Goal: Communication & Community: Participate in discussion

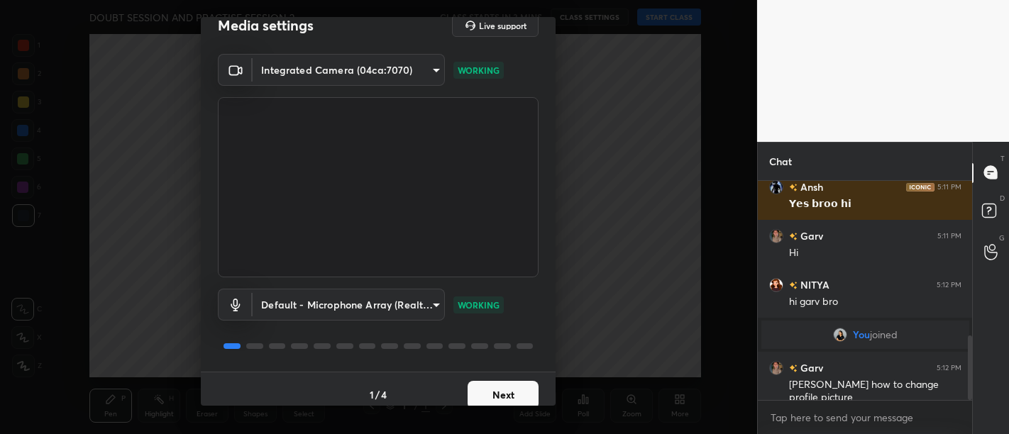
scroll to position [30, 0]
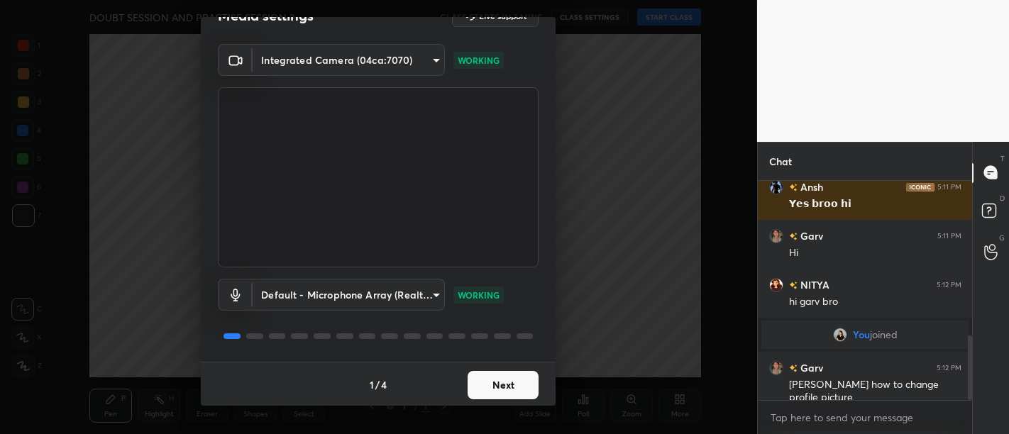
click at [488, 375] on button "Next" at bounding box center [502, 385] width 71 height 28
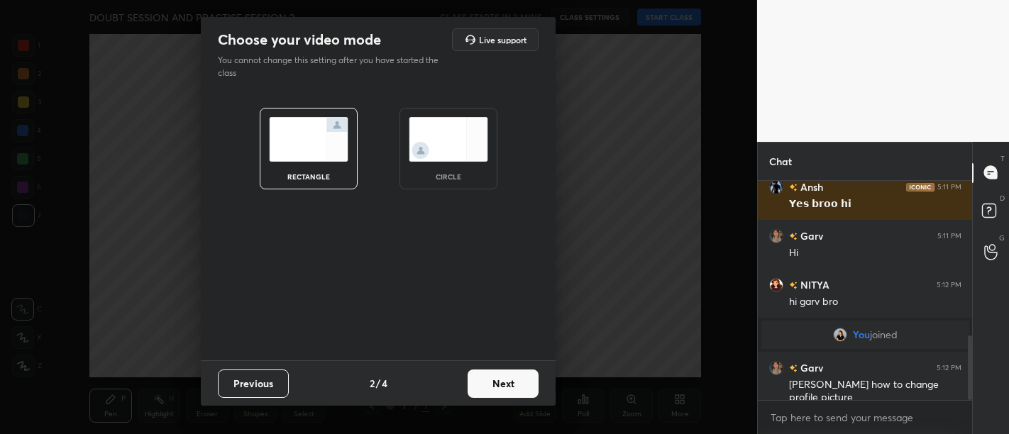
click at [488, 375] on button "Next" at bounding box center [502, 384] width 71 height 28
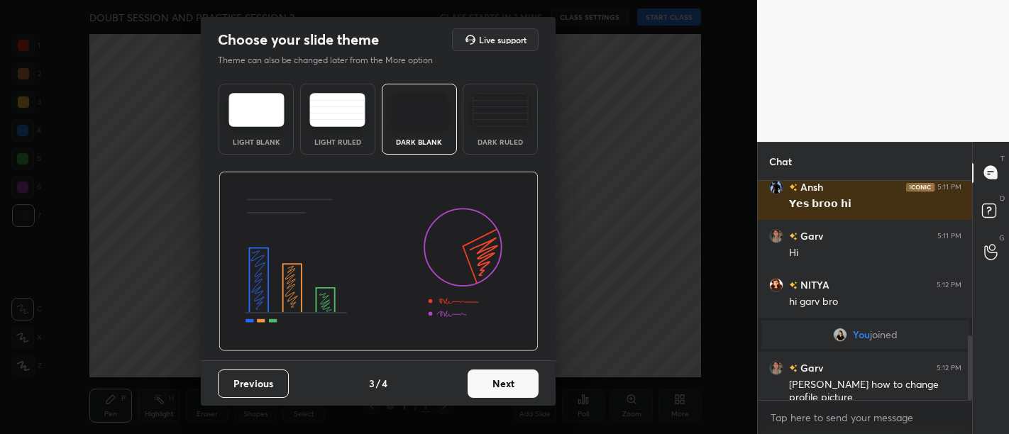
click at [488, 375] on button "Next" at bounding box center [502, 384] width 71 height 28
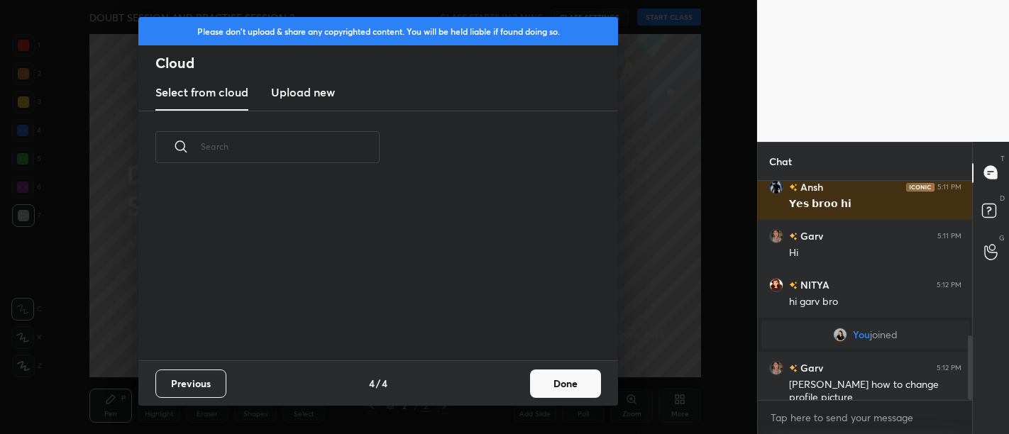
scroll to position [177, 455]
click at [549, 389] on button "Done" at bounding box center [565, 384] width 71 height 28
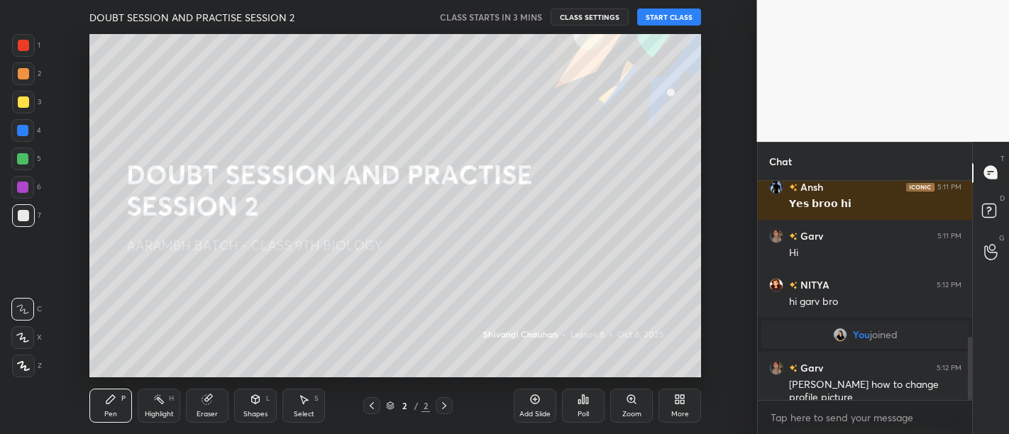
scroll to position [545, 0]
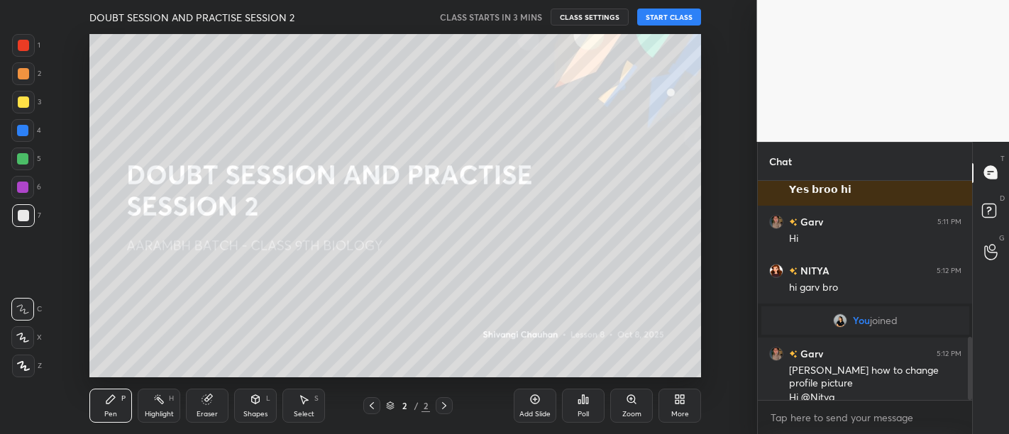
click at [649, 9] on button "START CLASS" at bounding box center [669, 17] width 64 height 17
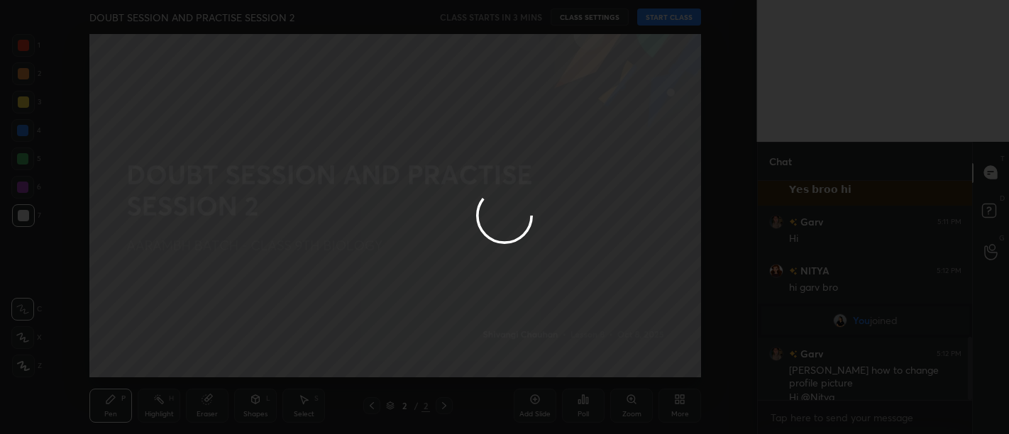
type textarea "x"
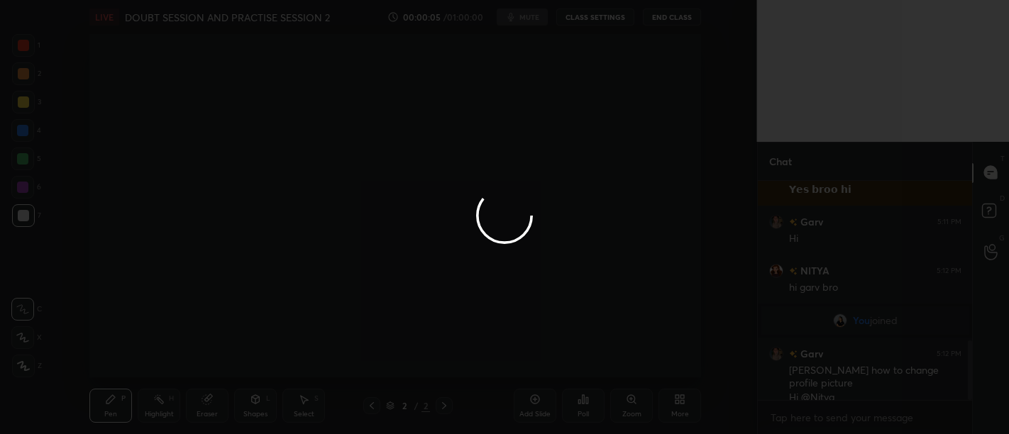
scroll to position [594, 0]
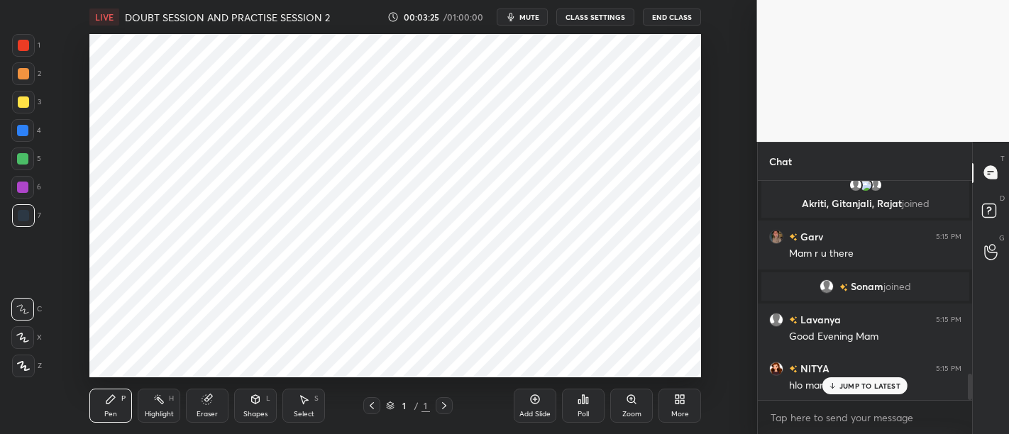
scroll to position [1639, 0]
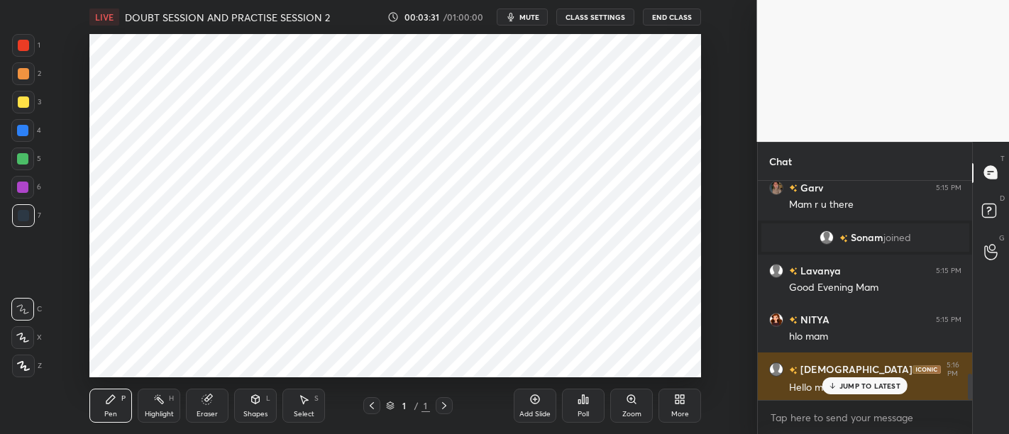
click at [863, 385] on p "JUMP TO LATEST" at bounding box center [869, 386] width 61 height 9
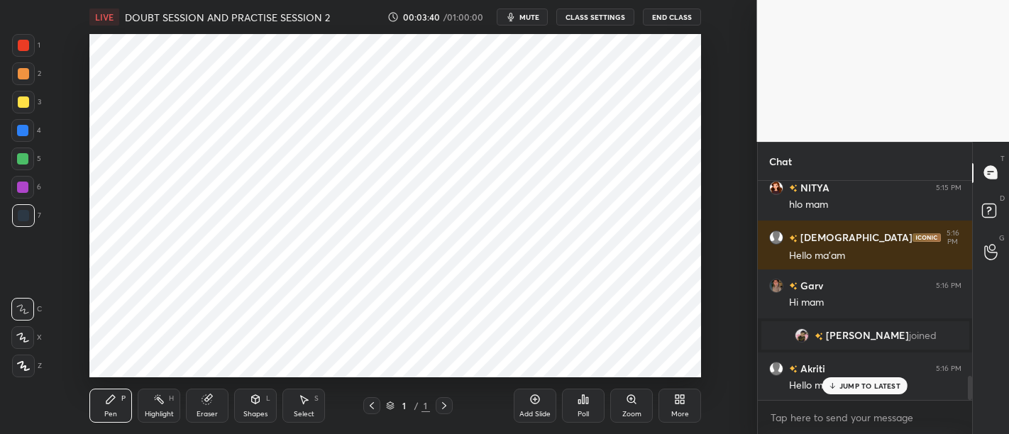
scroll to position [1820, 0]
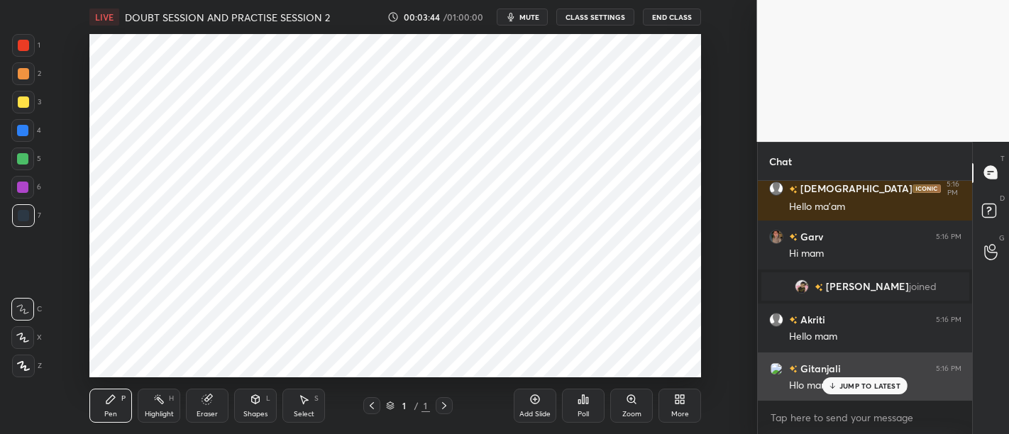
click at [867, 382] on p "JUMP TO LATEST" at bounding box center [869, 386] width 61 height 9
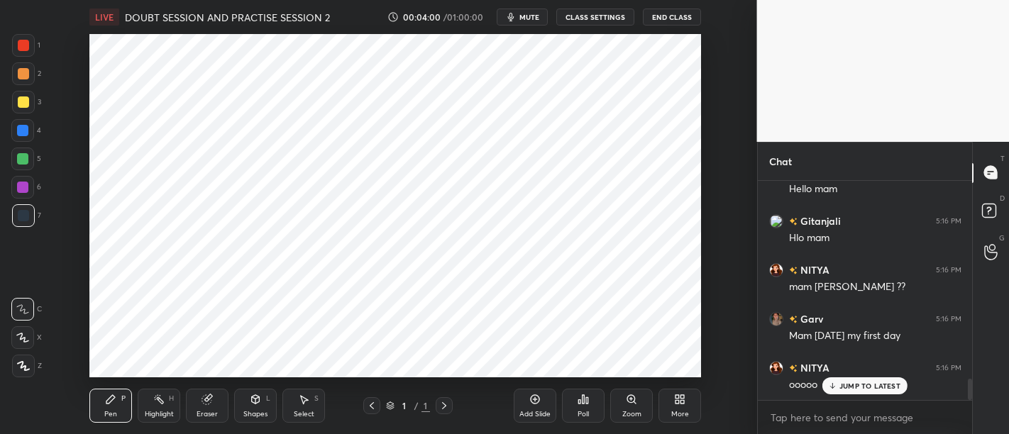
scroll to position [2016, 0]
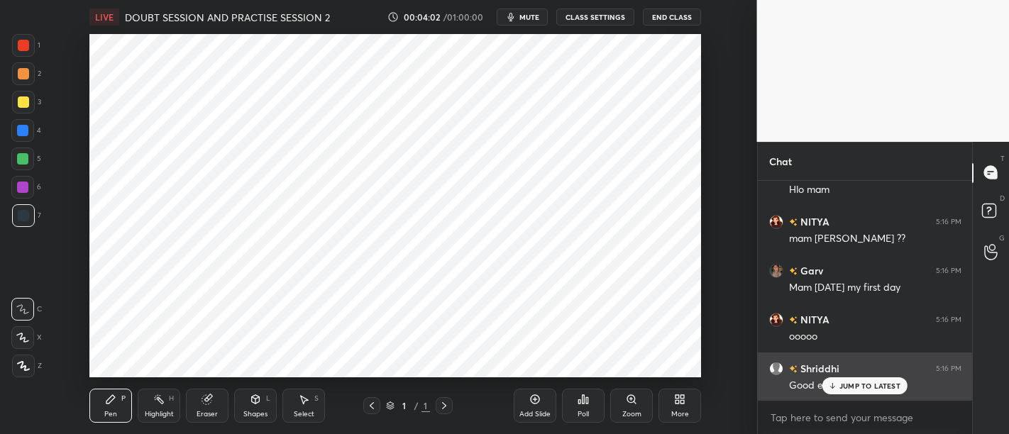
click at [860, 380] on div "JUMP TO LATEST" at bounding box center [864, 385] width 85 height 17
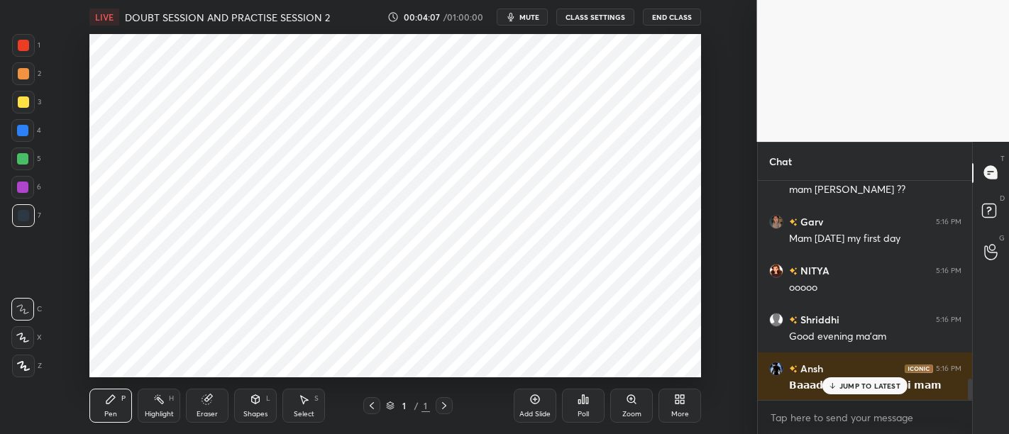
scroll to position [2114, 0]
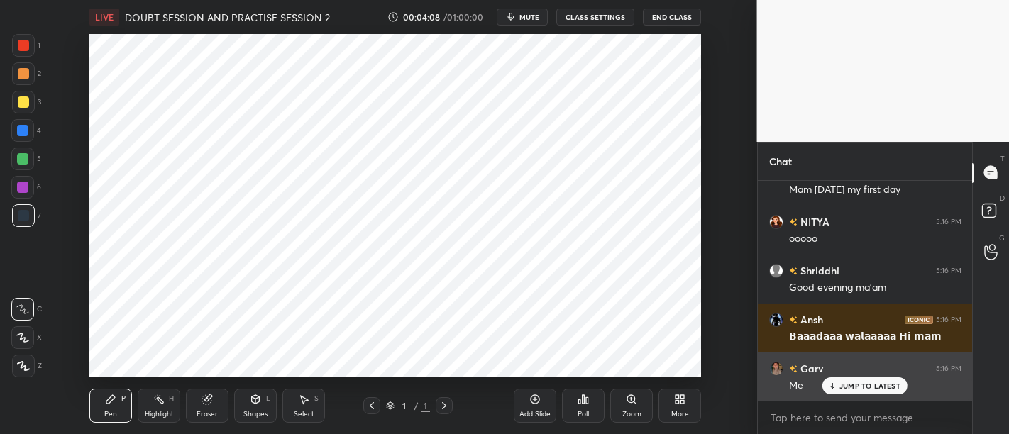
click at [874, 382] on p "JUMP TO LATEST" at bounding box center [869, 386] width 61 height 9
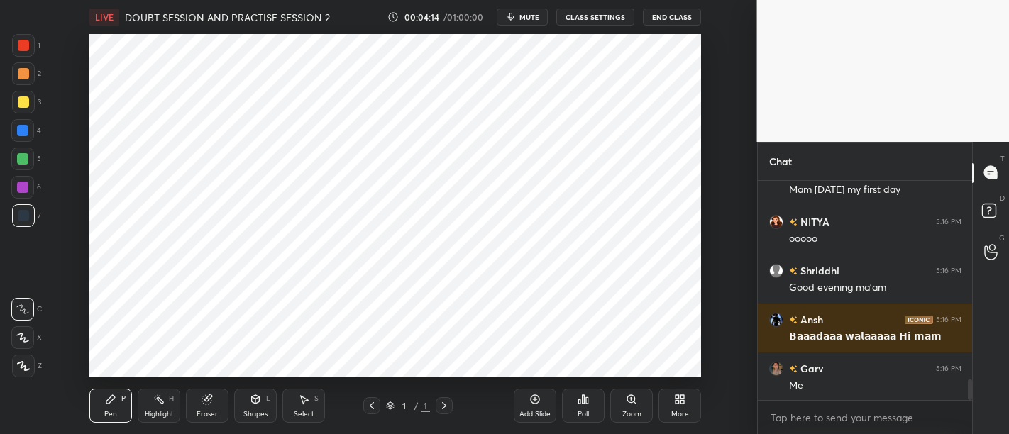
click at [682, 402] on icon at bounding box center [682, 402] width 4 height 4
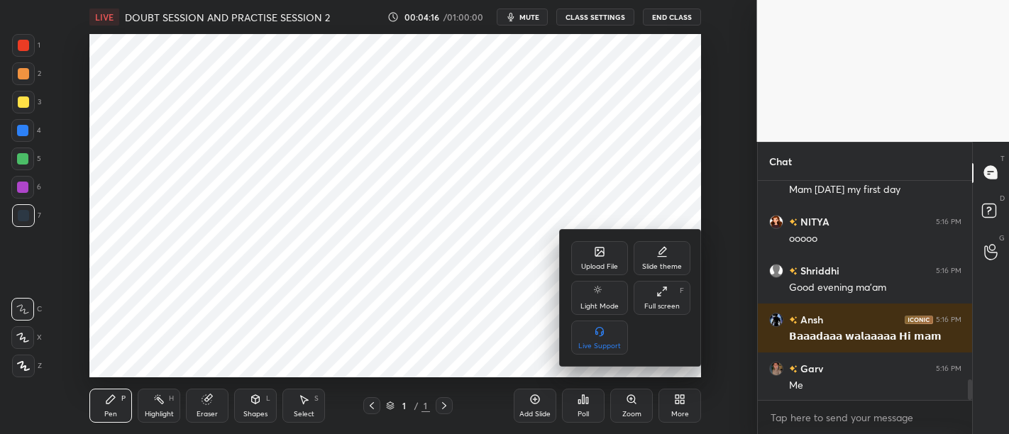
click at [606, 265] on div "Upload File" at bounding box center [599, 266] width 37 height 7
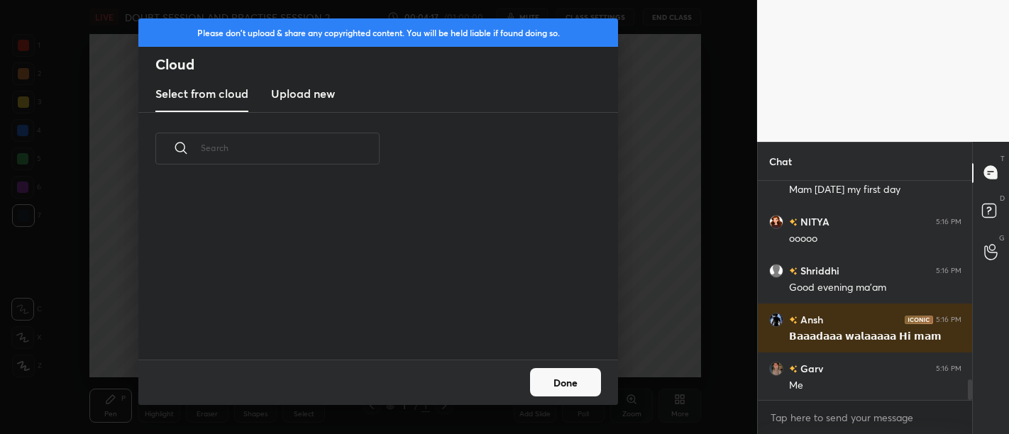
scroll to position [175, 455]
click at [302, 92] on h3 "Upload new" at bounding box center [303, 93] width 64 height 17
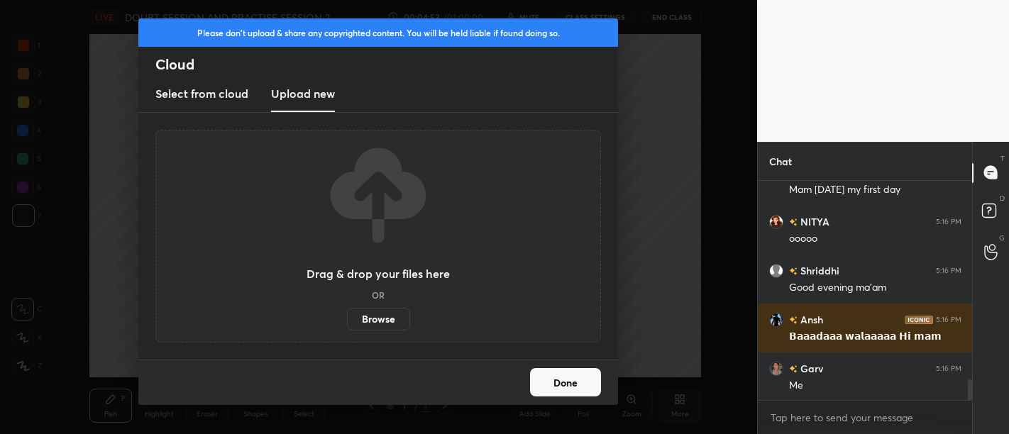
click at [383, 313] on label "Browse" at bounding box center [378, 319] width 63 height 23
click at [347, 313] on input "Browse" at bounding box center [347, 319] width 0 height 23
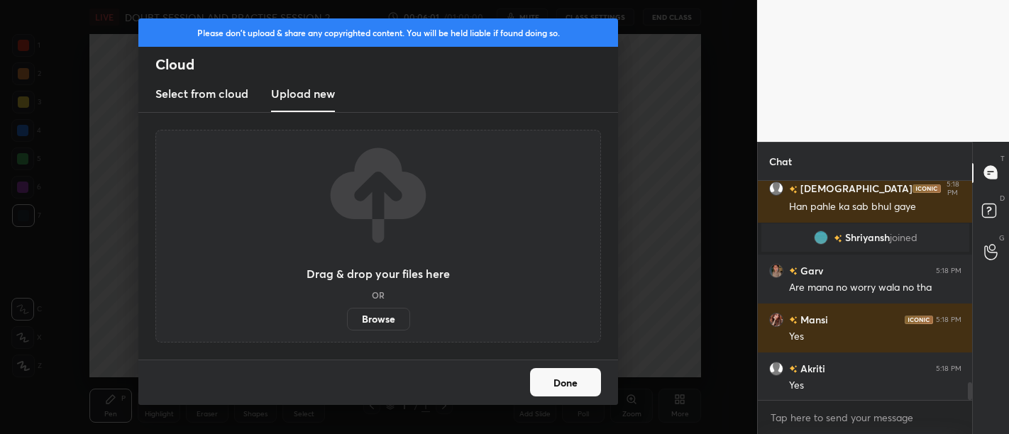
scroll to position [2505, 0]
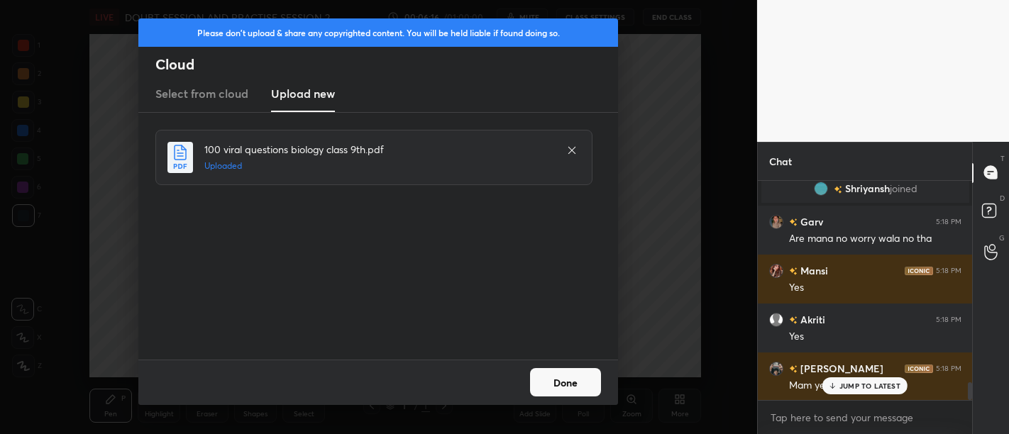
click at [575, 382] on button "Done" at bounding box center [565, 382] width 71 height 28
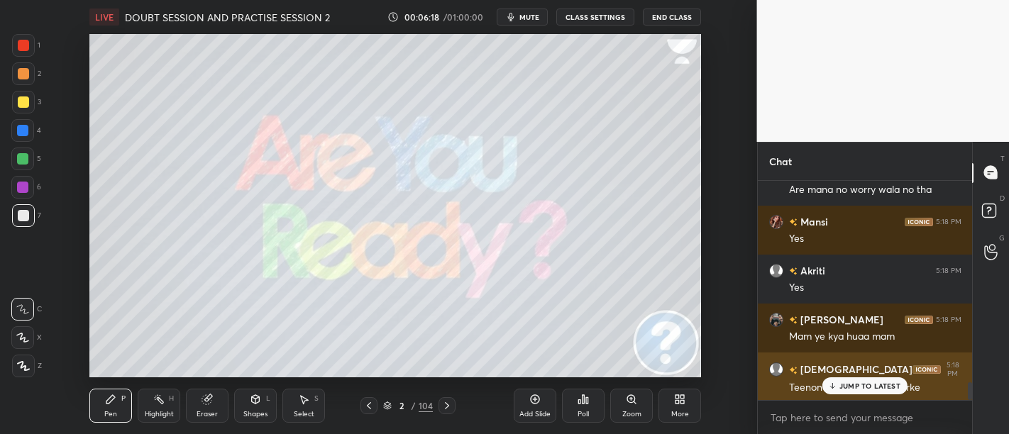
scroll to position [2588, 0]
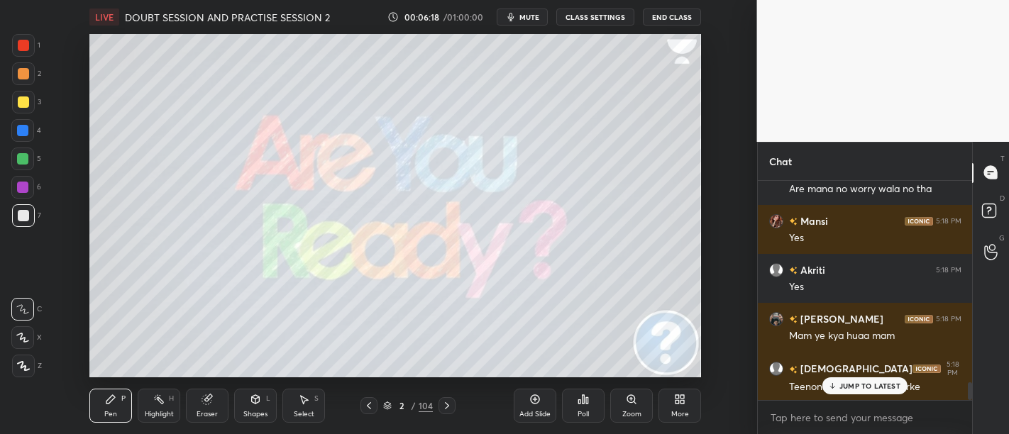
click at [855, 385] on p "JUMP TO LATEST" at bounding box center [869, 386] width 61 height 9
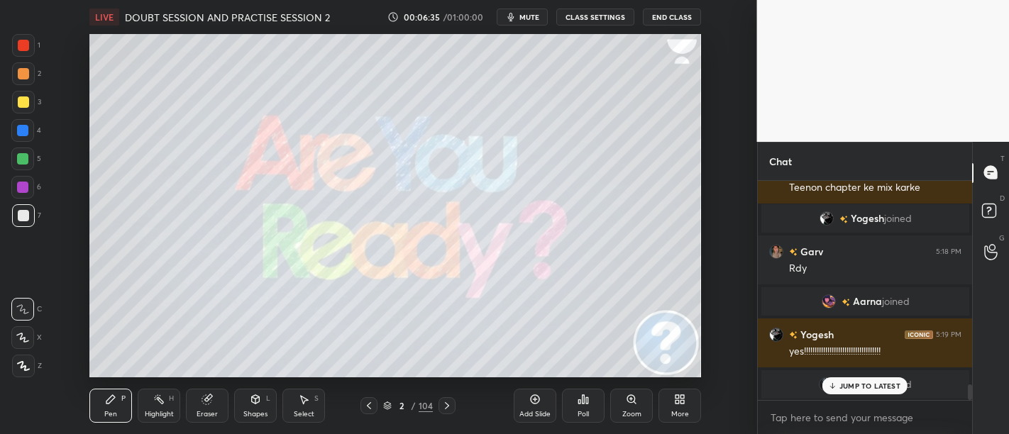
scroll to position [2803, 0]
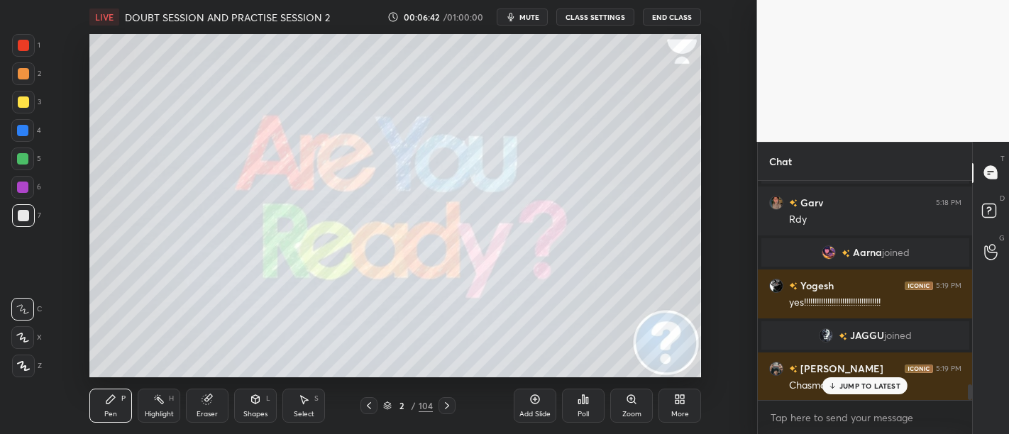
click at [864, 390] on p "JUMP TO LATEST" at bounding box center [869, 386] width 61 height 9
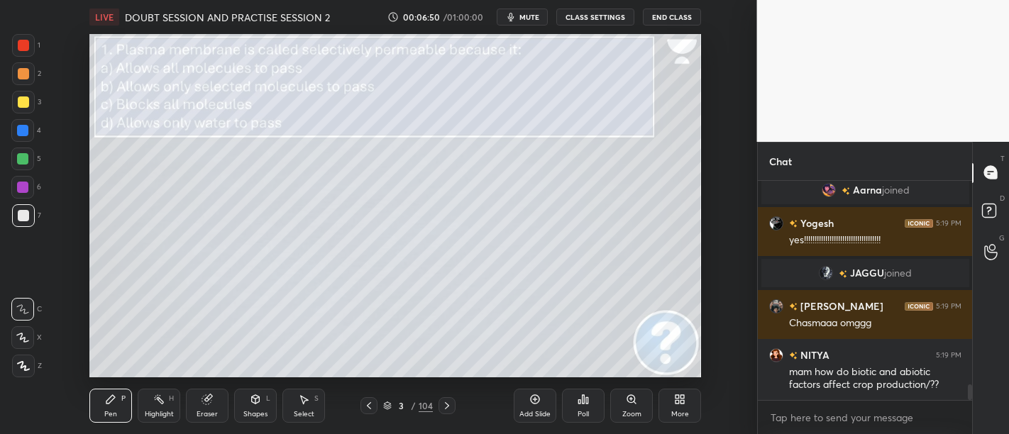
click at [580, 403] on icon at bounding box center [579, 402] width 2 height 4
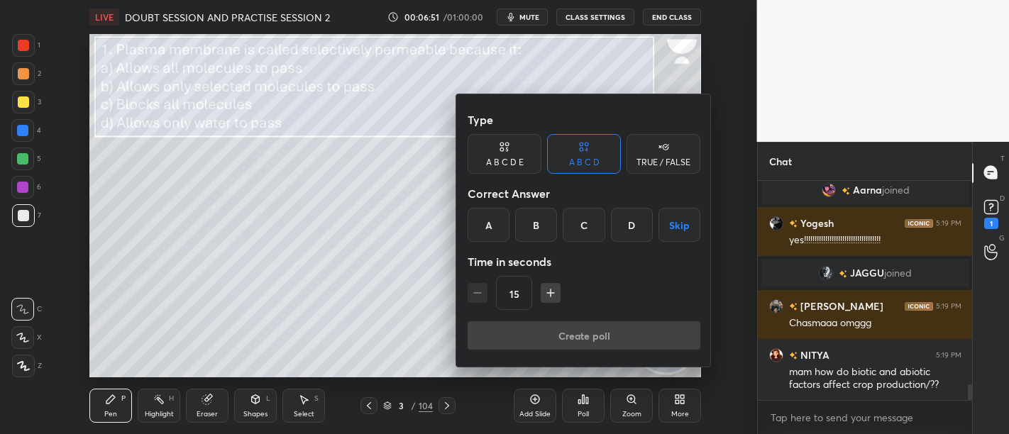
scroll to position [2926, 0]
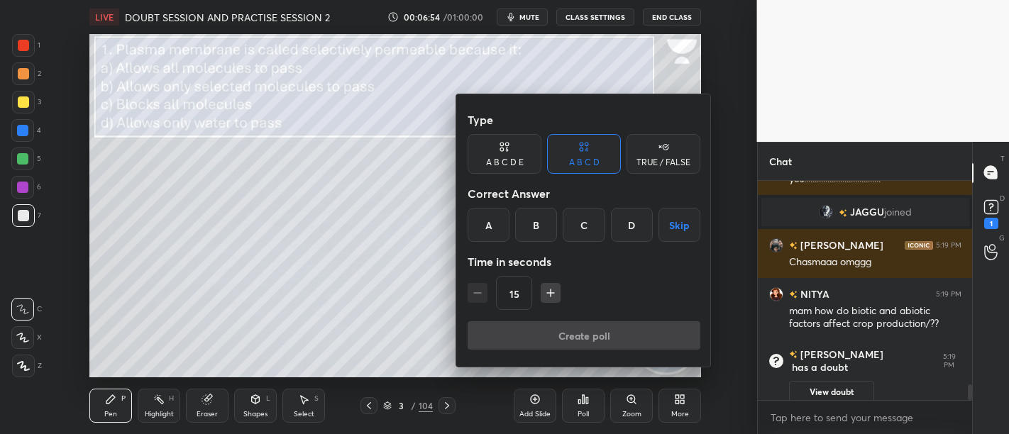
click at [527, 221] on div "B" at bounding box center [536, 225] width 42 height 34
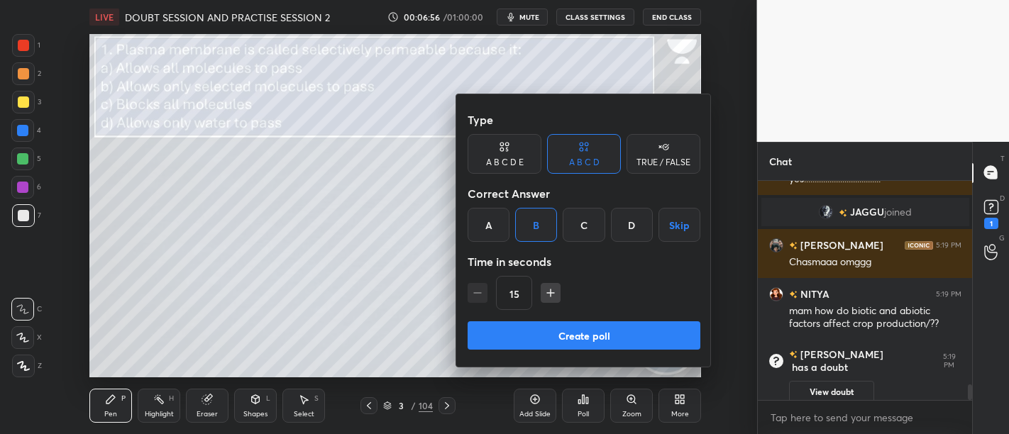
click at [602, 335] on button "Create poll" at bounding box center [583, 335] width 233 height 28
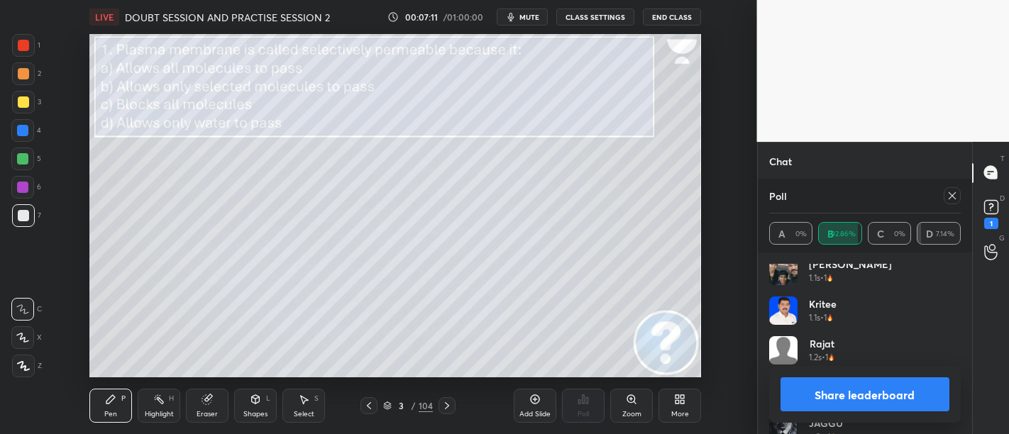
scroll to position [82, 0]
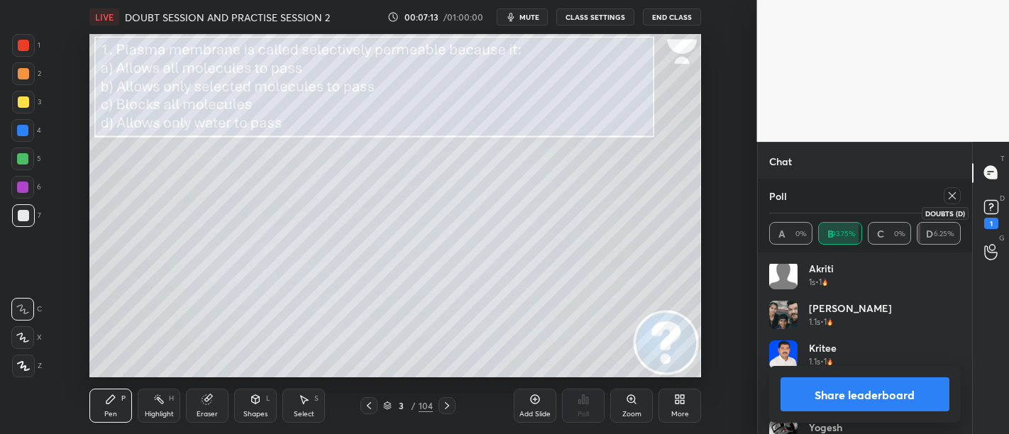
click at [991, 212] on rect at bounding box center [990, 206] width 13 height 13
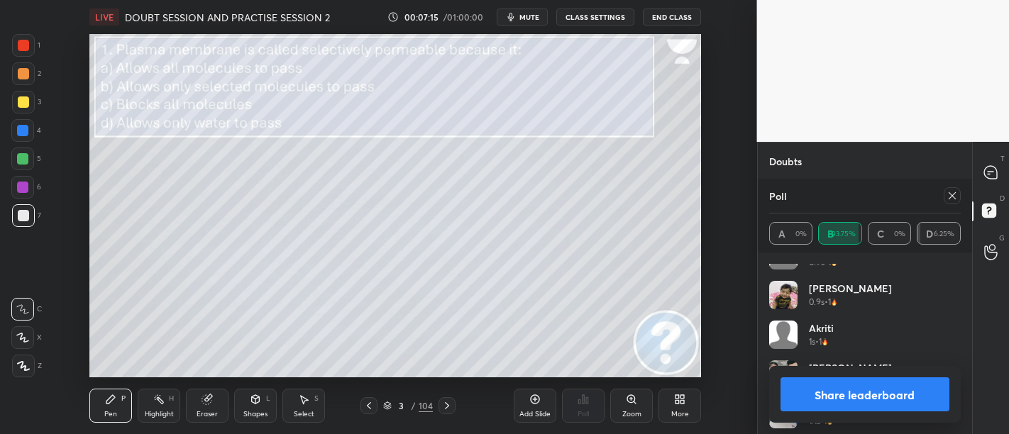
scroll to position [0, 0]
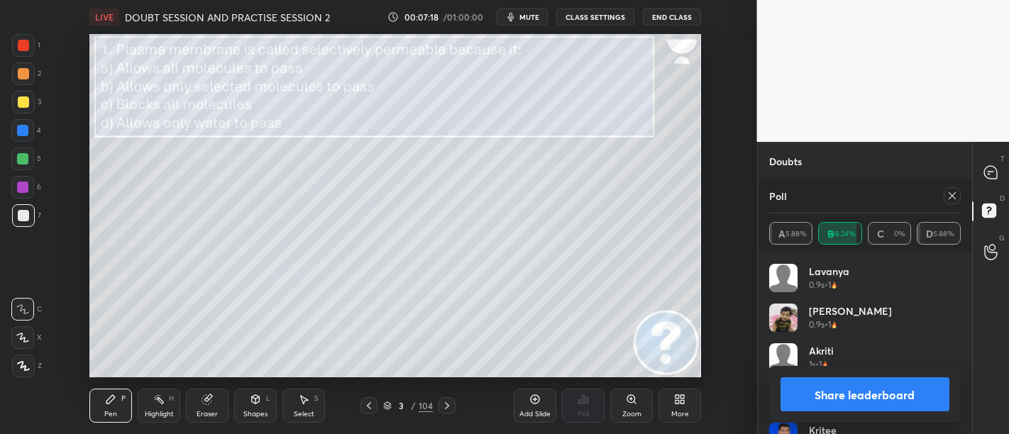
click at [21, 103] on div at bounding box center [23, 101] width 11 height 11
click at [843, 384] on button "Share leaderboard" at bounding box center [865, 394] width 170 height 34
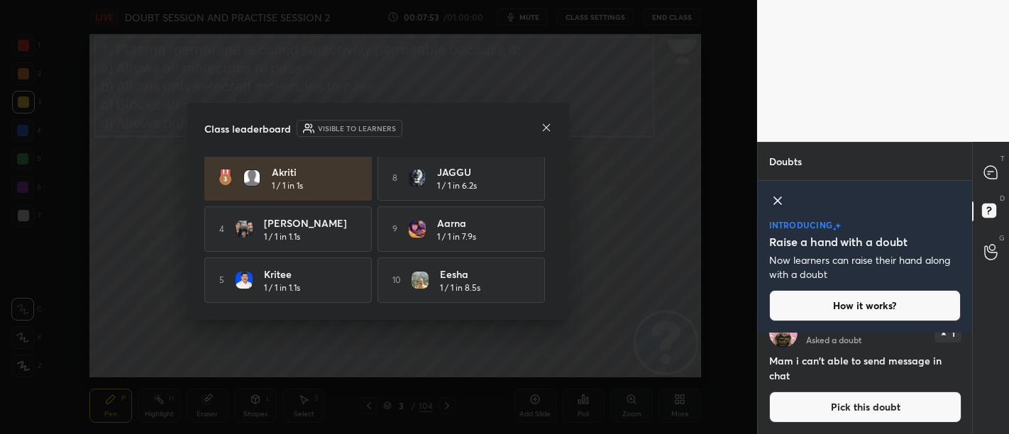
click at [547, 124] on icon at bounding box center [546, 127] width 11 height 11
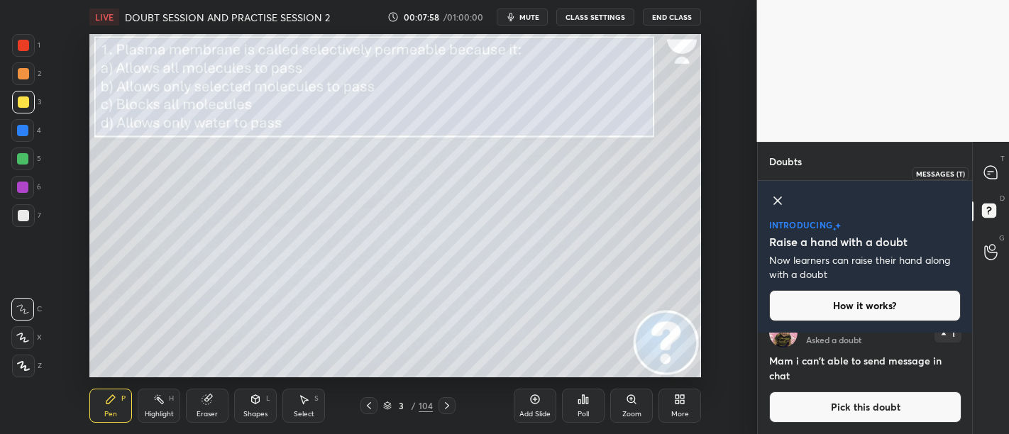
click at [991, 167] on icon at bounding box center [990, 172] width 13 height 13
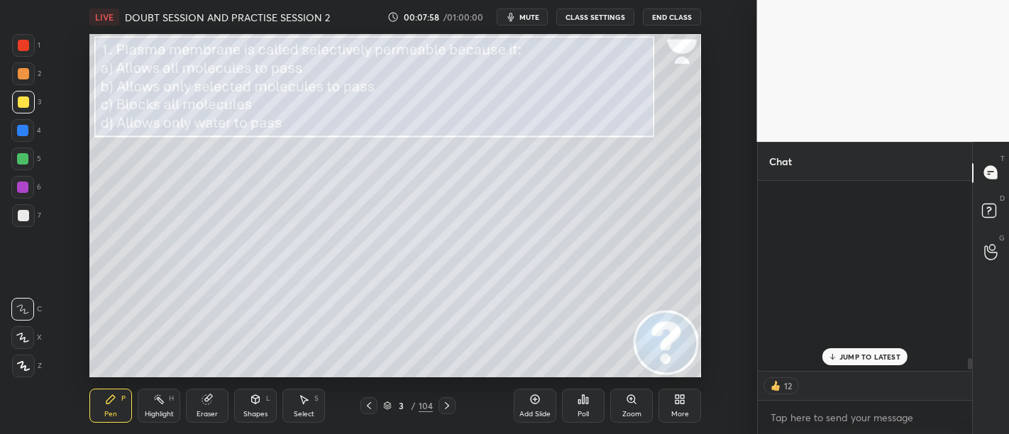
scroll to position [186, 211]
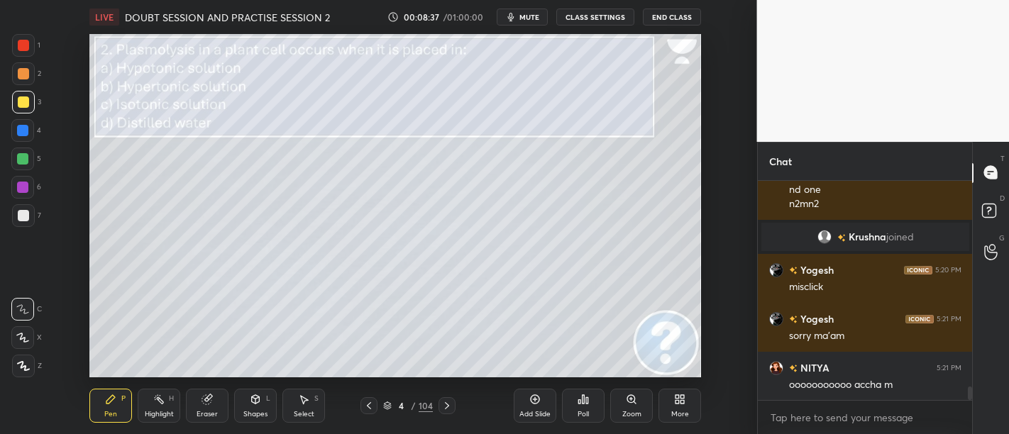
click at [587, 404] on icon at bounding box center [582, 399] width 11 height 11
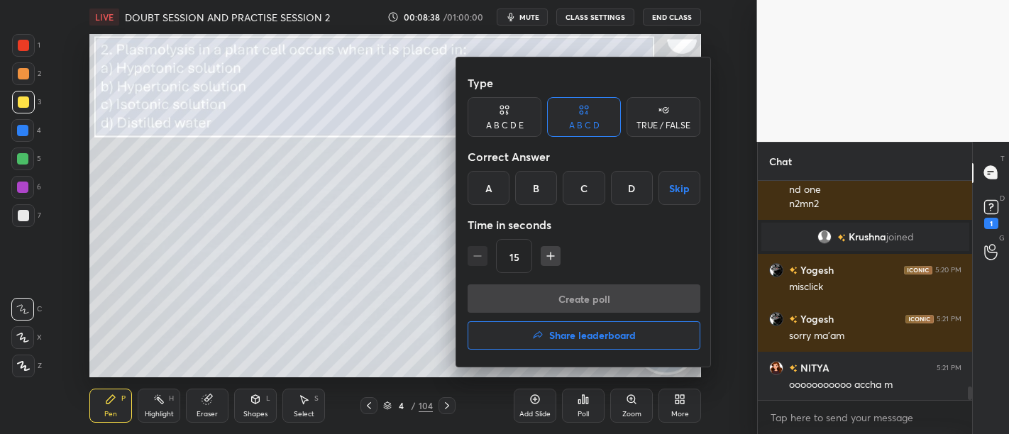
scroll to position [3431, 0]
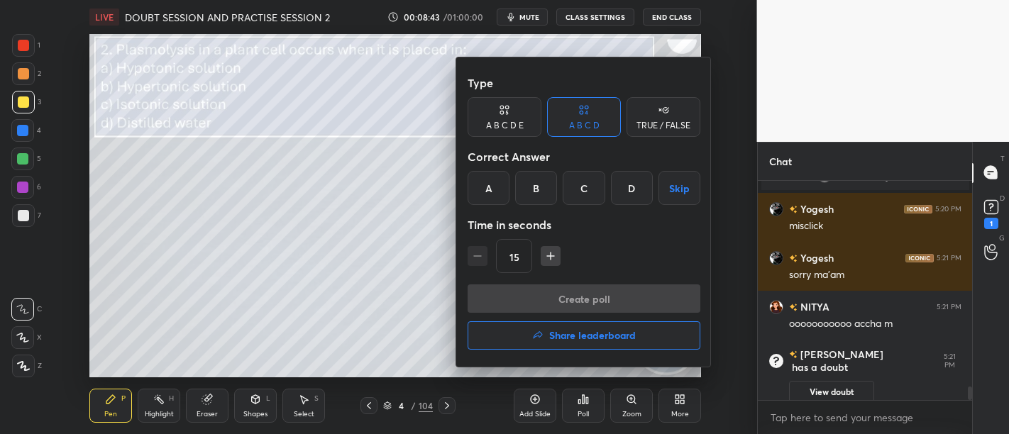
click at [542, 186] on div "B" at bounding box center [536, 188] width 42 height 34
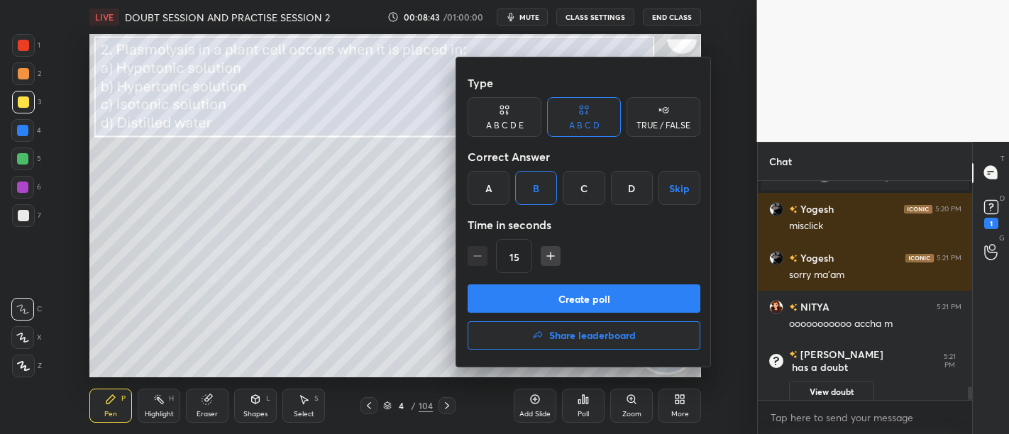
scroll to position [3121, 0]
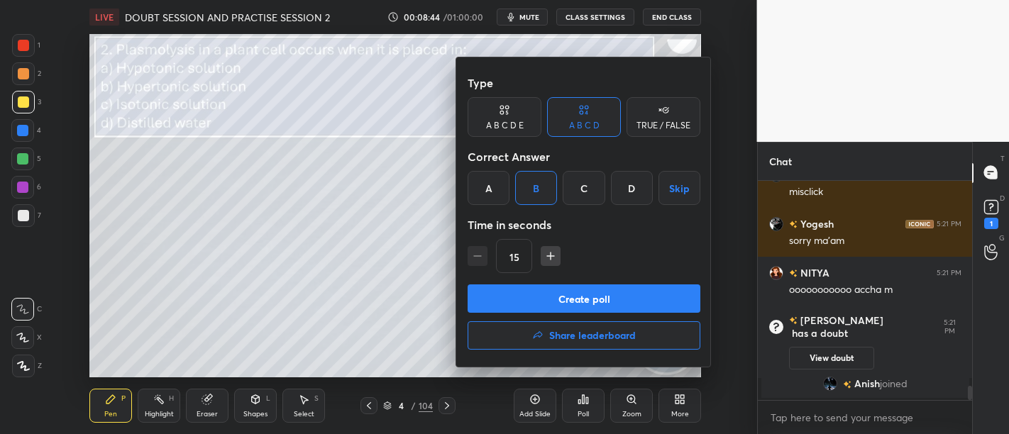
click at [614, 298] on button "Create poll" at bounding box center [583, 298] width 233 height 28
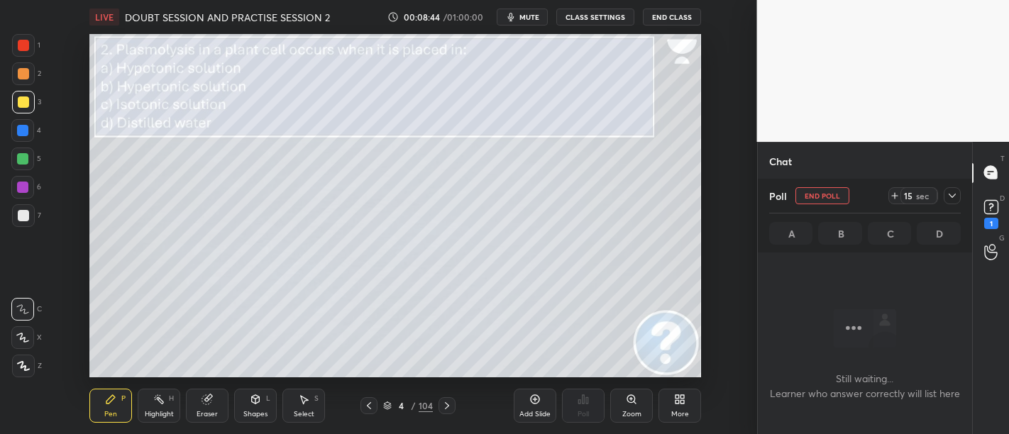
scroll to position [35, 211]
click at [984, 211] on rect at bounding box center [990, 206] width 13 height 13
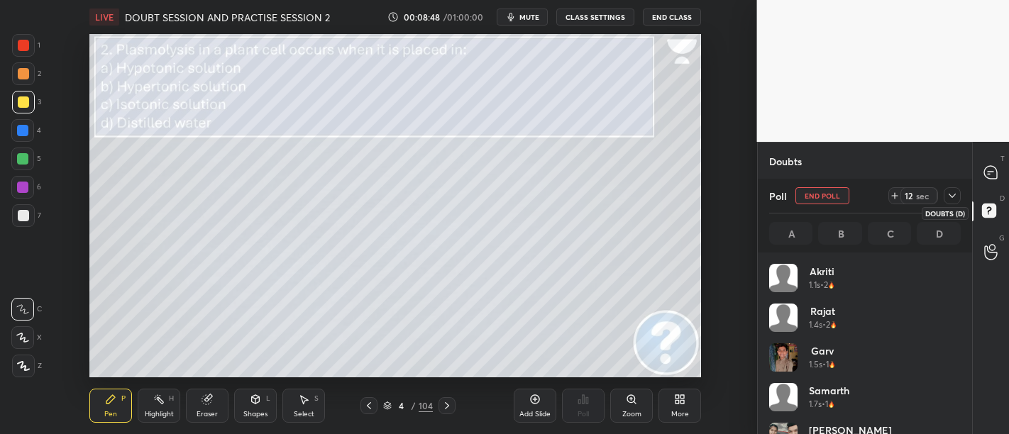
click at [990, 204] on rect at bounding box center [988, 210] width 13 height 13
click at [951, 192] on icon at bounding box center [951, 195] width 11 height 11
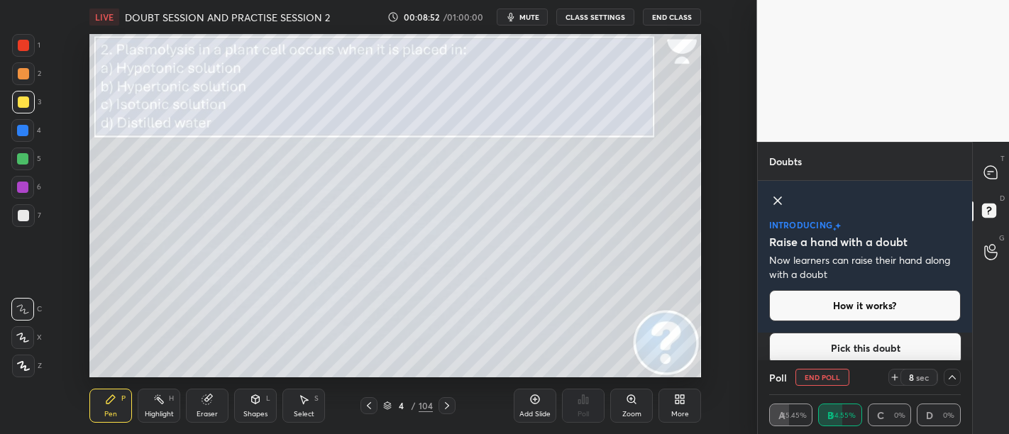
click at [776, 197] on icon at bounding box center [777, 200] width 17 height 17
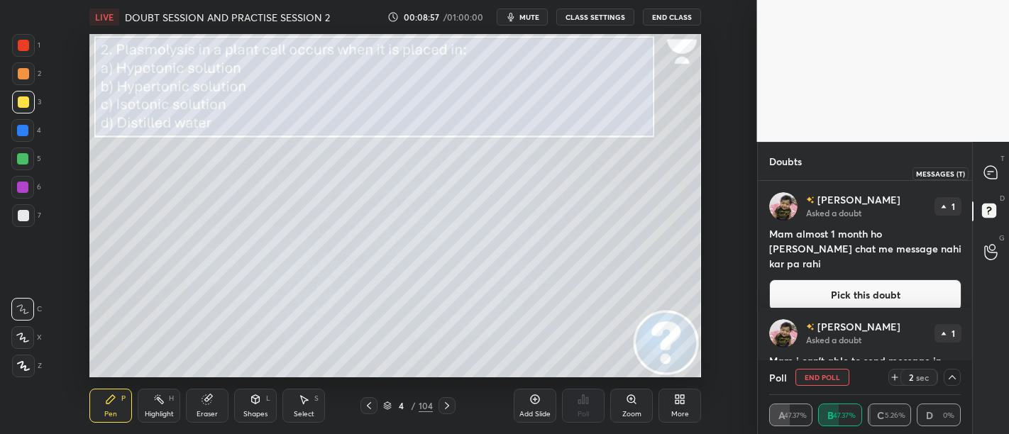
click at [995, 173] on icon at bounding box center [990, 172] width 13 height 13
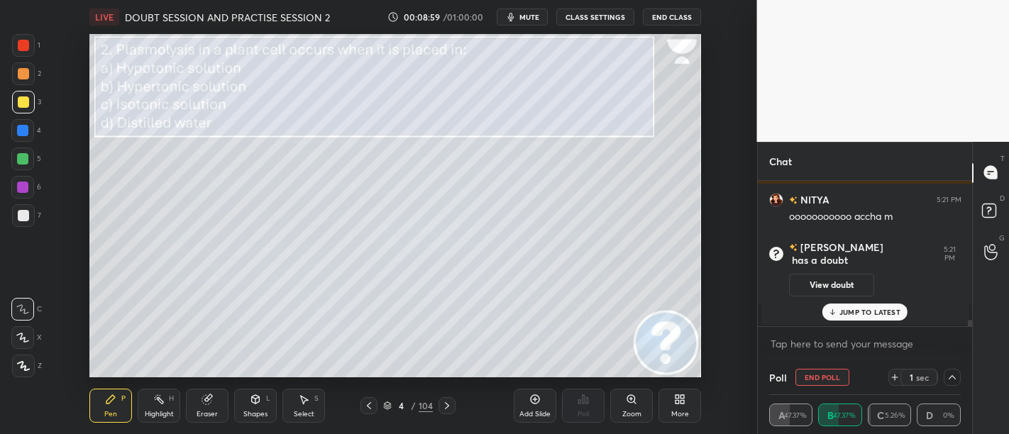
click at [853, 309] on div "Chat Yogesh 5:19 PM yes!!!!!!!!!!!!!!!!!!!!!!!!!!!!!!!!!!!! [PERSON_NAME] joine…" at bounding box center [865, 288] width 216 height 292
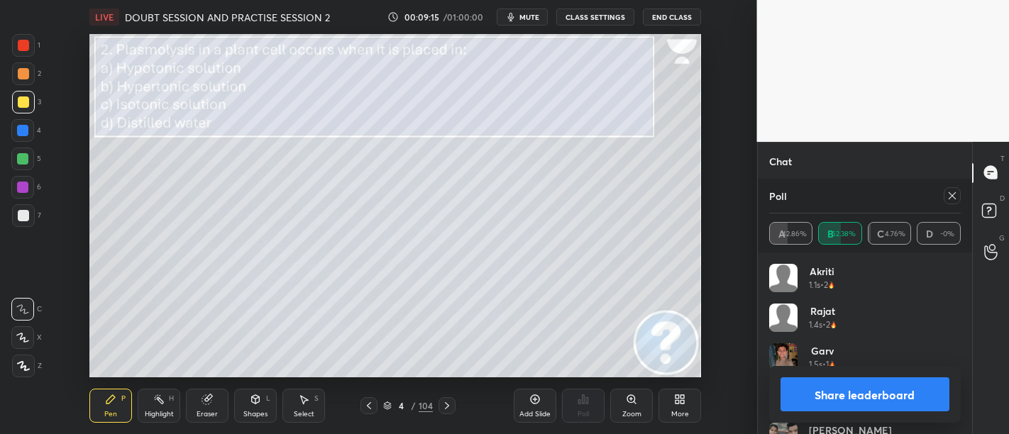
click at [862, 400] on button "Share leaderboard" at bounding box center [865, 394] width 170 height 34
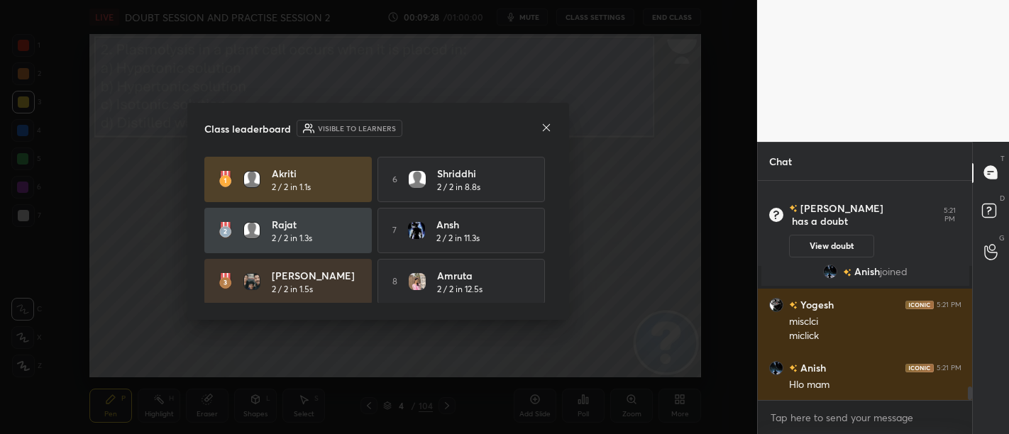
click at [546, 129] on icon at bounding box center [546, 127] width 11 height 11
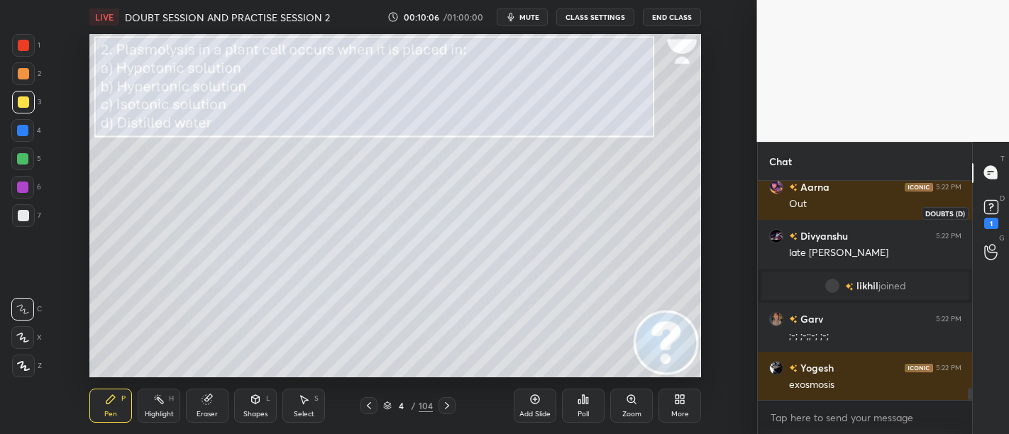
click at [989, 216] on icon at bounding box center [990, 207] width 21 height 21
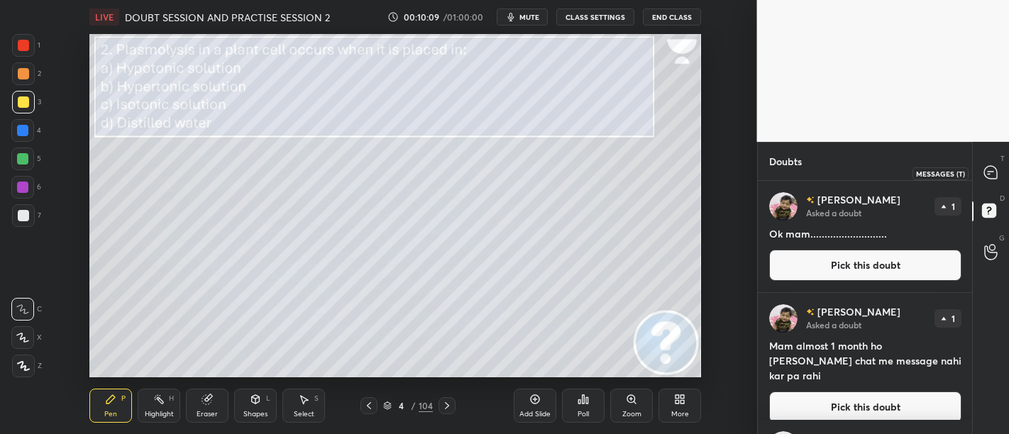
click at [991, 171] on icon at bounding box center [990, 172] width 13 height 13
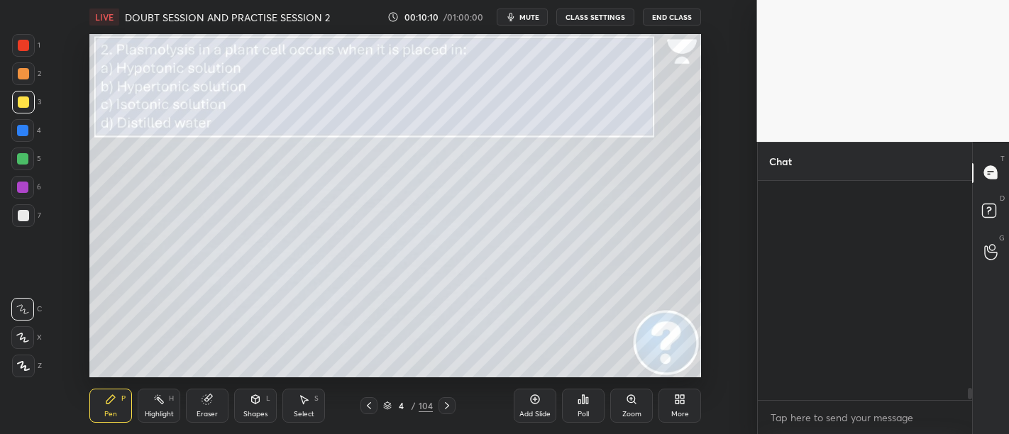
scroll to position [5, 4]
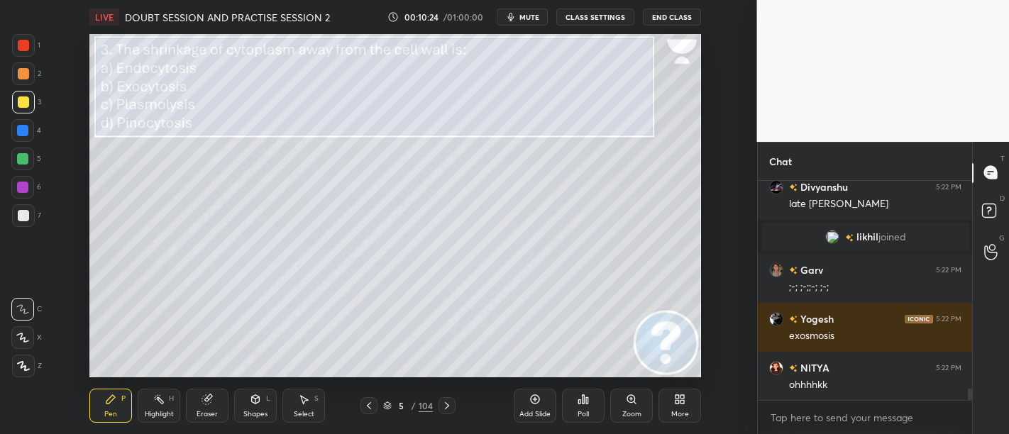
click at [583, 397] on icon at bounding box center [583, 399] width 2 height 9
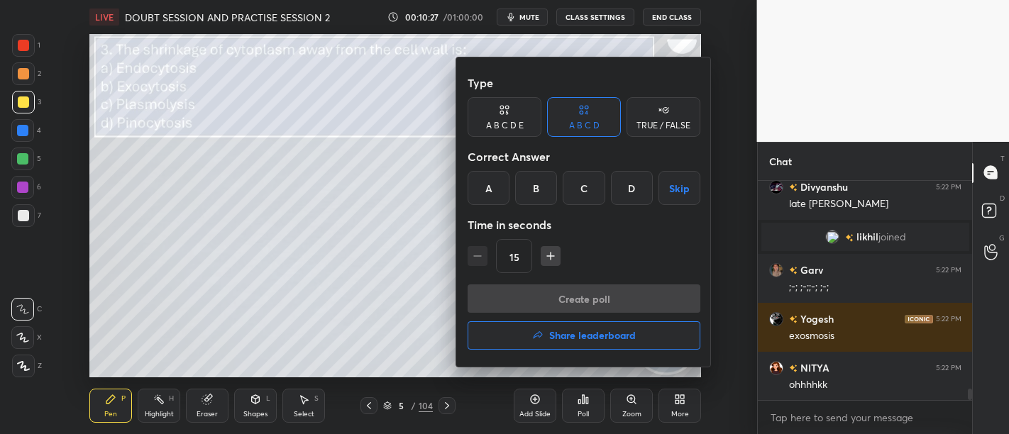
click at [592, 193] on div "C" at bounding box center [584, 188] width 42 height 34
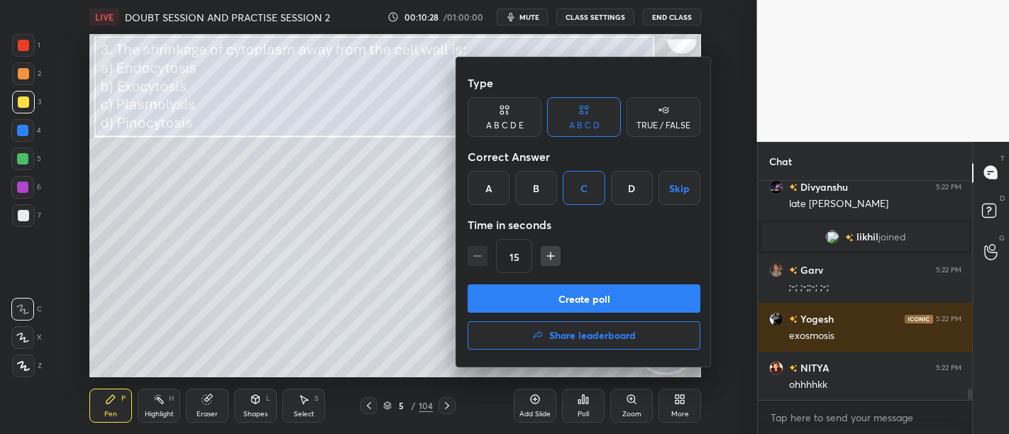
click at [630, 292] on button "Create poll" at bounding box center [583, 298] width 233 height 28
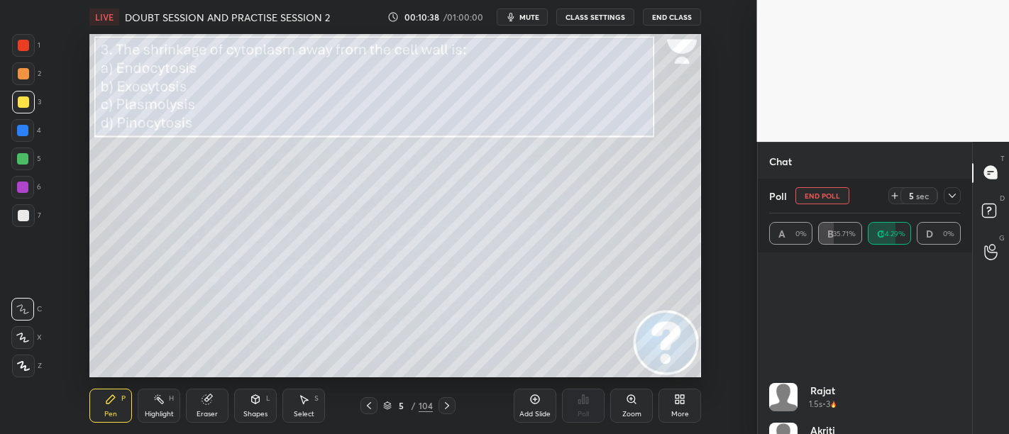
scroll to position [306, 0]
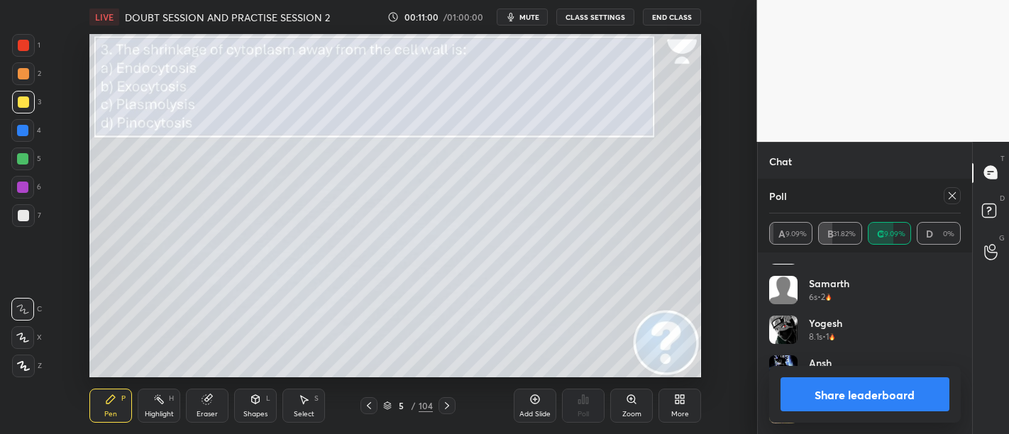
click at [880, 384] on button "Share leaderboard" at bounding box center [865, 394] width 170 height 34
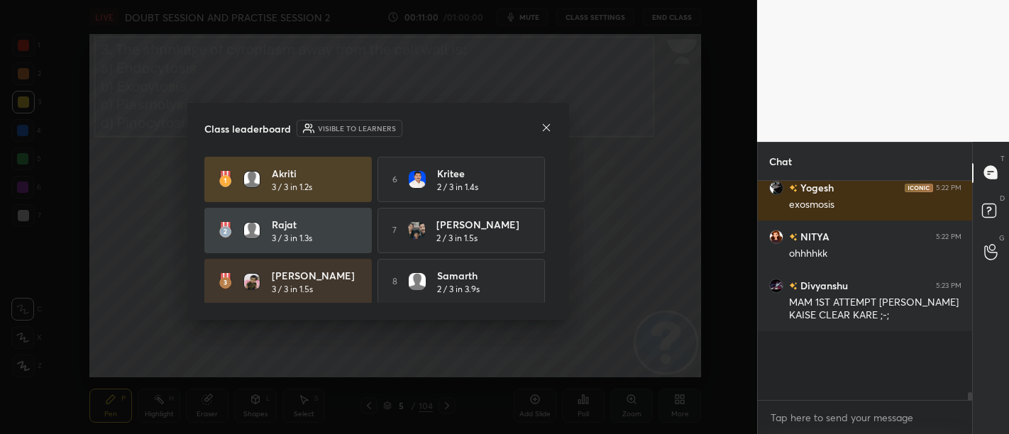
scroll to position [4015, 0]
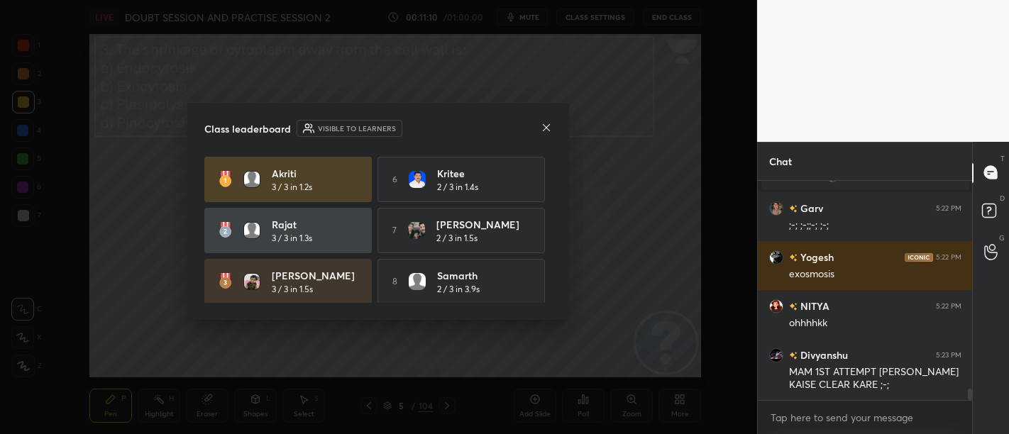
click at [541, 128] on icon at bounding box center [546, 127] width 11 height 11
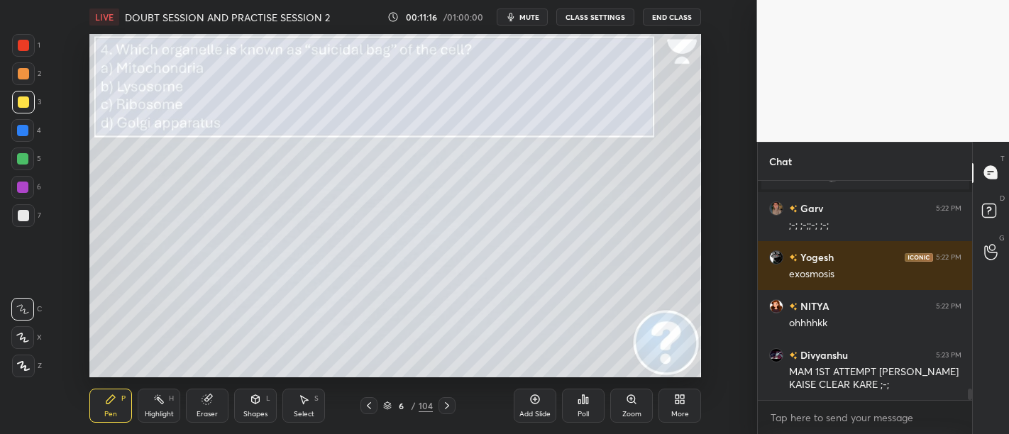
click at [584, 406] on div "Poll" at bounding box center [583, 406] width 43 height 34
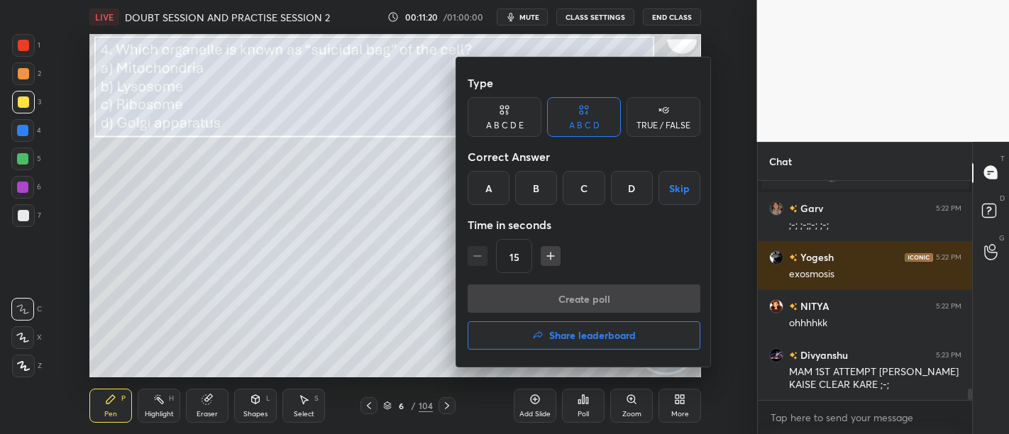
click at [524, 197] on div "B" at bounding box center [536, 188] width 42 height 34
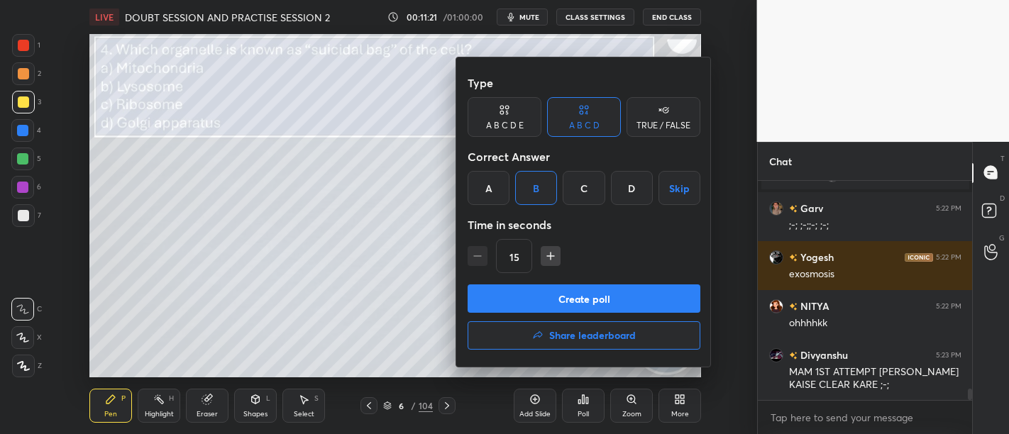
click at [625, 299] on button "Create poll" at bounding box center [583, 298] width 233 height 28
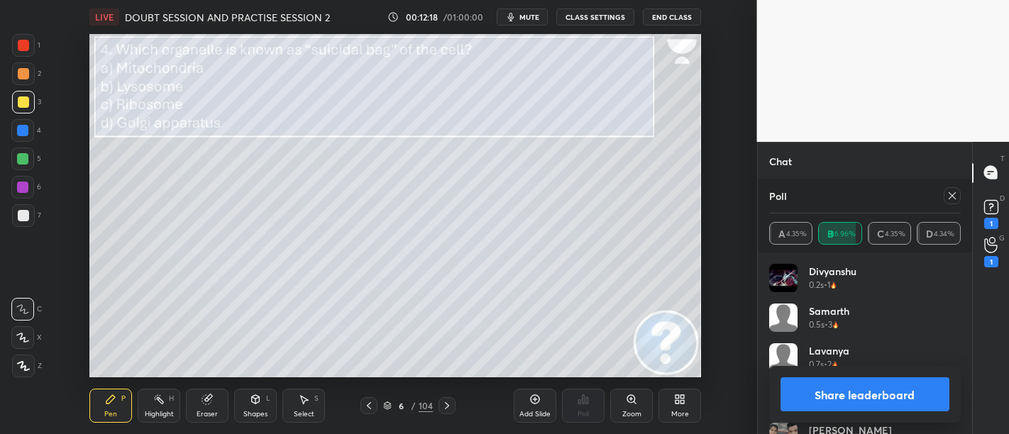
scroll to position [4322, 0]
click at [880, 404] on button "Share leaderboard" at bounding box center [865, 394] width 170 height 34
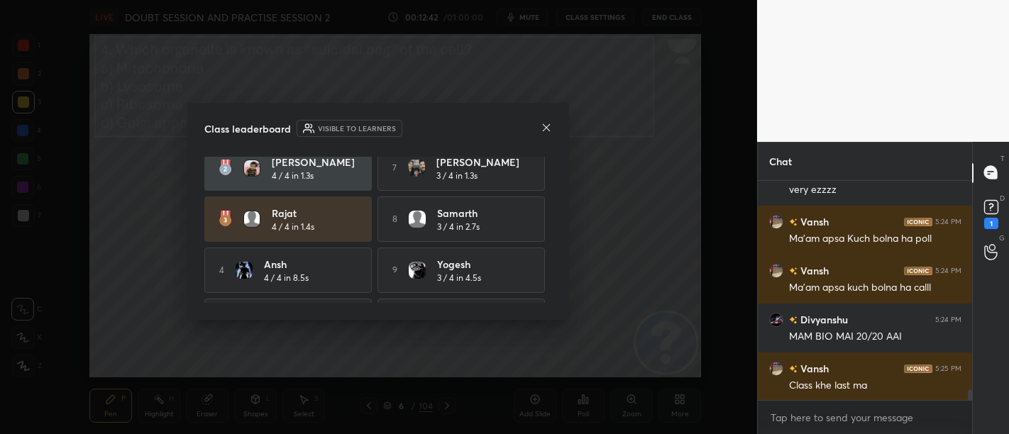
scroll to position [0, 0]
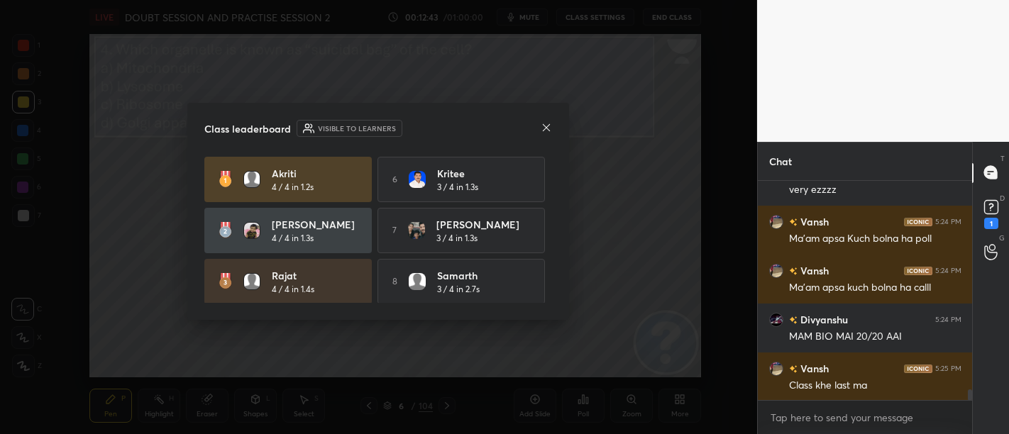
click at [548, 121] on div "Class leaderboard Visible to learners" at bounding box center [378, 128] width 348 height 17
click at [548, 128] on icon at bounding box center [546, 127] width 11 height 11
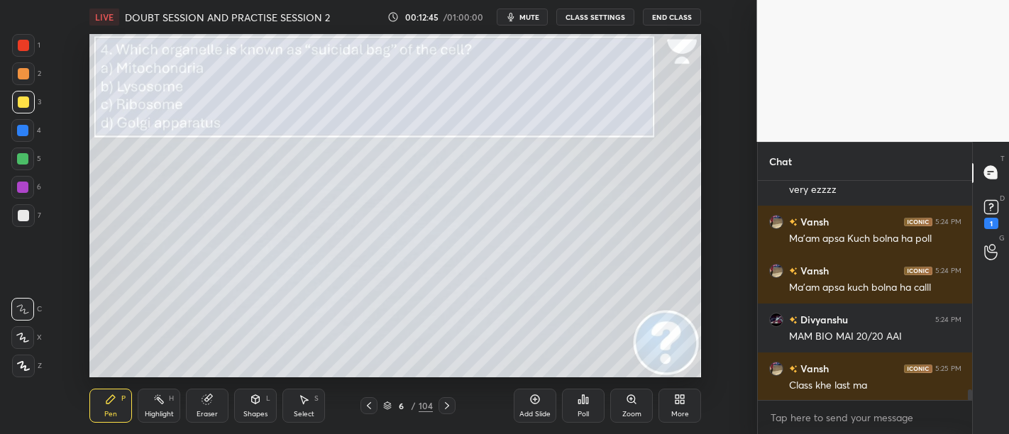
scroll to position [4346, 0]
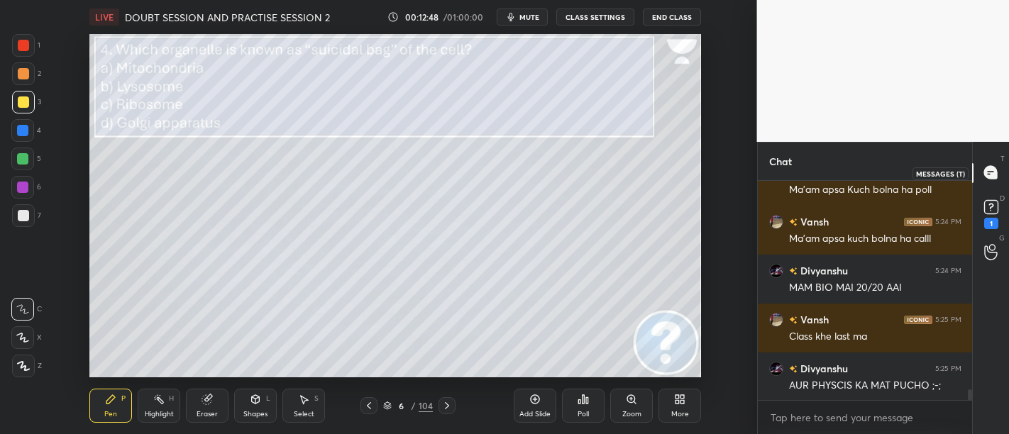
click at [993, 172] on icon at bounding box center [990, 172] width 13 height 13
click at [990, 208] on icon at bounding box center [990, 206] width 5 height 6
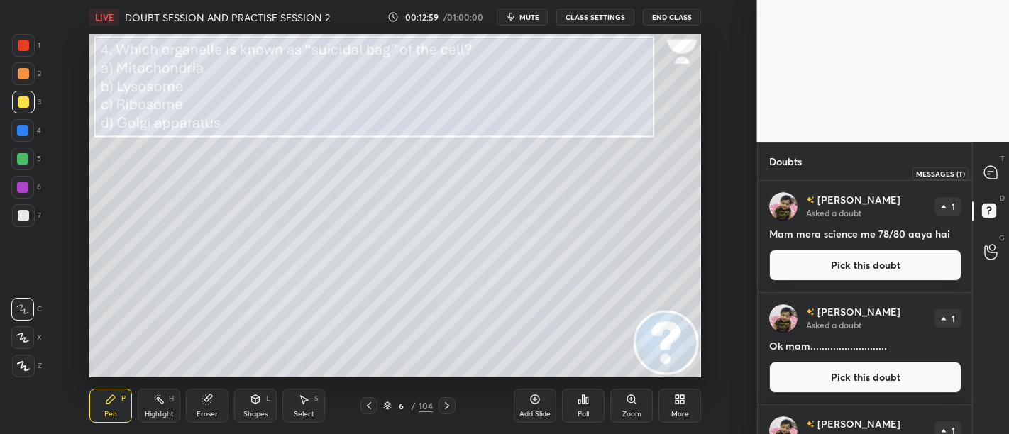
click at [988, 172] on icon at bounding box center [990, 172] width 6 height 0
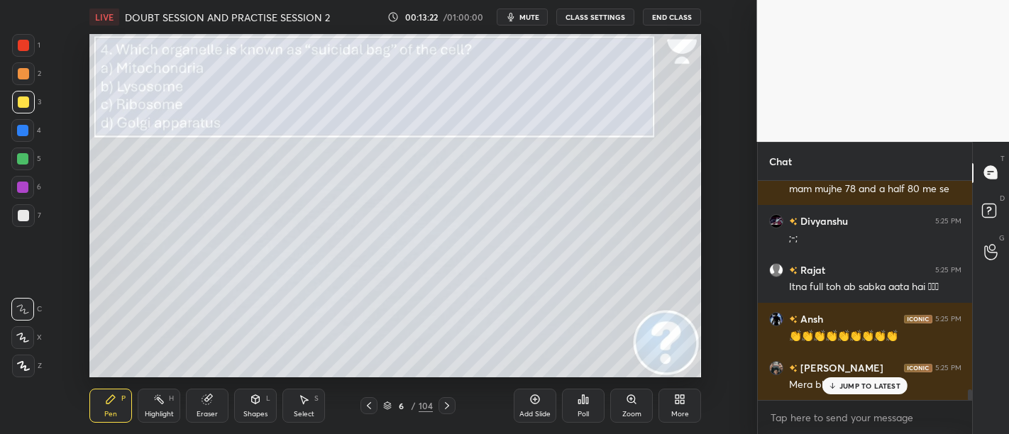
scroll to position [4256, 0]
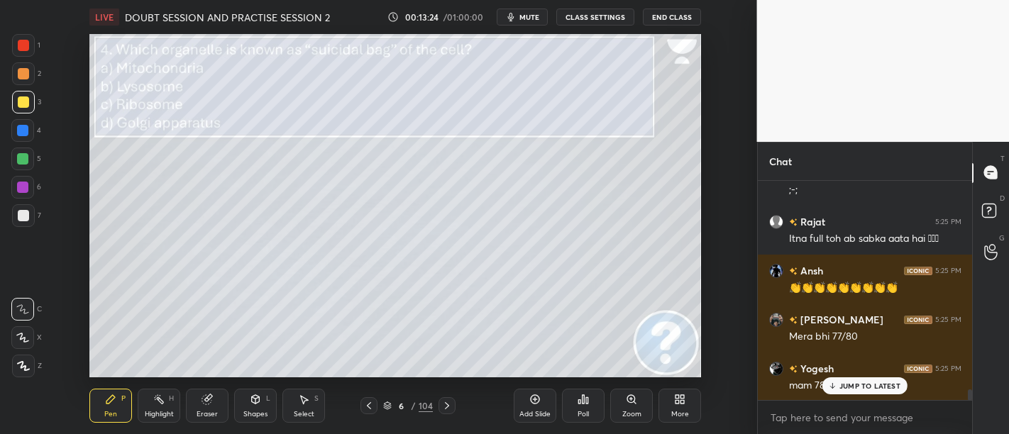
click at [873, 382] on p "JUMP TO LATEST" at bounding box center [869, 386] width 61 height 9
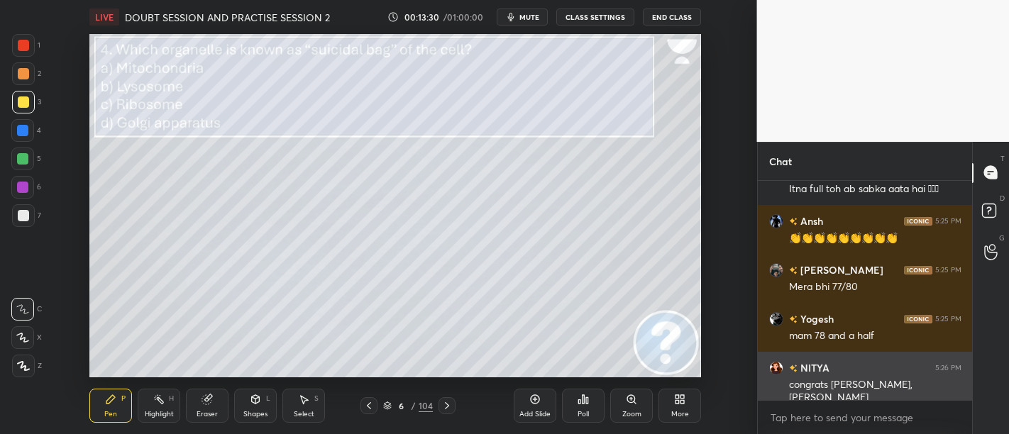
scroll to position [4, 4]
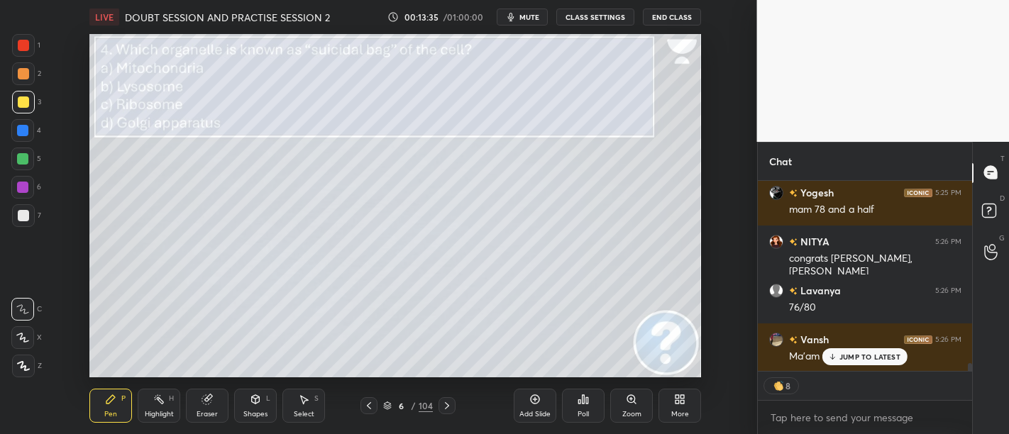
click at [853, 355] on p "JUMP TO LATEST" at bounding box center [869, 357] width 61 height 9
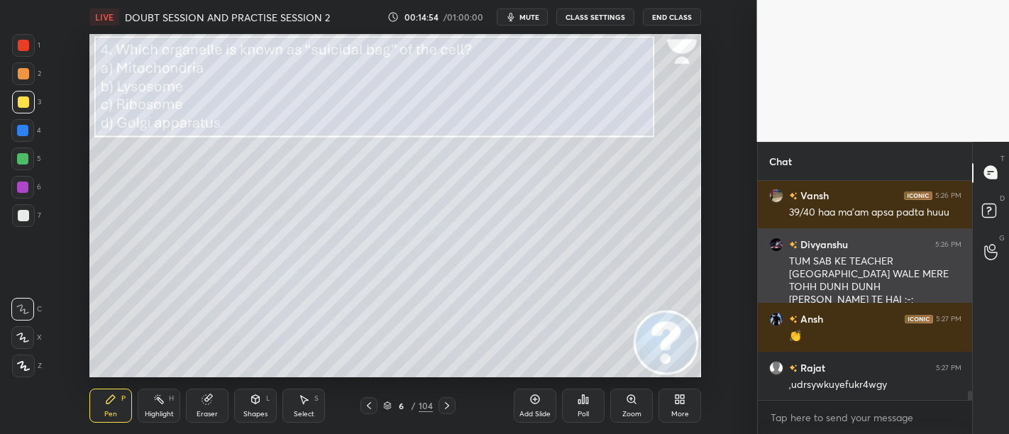
scroll to position [5176, 0]
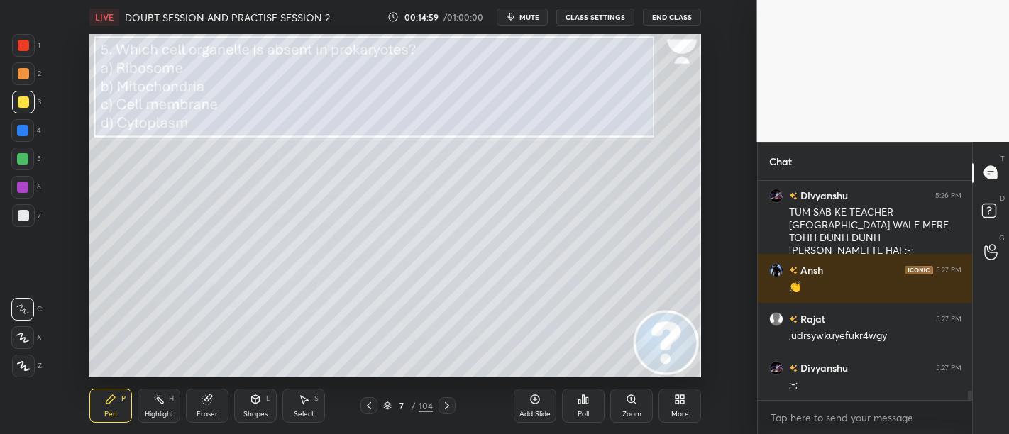
click at [582, 399] on icon at bounding box center [583, 399] width 2 height 9
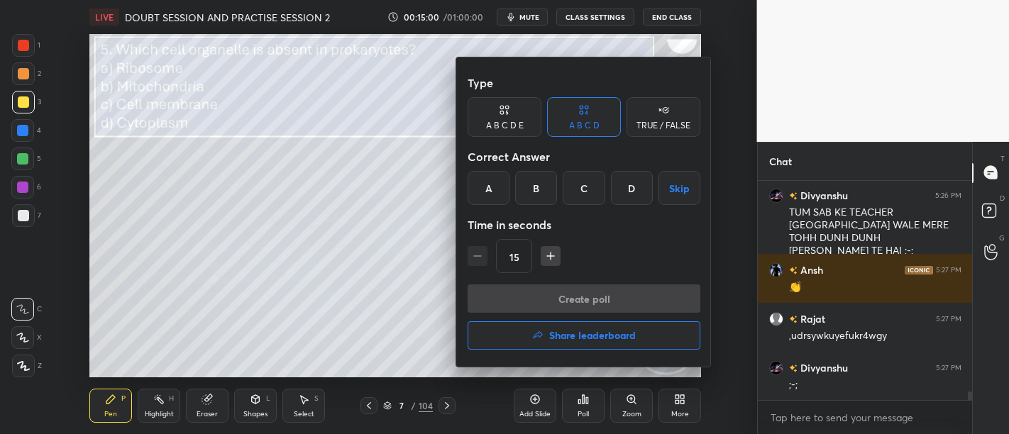
scroll to position [5237, 0]
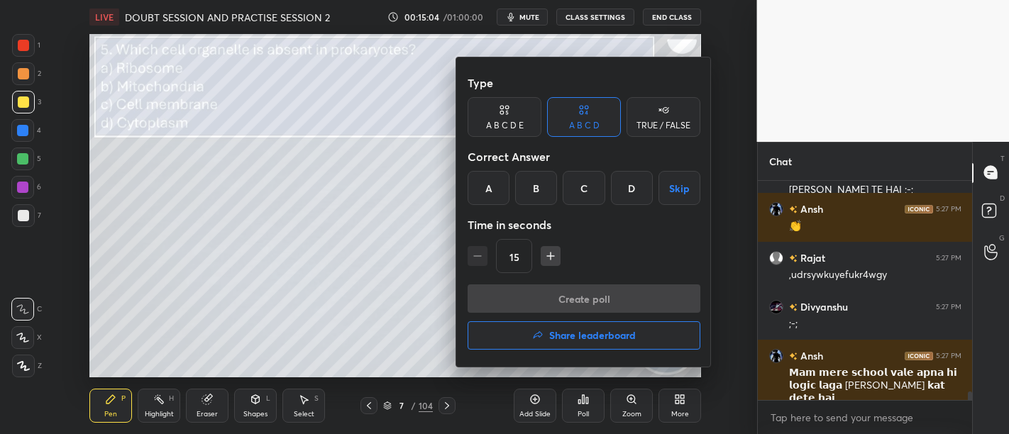
click at [538, 184] on div "B" at bounding box center [536, 188] width 42 height 34
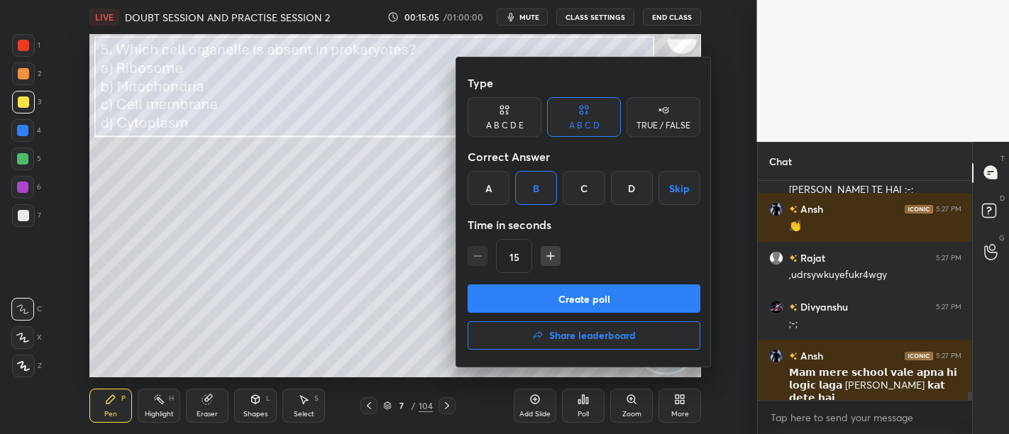
click at [604, 291] on button "Create poll" at bounding box center [583, 298] width 233 height 28
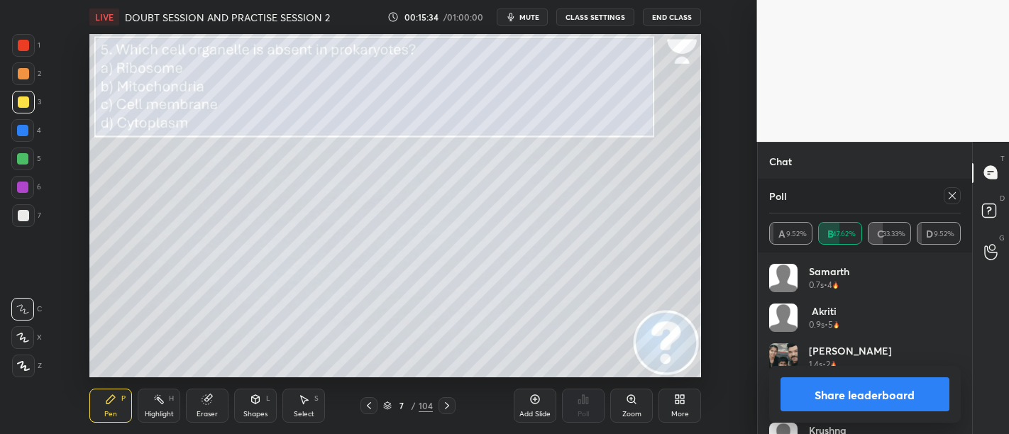
scroll to position [5361, 0]
click at [864, 394] on button "Share leaderboard" at bounding box center [865, 394] width 170 height 34
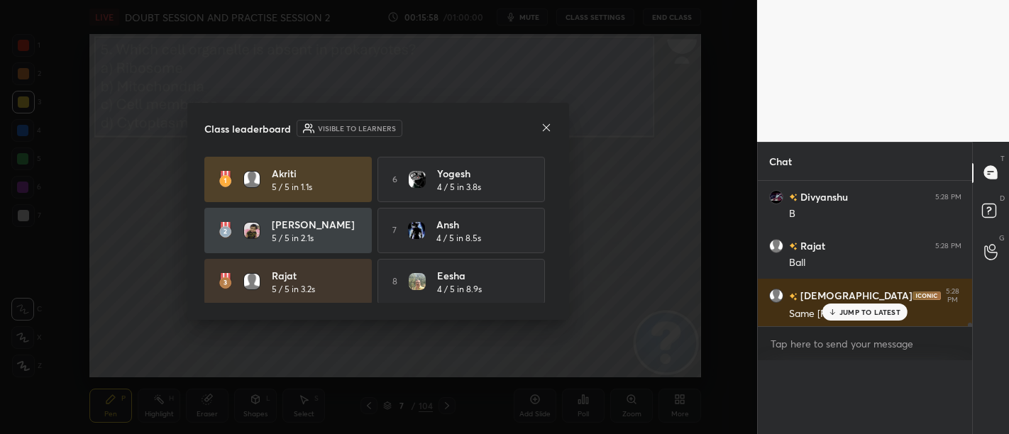
scroll to position [5, 4]
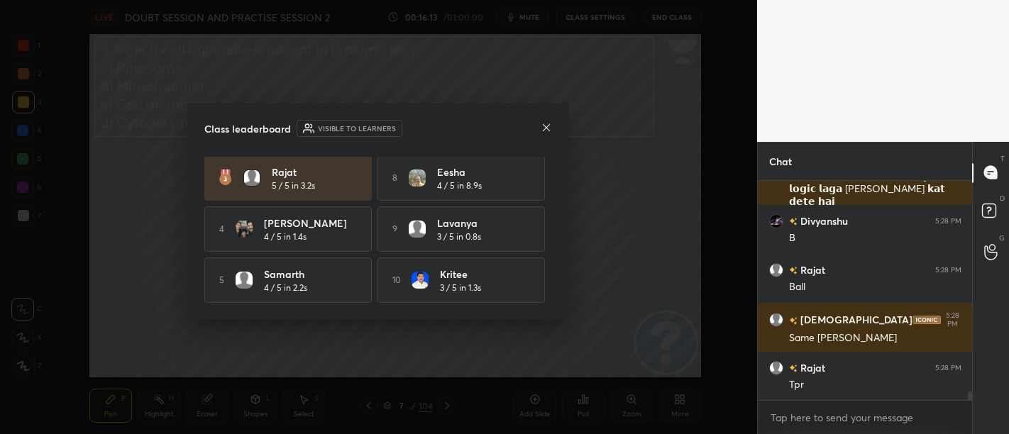
click at [546, 129] on icon at bounding box center [546, 127] width 11 height 11
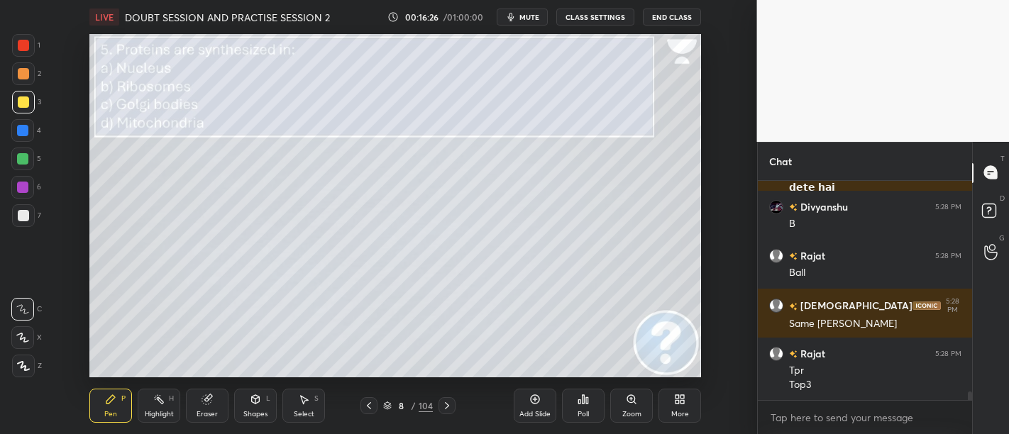
click at [590, 406] on div "Poll" at bounding box center [583, 406] width 43 height 34
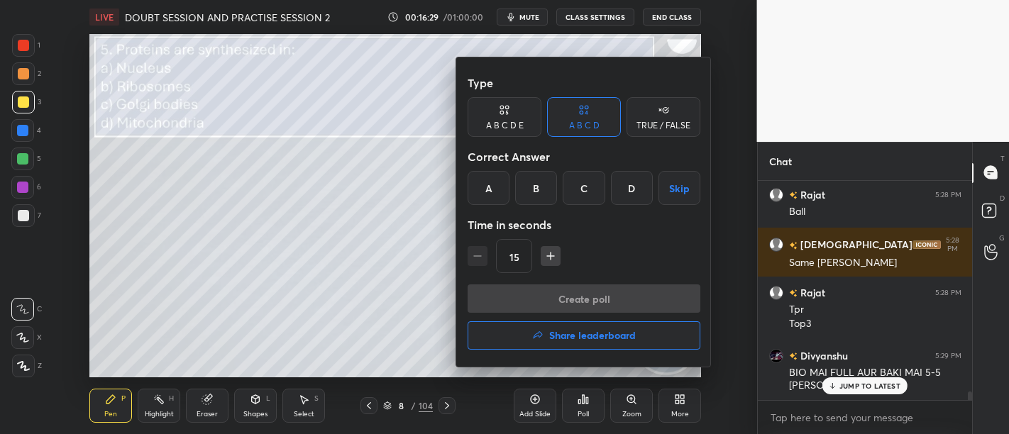
click at [526, 189] on div "B" at bounding box center [536, 188] width 42 height 34
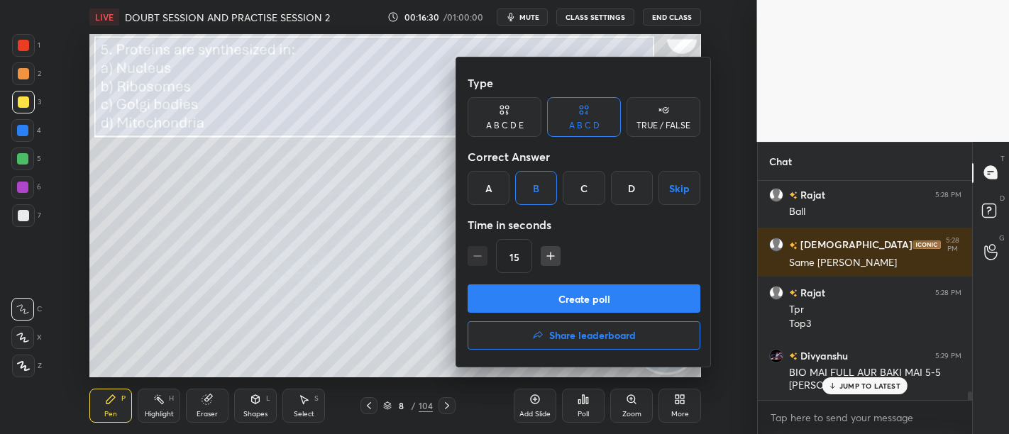
click at [594, 302] on button "Create poll" at bounding box center [583, 298] width 233 height 28
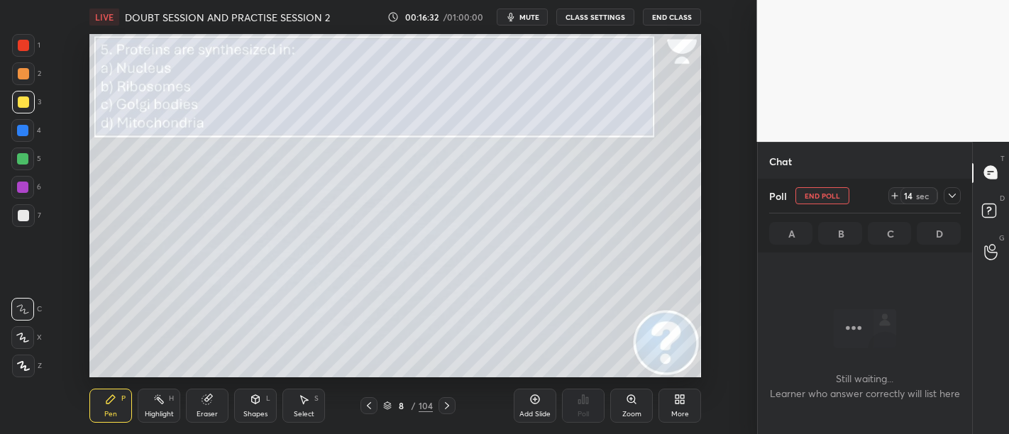
click at [958, 201] on div at bounding box center [951, 195] width 17 height 17
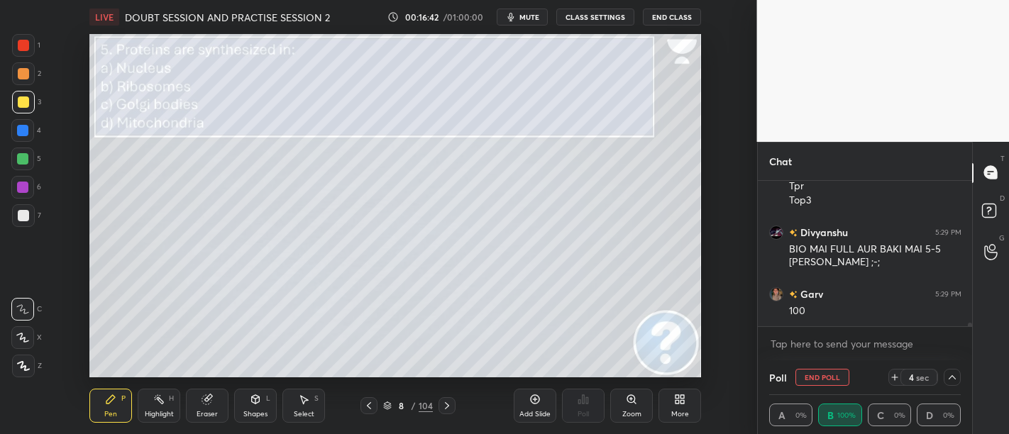
click at [957, 374] on icon at bounding box center [951, 377] width 11 height 11
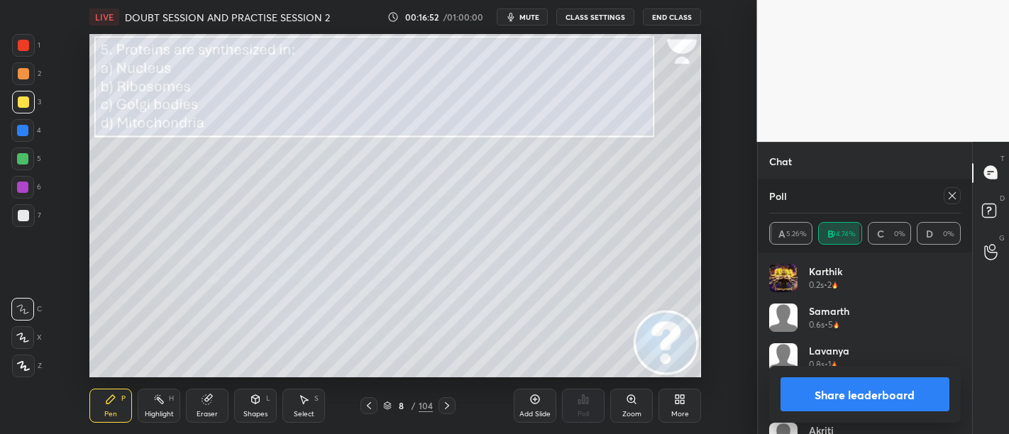
click at [880, 382] on button "Share leaderboard" at bounding box center [865, 394] width 170 height 34
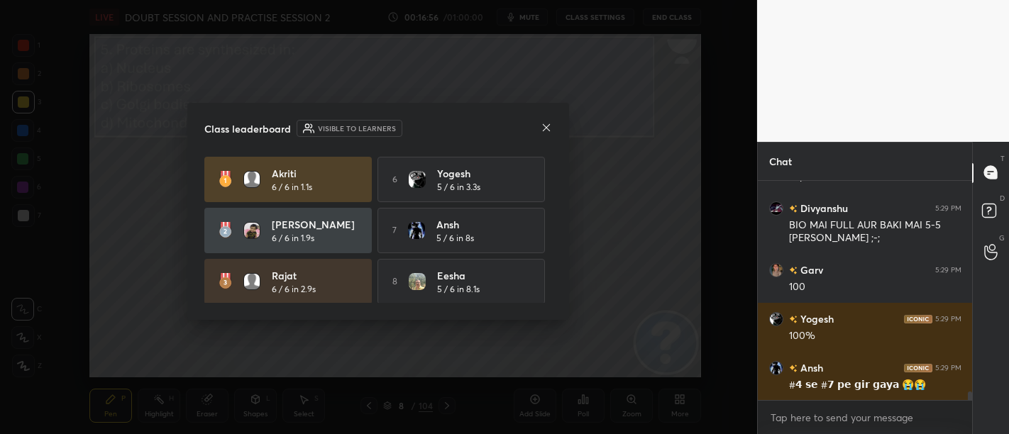
click at [544, 128] on icon at bounding box center [546, 126] width 7 height 7
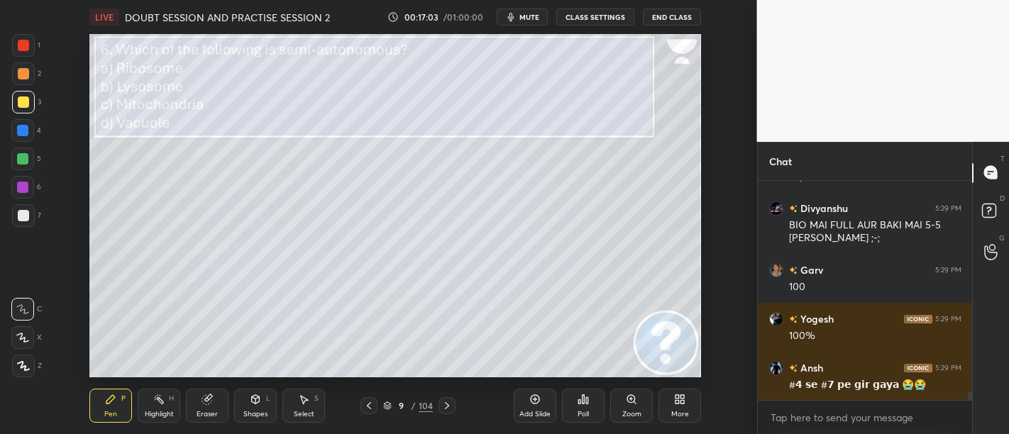
click at [583, 400] on icon at bounding box center [583, 399] width 2 height 9
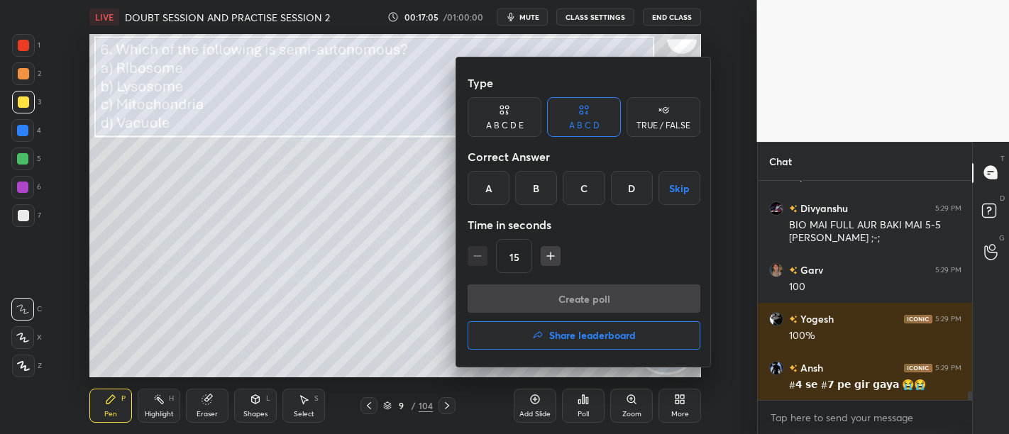
click at [584, 174] on div "C" at bounding box center [584, 188] width 42 height 34
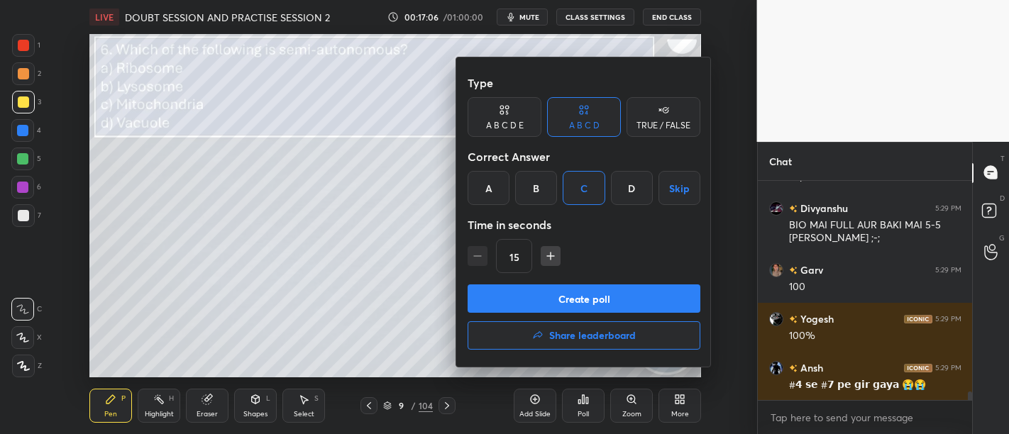
click at [582, 297] on button "Create poll" at bounding box center [583, 298] width 233 height 28
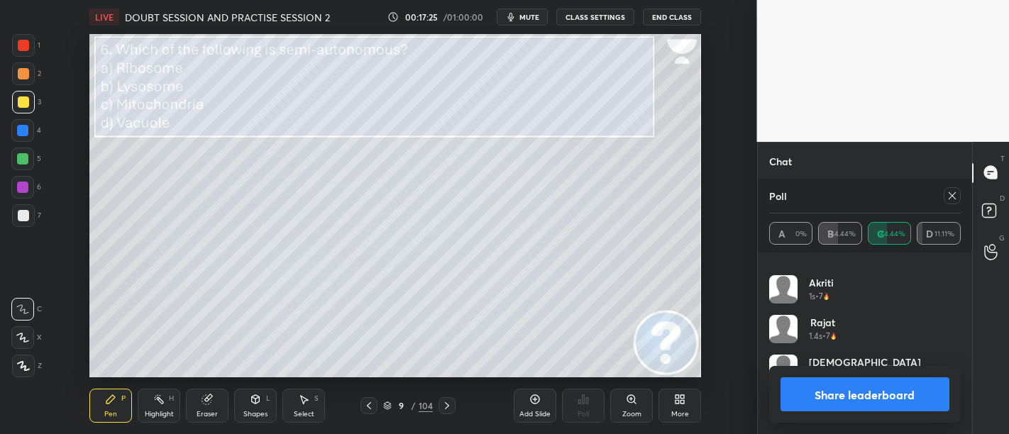
click at [814, 399] on button "Share leaderboard" at bounding box center [865, 394] width 170 height 34
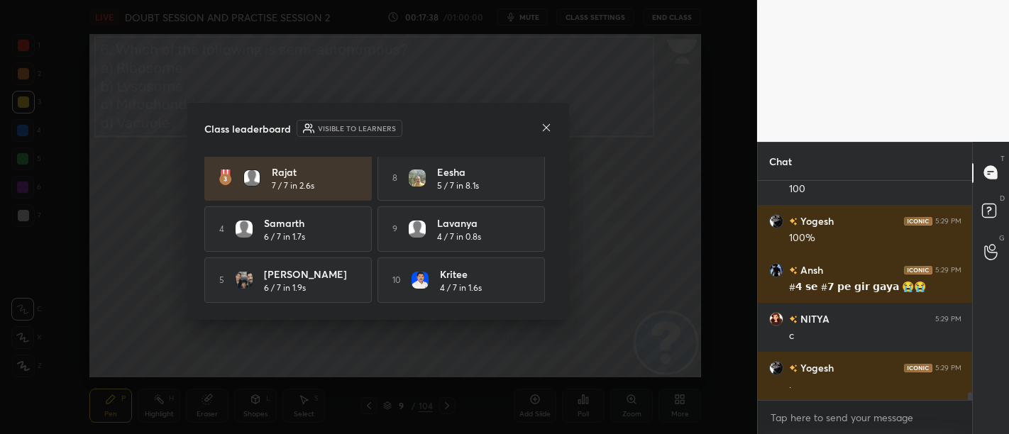
click at [543, 122] on icon at bounding box center [546, 127] width 11 height 11
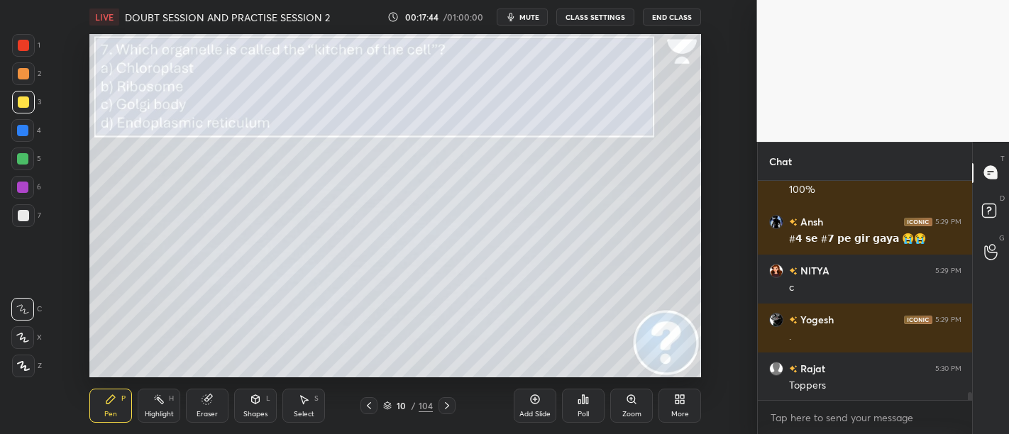
click at [580, 411] on div "Poll" at bounding box center [582, 414] width 11 height 7
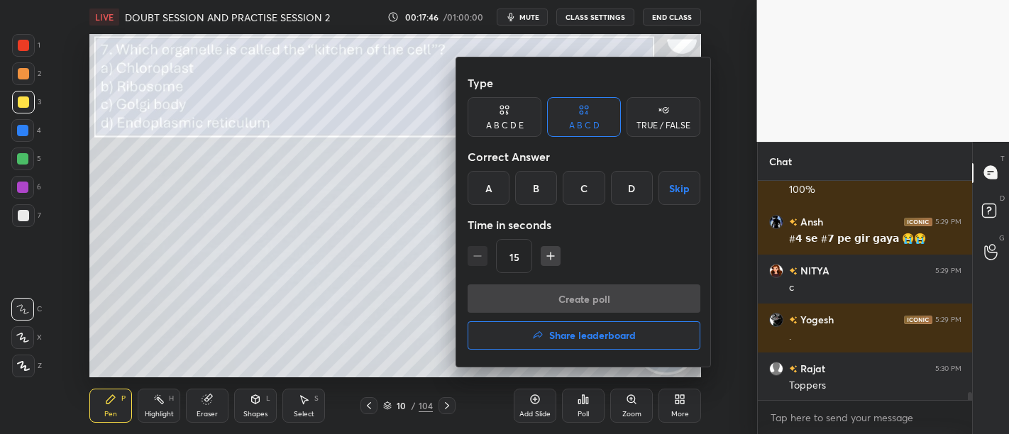
click at [504, 195] on div "A" at bounding box center [488, 188] width 42 height 34
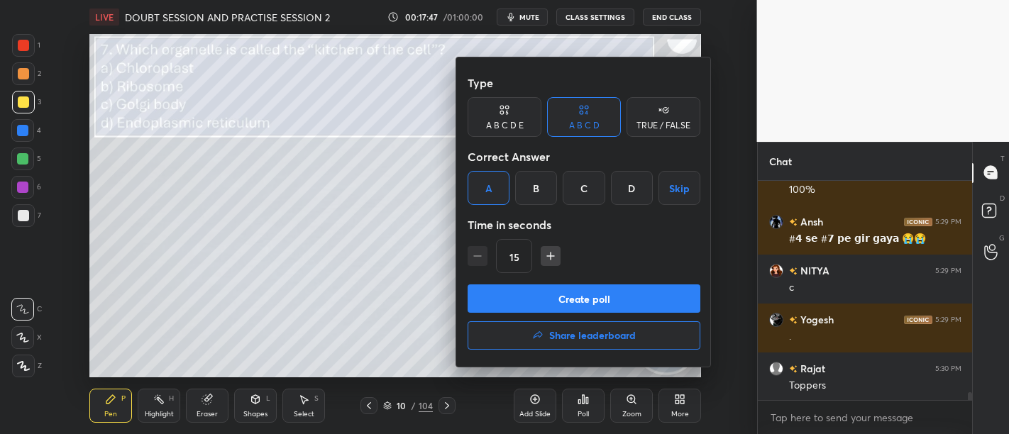
click at [527, 286] on button "Create poll" at bounding box center [583, 298] width 233 height 28
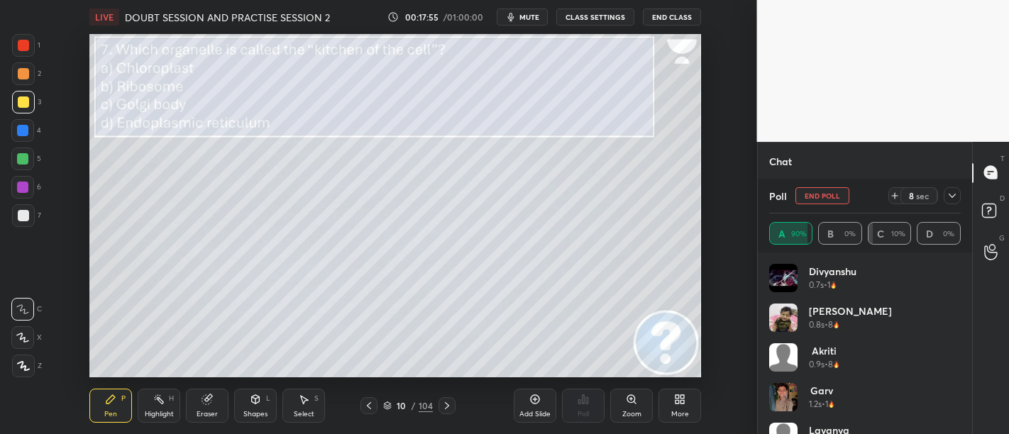
click at [189, 27] on div "LIVE DOUBT SESSION AND PRACTISE SESSION 2 00:17:55 / 01:00:00 mute CLASS SETTIN…" at bounding box center [395, 217] width 700 height 434
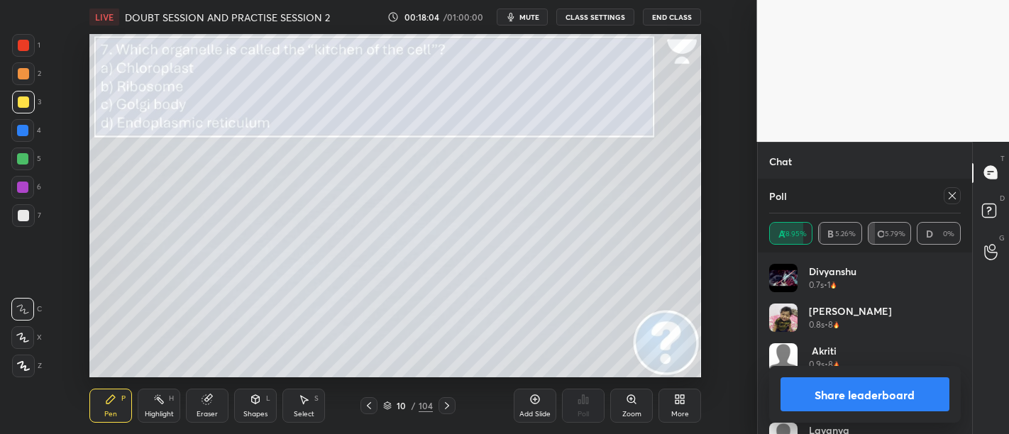
click at [897, 394] on button "Share leaderboard" at bounding box center [865, 394] width 170 height 34
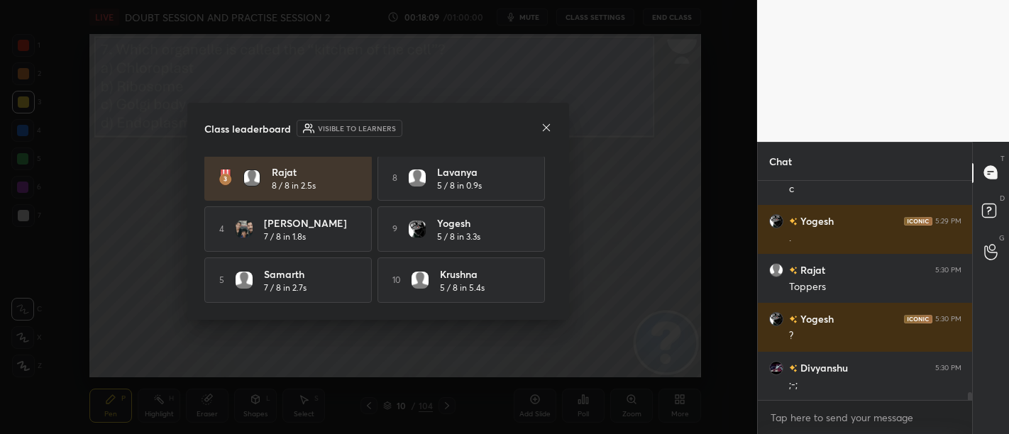
click at [551, 130] on icon at bounding box center [546, 127] width 11 height 11
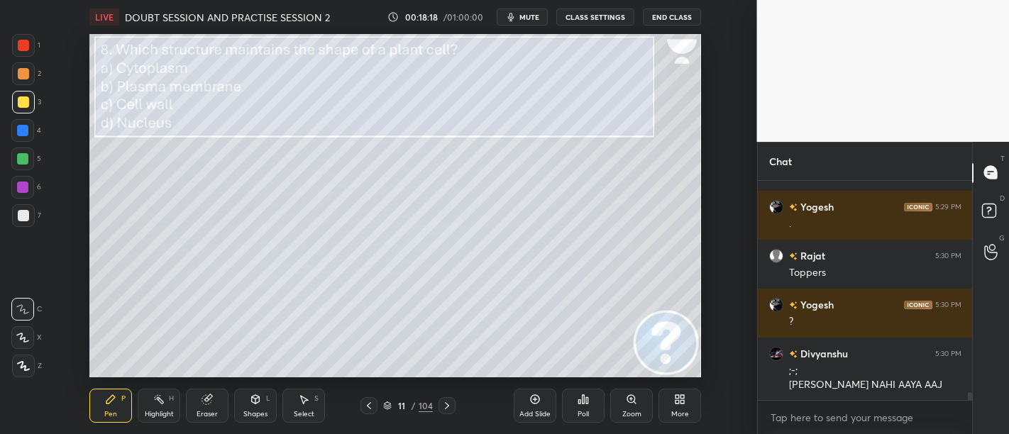
click at [582, 405] on icon at bounding box center [582, 399] width 11 height 11
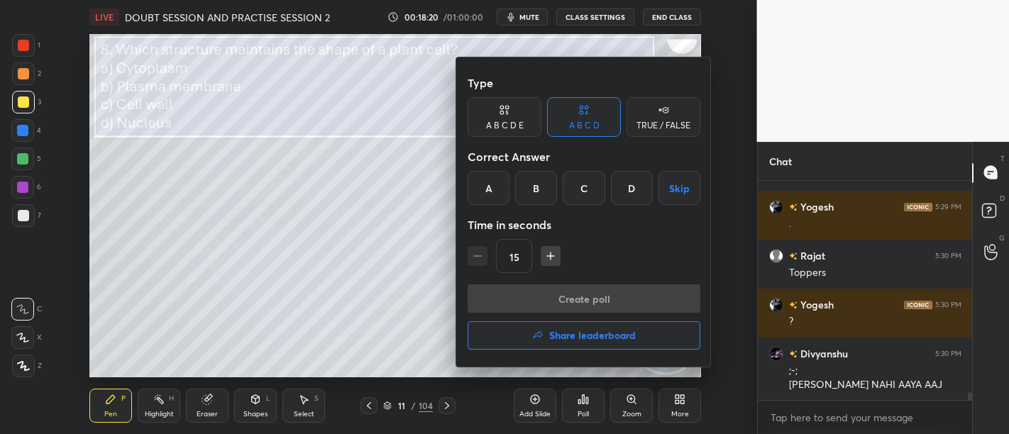
click at [577, 196] on div "C" at bounding box center [584, 188] width 42 height 34
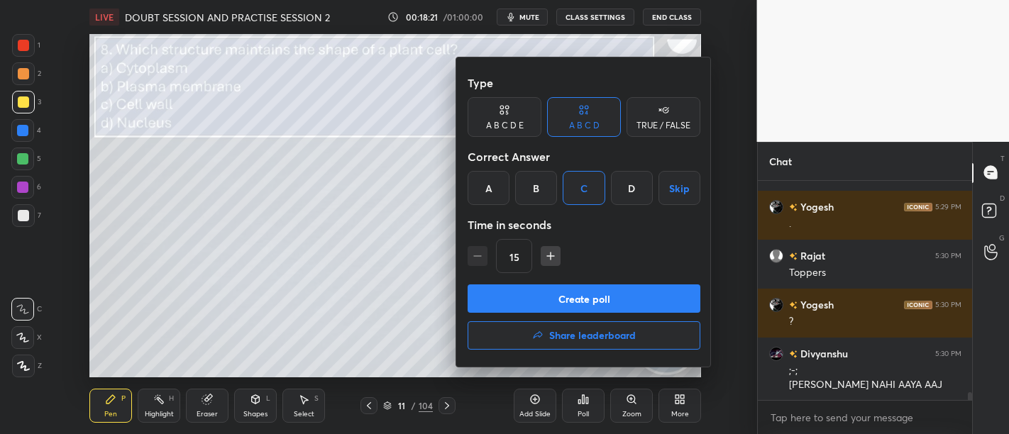
click at [615, 302] on button "Create poll" at bounding box center [583, 298] width 233 height 28
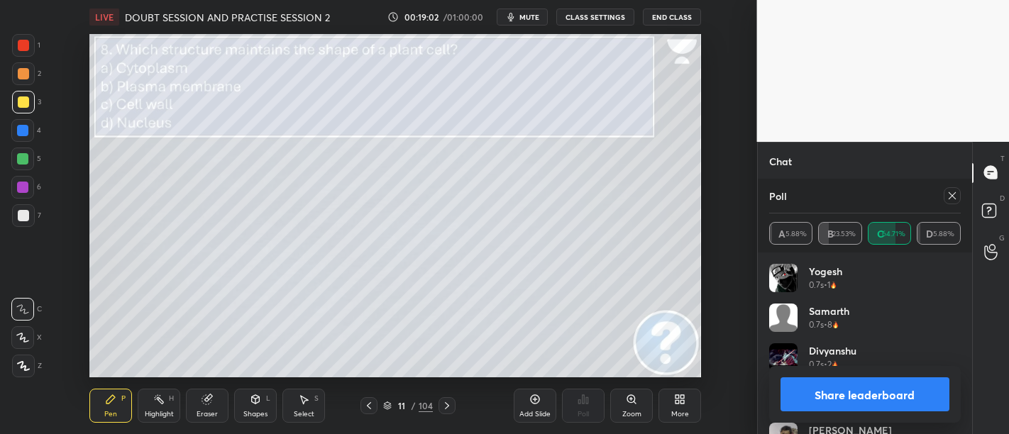
click at [881, 396] on button "Share leaderboard" at bounding box center [865, 394] width 170 height 34
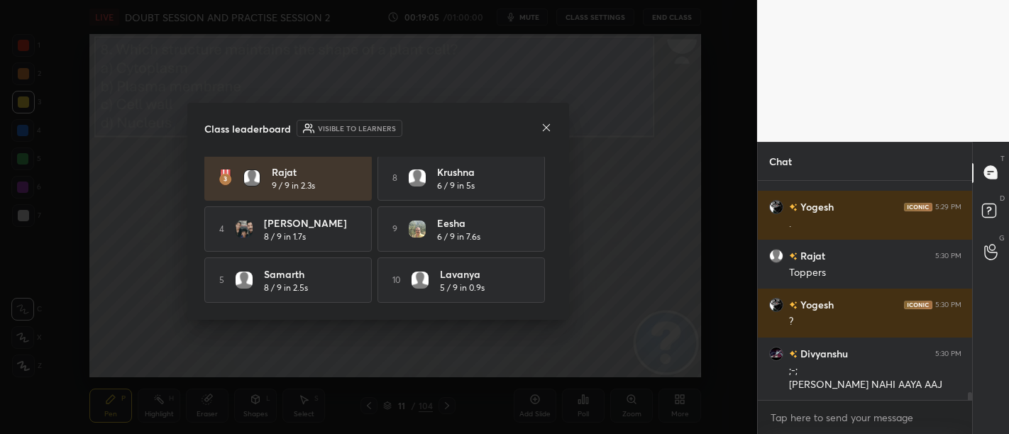
scroll to position [0, 0]
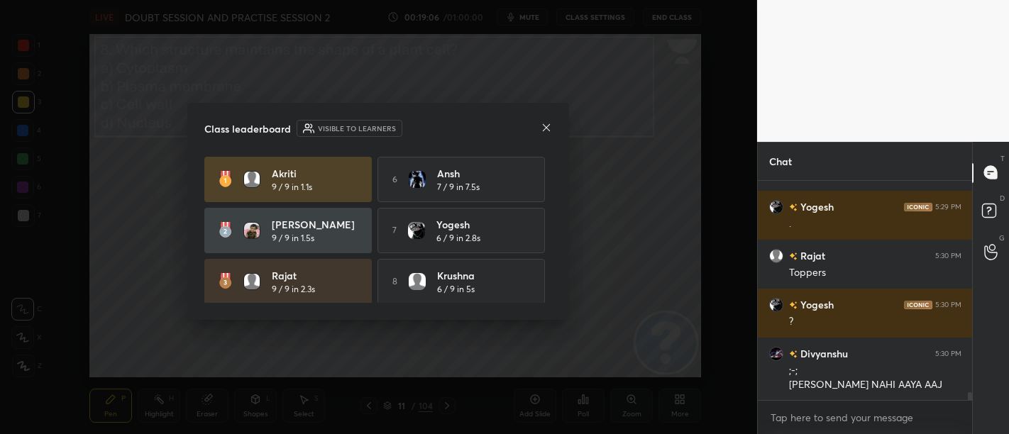
click at [548, 126] on icon at bounding box center [546, 126] width 7 height 7
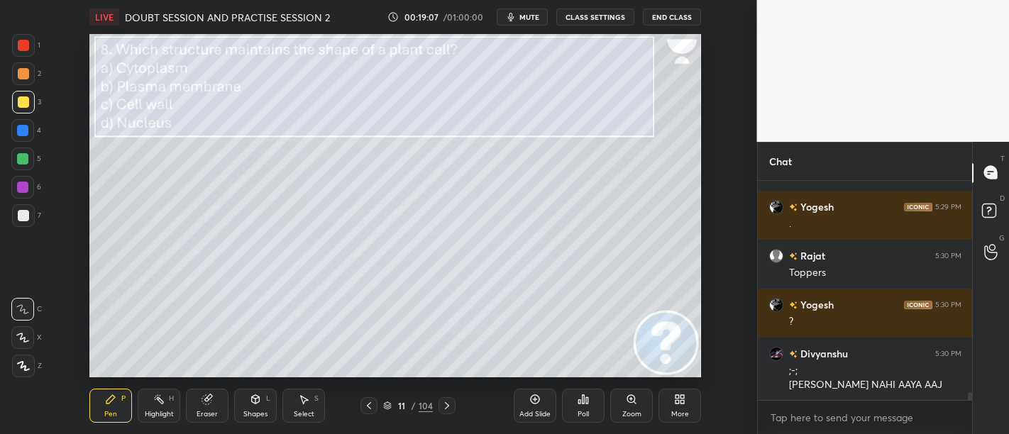
scroll to position [5965, 0]
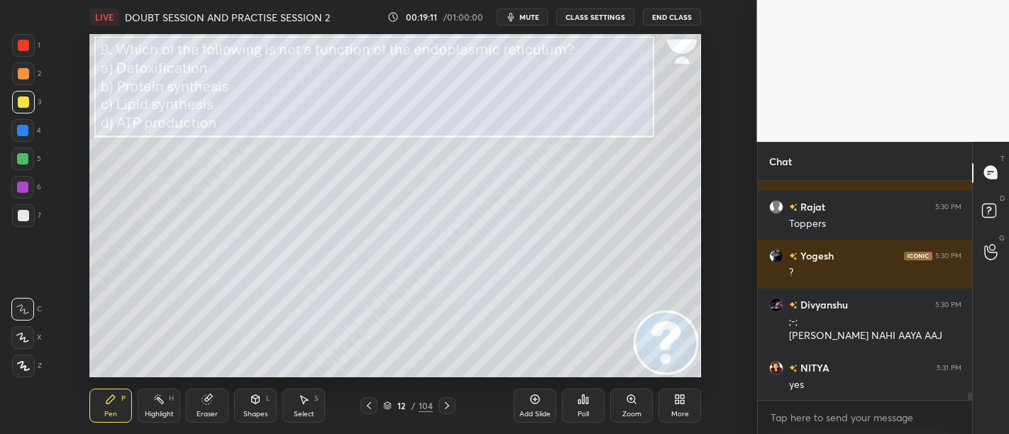
click at [590, 403] on div "Poll" at bounding box center [583, 406] width 43 height 34
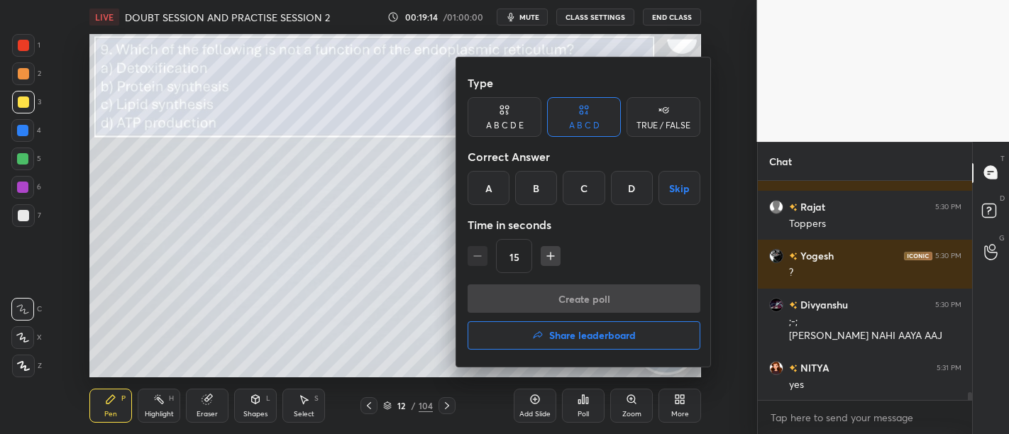
click at [616, 197] on div "D" at bounding box center [632, 188] width 42 height 34
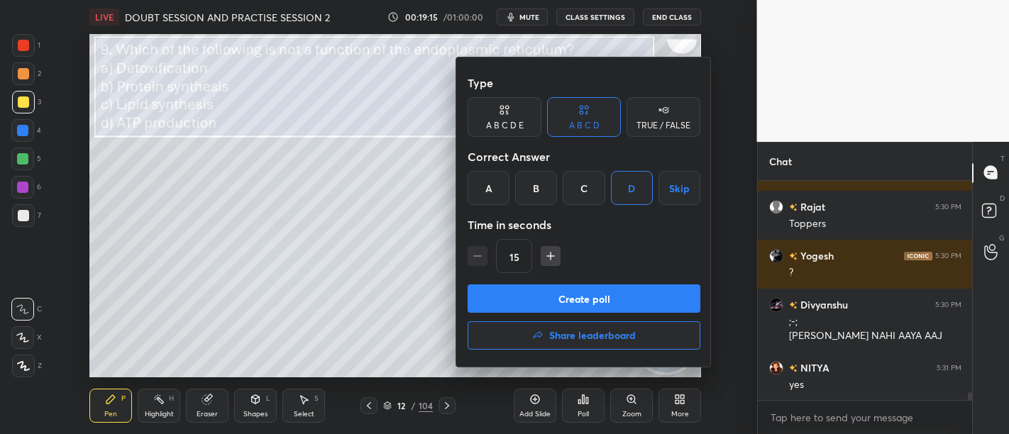
click at [648, 301] on button "Create poll" at bounding box center [583, 298] width 233 height 28
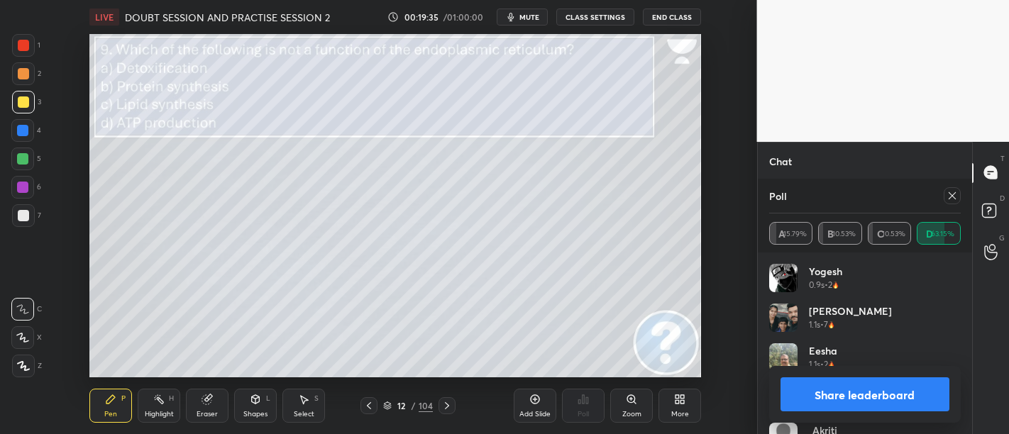
scroll to position [6150, 0]
click at [807, 386] on button "Share leaderboard" at bounding box center [865, 394] width 170 height 34
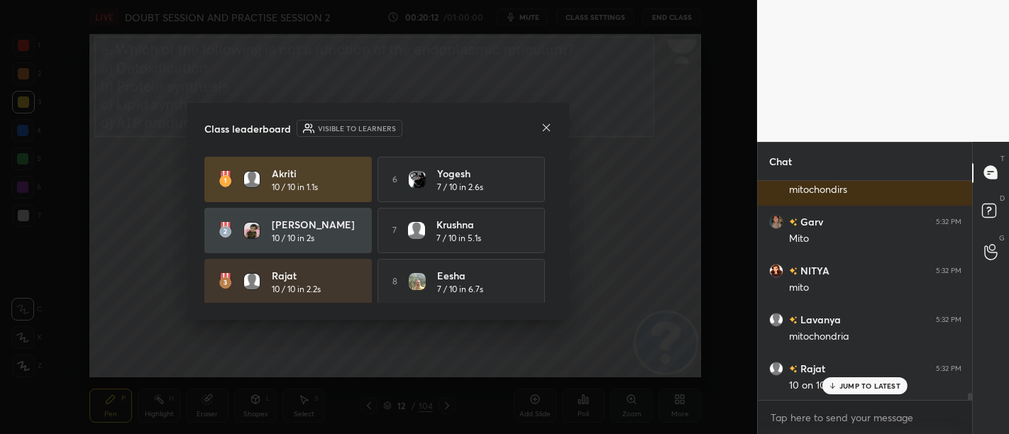
click at [547, 131] on icon at bounding box center [546, 127] width 11 height 11
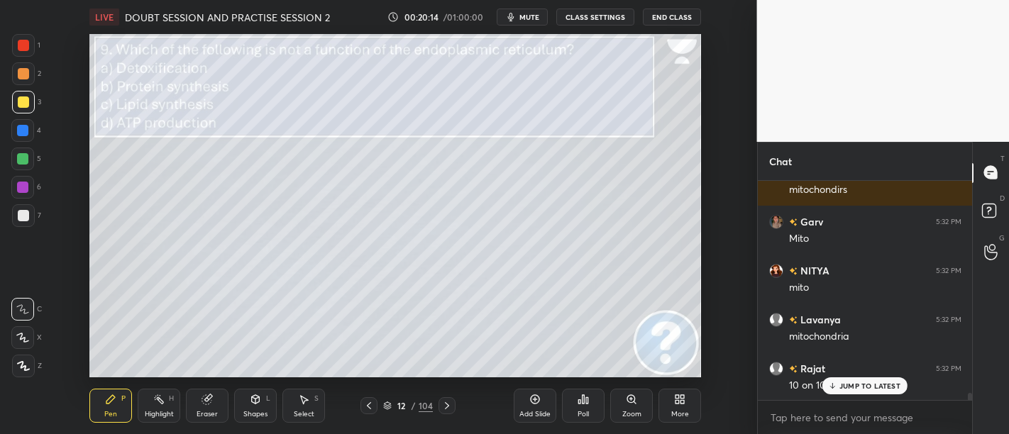
click at [878, 385] on p "JUMP TO LATEST" at bounding box center [869, 386] width 61 height 9
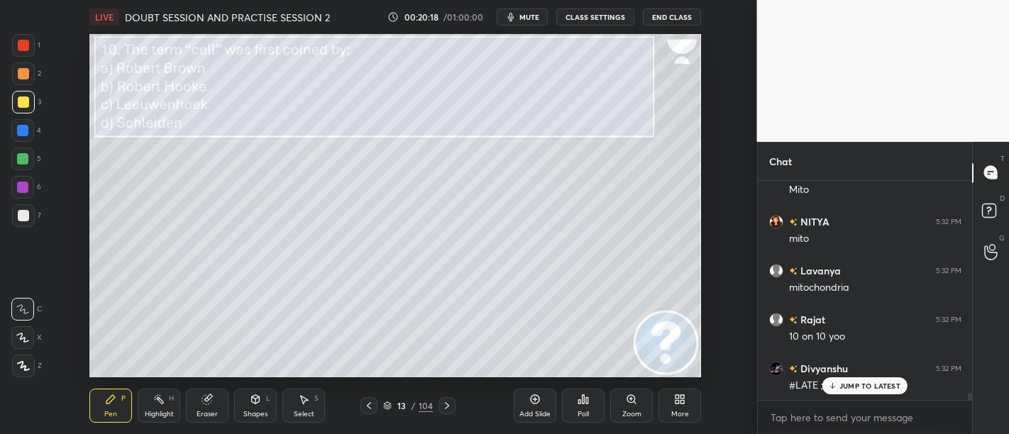
click at [583, 412] on div "Poll" at bounding box center [582, 414] width 11 height 7
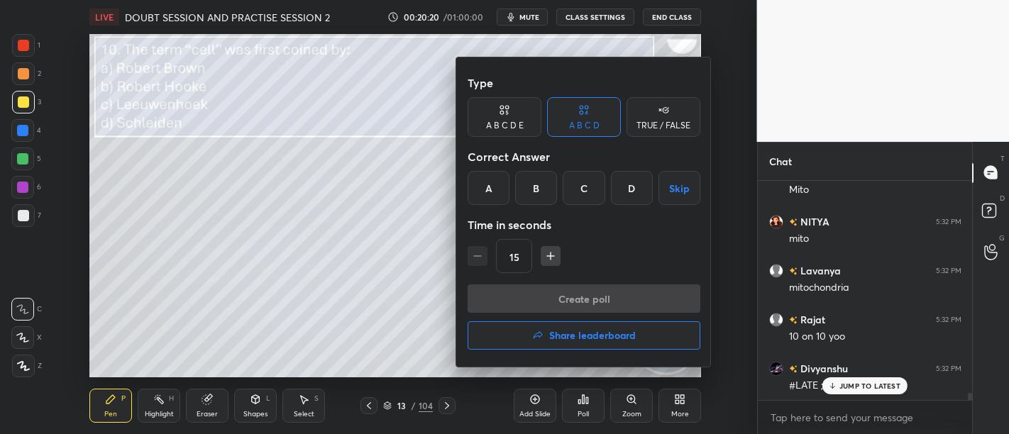
click at [541, 177] on div "B" at bounding box center [536, 188] width 42 height 34
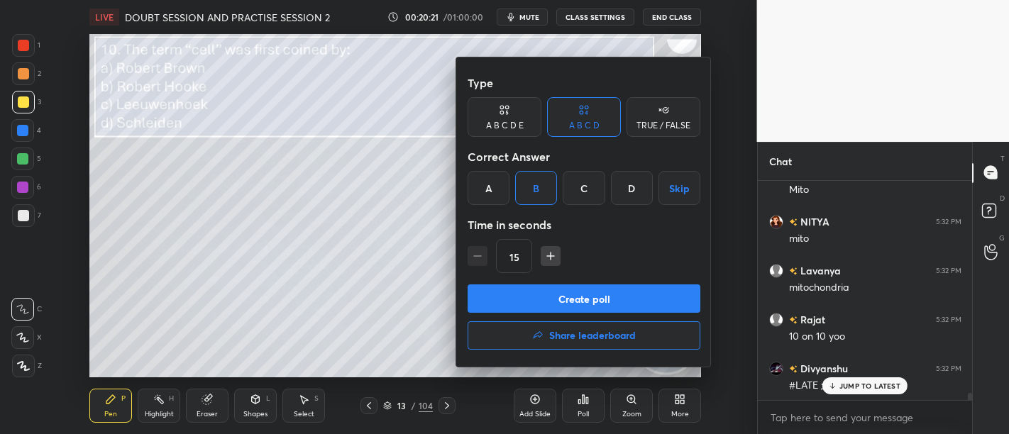
click at [609, 299] on button "Create poll" at bounding box center [583, 298] width 233 height 28
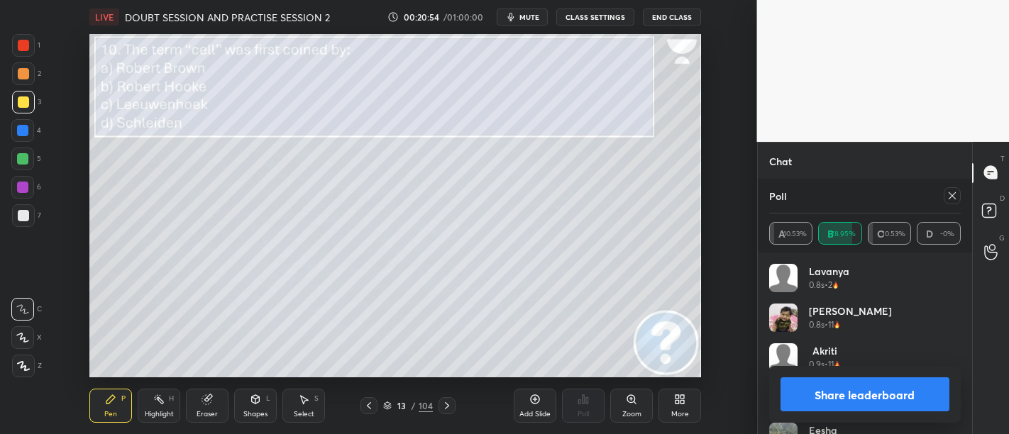
click at [836, 387] on button "Share leaderboard" at bounding box center [865, 394] width 170 height 34
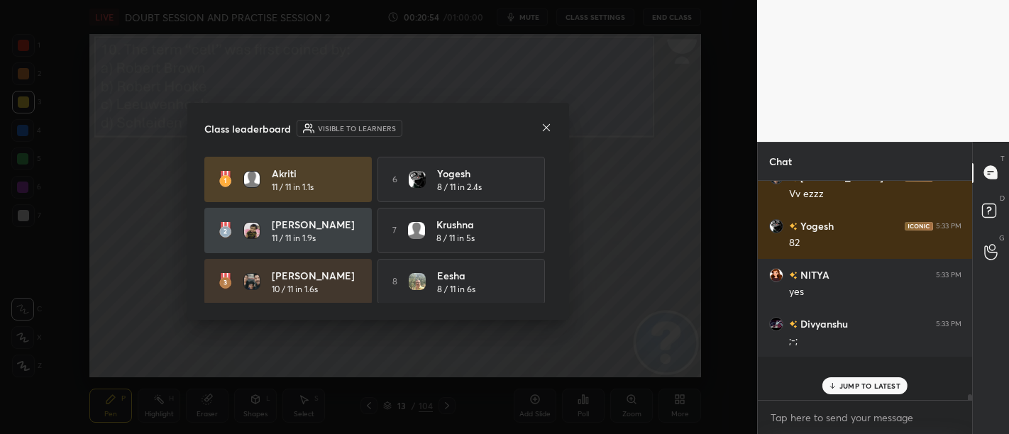
scroll to position [4, 4]
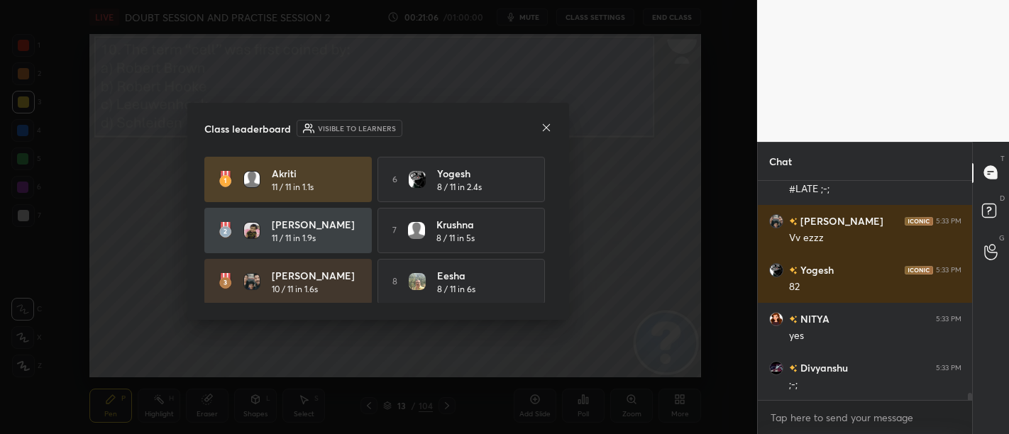
click at [545, 126] on icon at bounding box center [546, 127] width 11 height 11
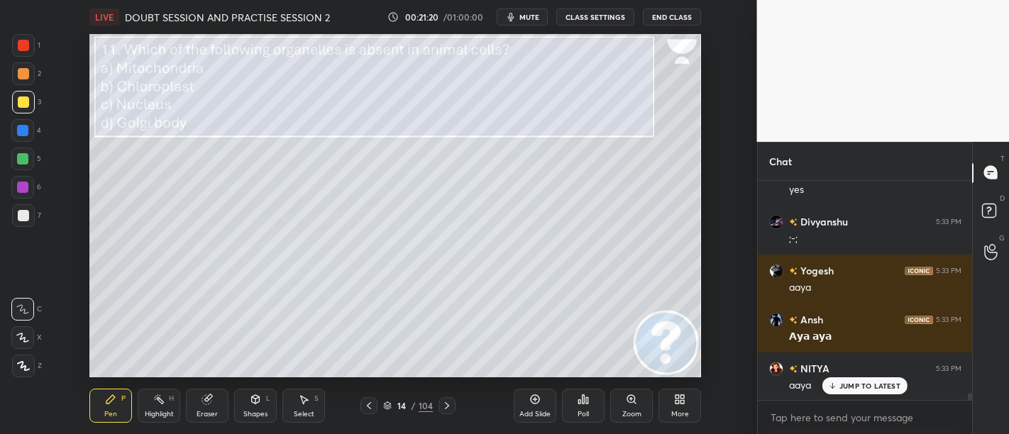
click at [585, 415] on div "Poll" at bounding box center [582, 414] width 11 height 7
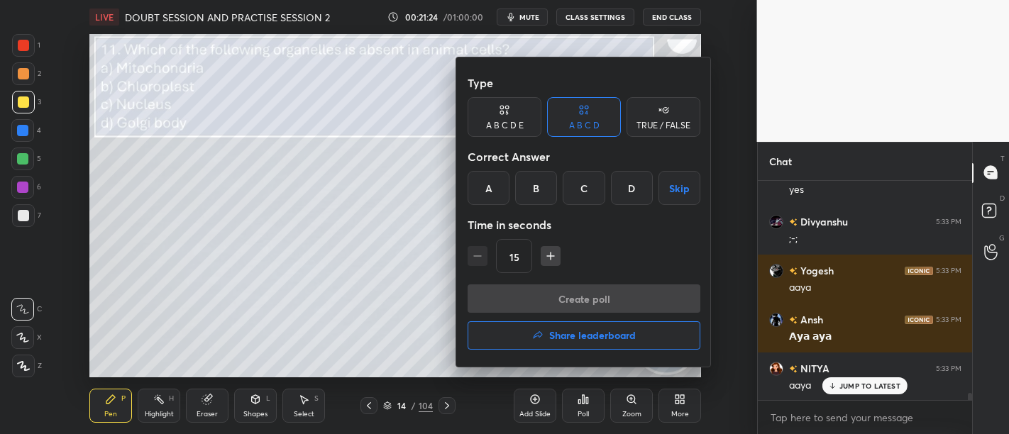
scroll to position [6859, 0]
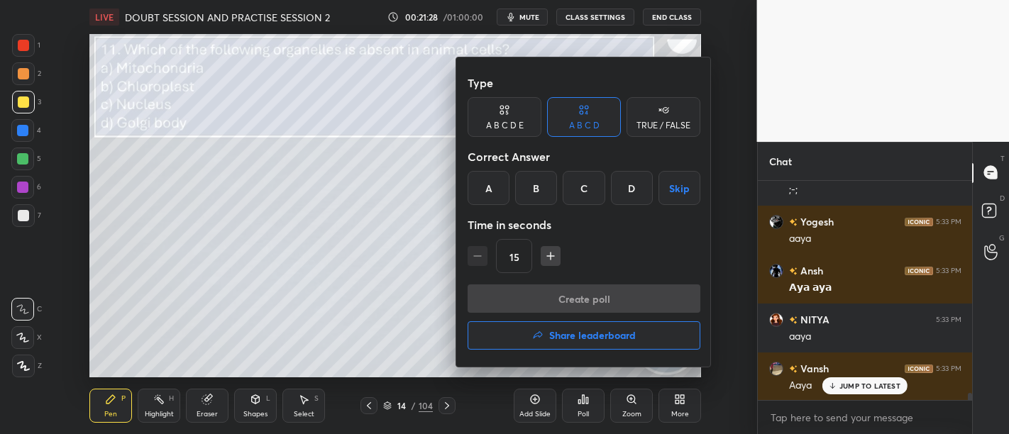
click at [535, 195] on div "B" at bounding box center [536, 188] width 42 height 34
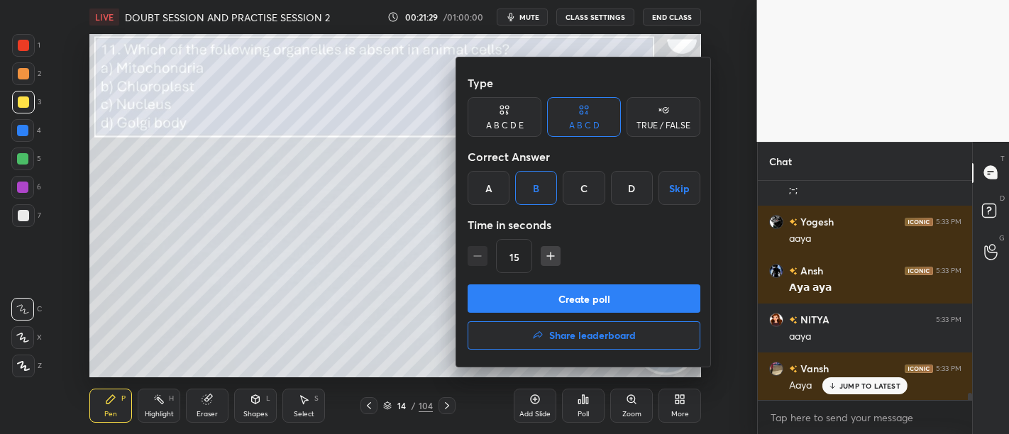
click at [592, 300] on button "Create poll" at bounding box center [583, 298] width 233 height 28
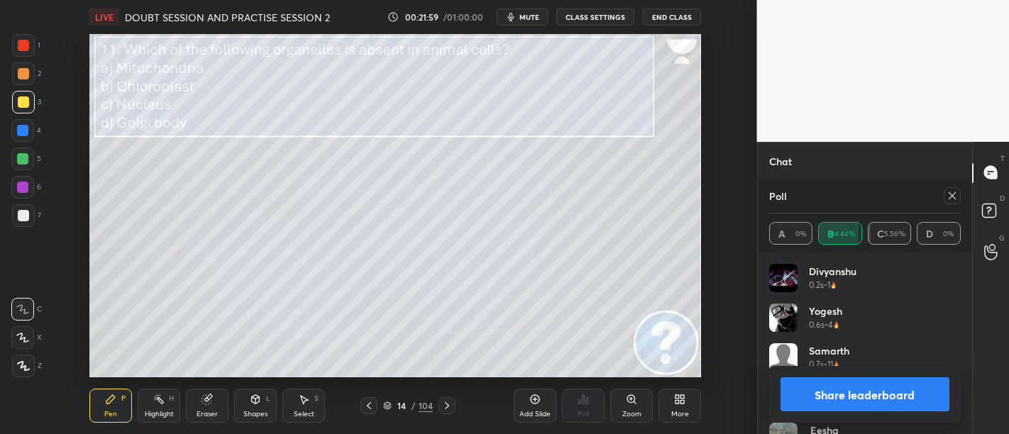
scroll to position [7185, 0]
click at [812, 384] on button "Share leaderboard" at bounding box center [865, 394] width 170 height 34
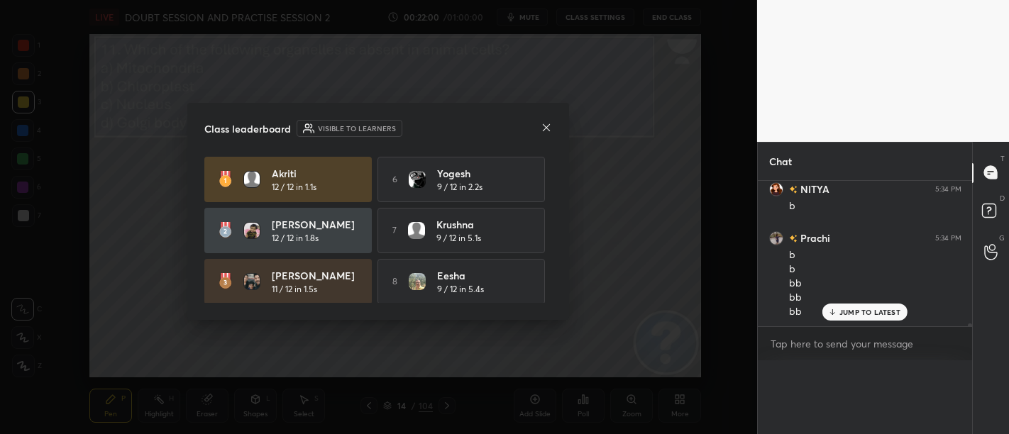
scroll to position [4, 4]
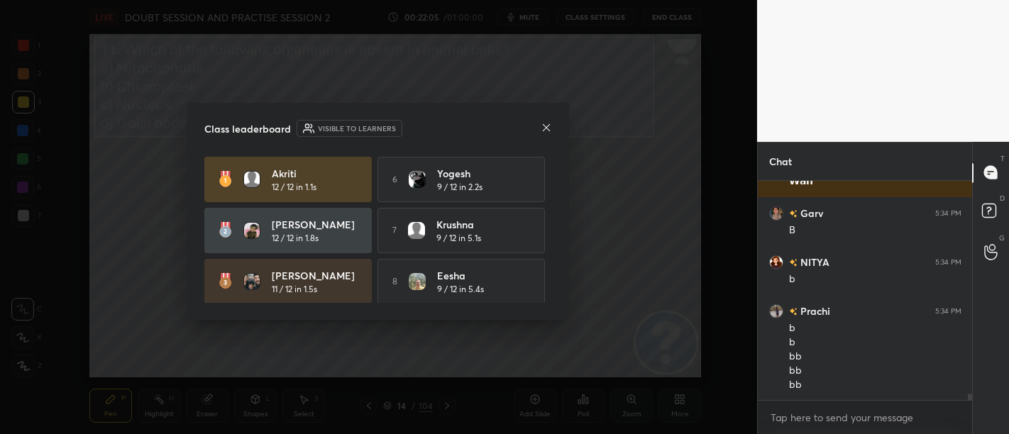
click at [549, 124] on icon at bounding box center [546, 126] width 7 height 7
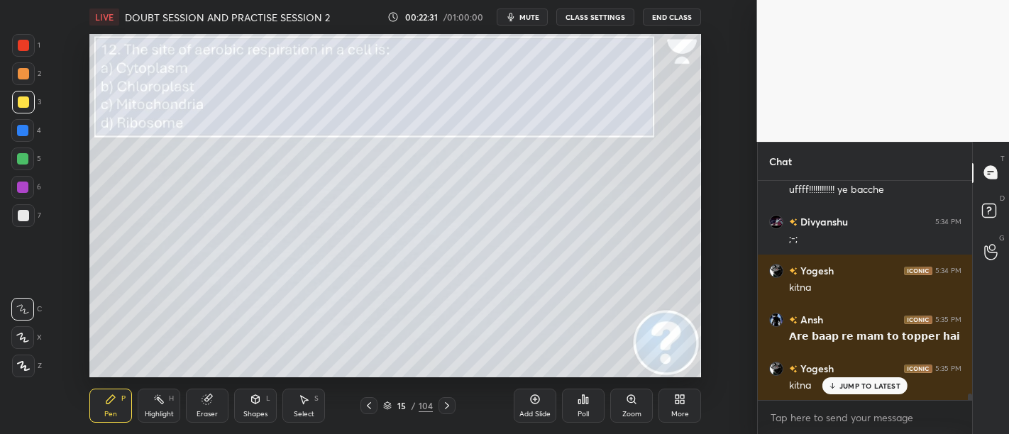
click at [585, 404] on icon at bounding box center [582, 399] width 11 height 11
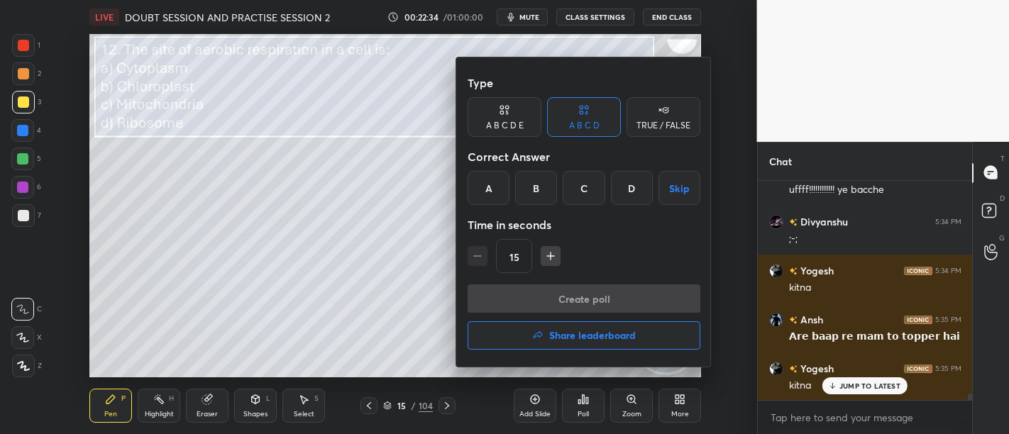
click at [587, 192] on div "C" at bounding box center [584, 188] width 42 height 34
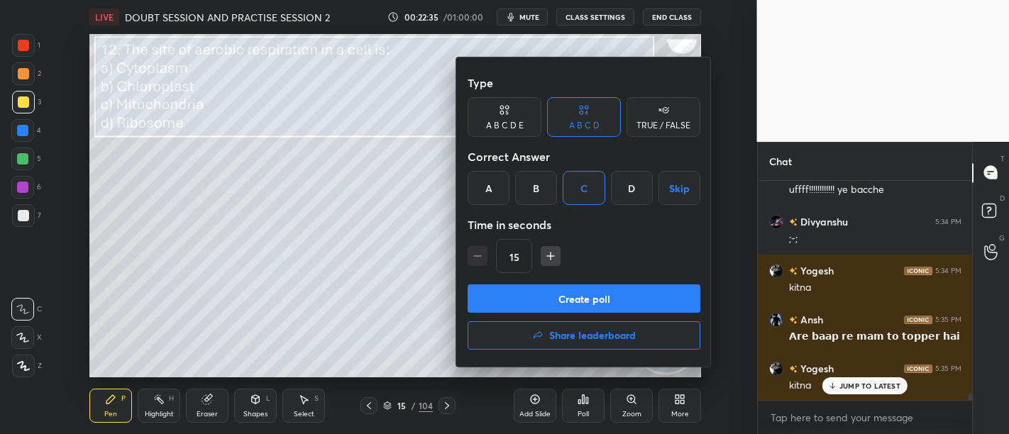
click at [589, 290] on button "Create poll" at bounding box center [583, 298] width 233 height 28
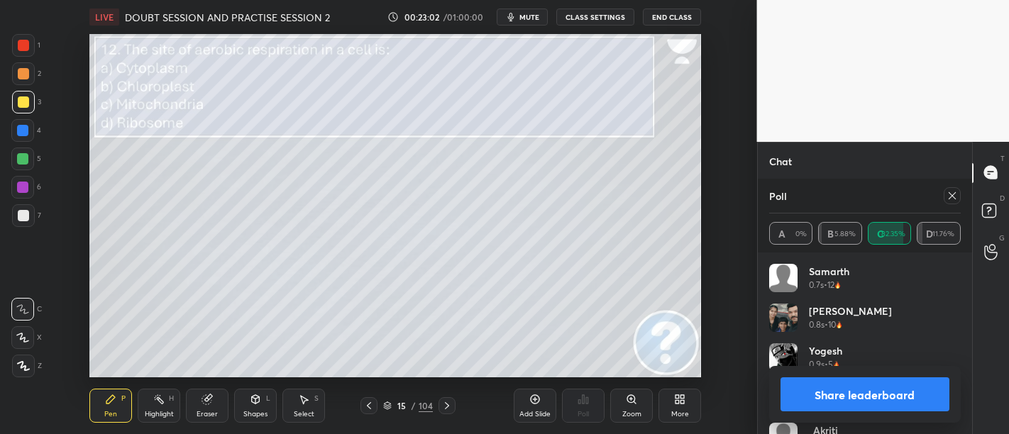
scroll to position [6668, 0]
click at [812, 397] on button "Share leaderboard" at bounding box center [865, 394] width 170 height 34
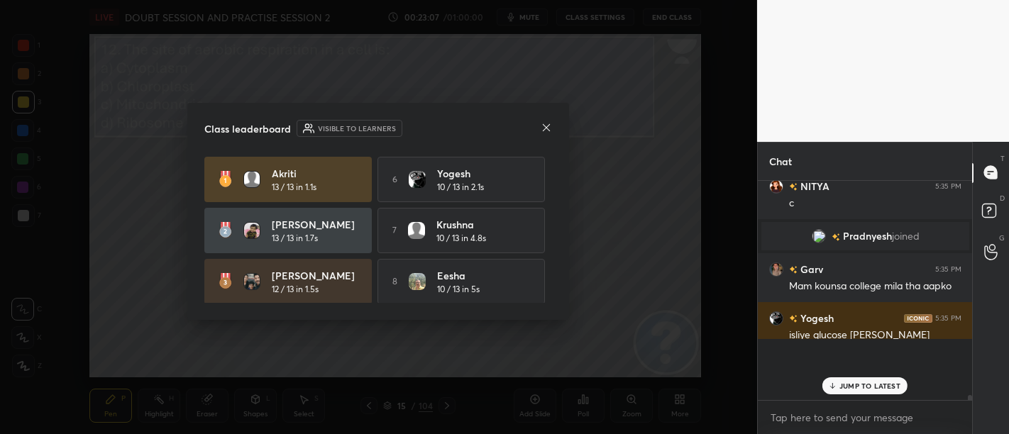
scroll to position [211, 211]
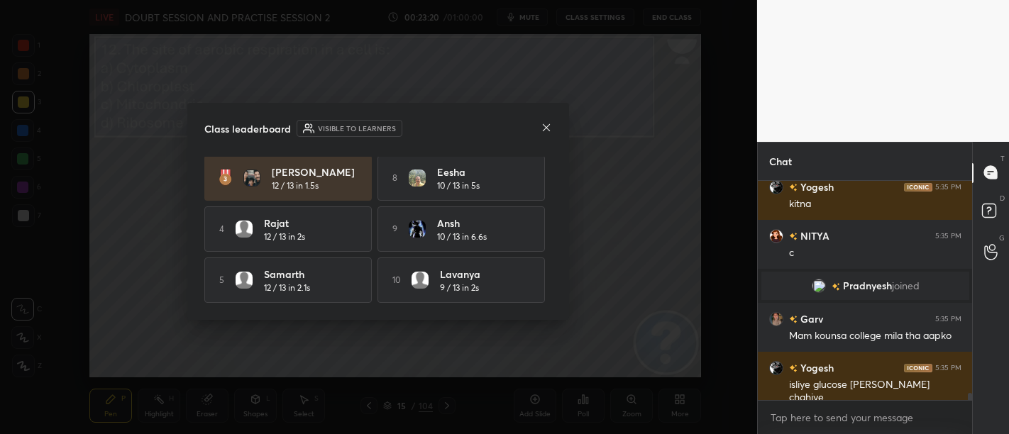
click at [546, 122] on icon at bounding box center [546, 127] width 11 height 11
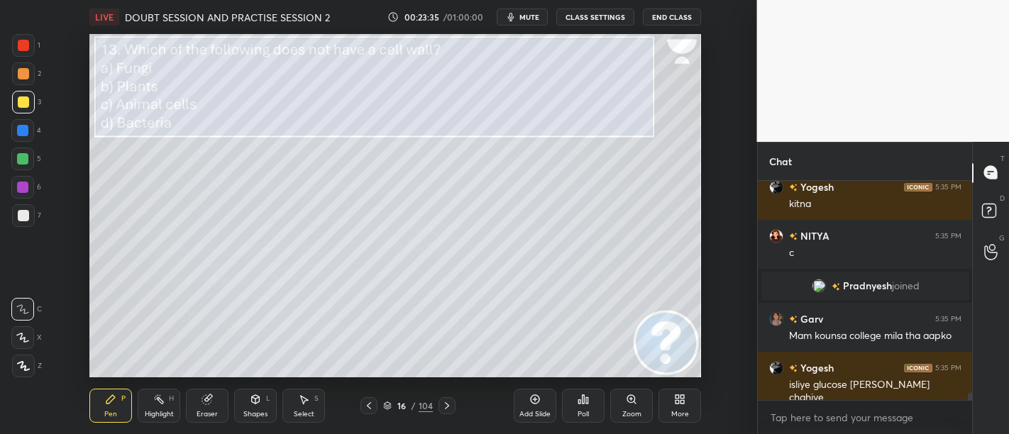
scroll to position [6643, 0]
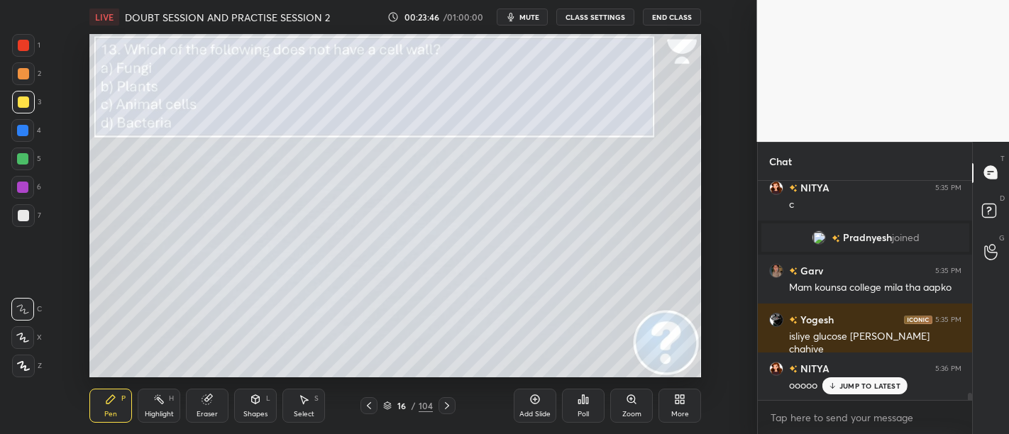
click at [580, 404] on icon at bounding box center [582, 399] width 11 height 11
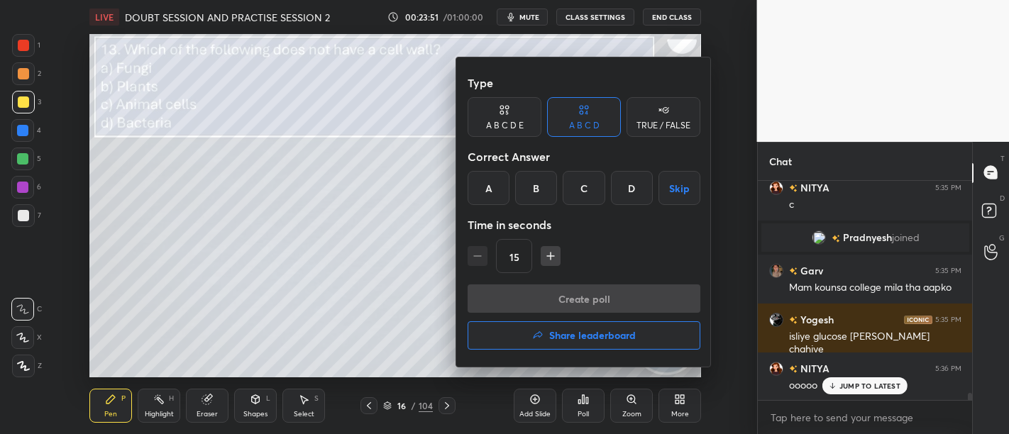
click at [594, 179] on div "C" at bounding box center [584, 188] width 42 height 34
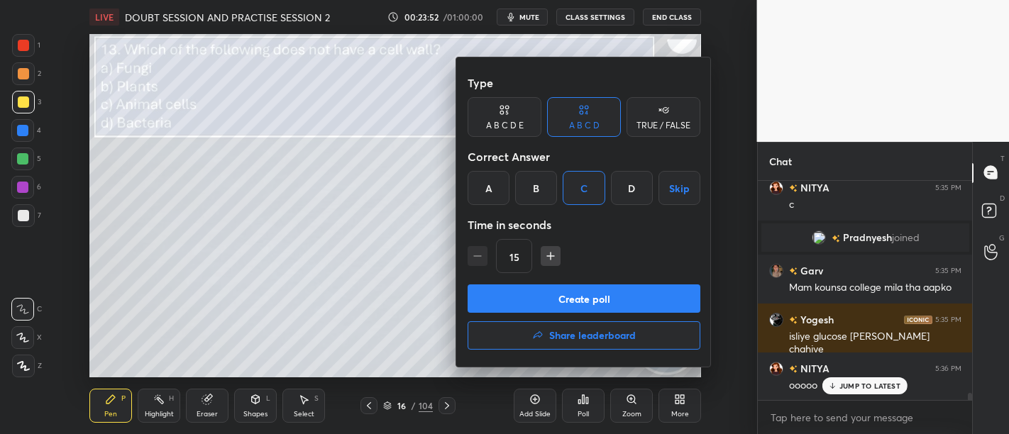
click at [611, 287] on button "Create poll" at bounding box center [583, 298] width 233 height 28
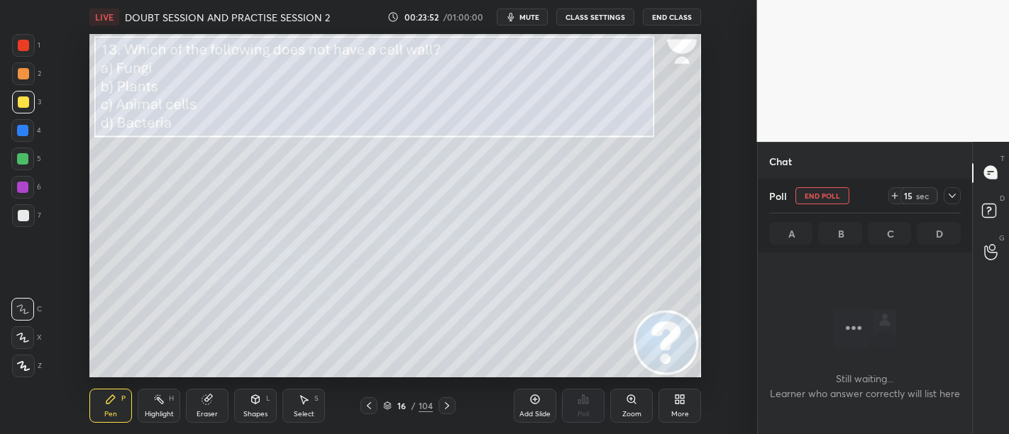
scroll to position [142, 211]
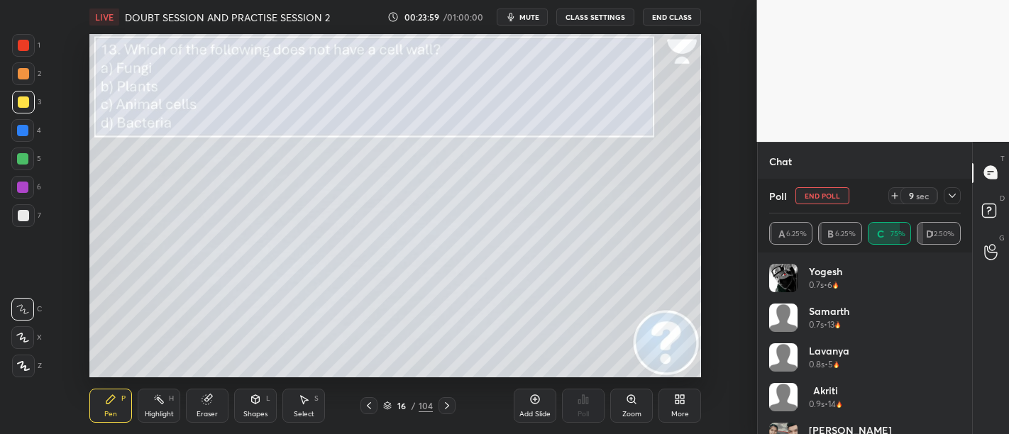
click at [529, 19] on span "mute" at bounding box center [529, 17] width 20 height 10
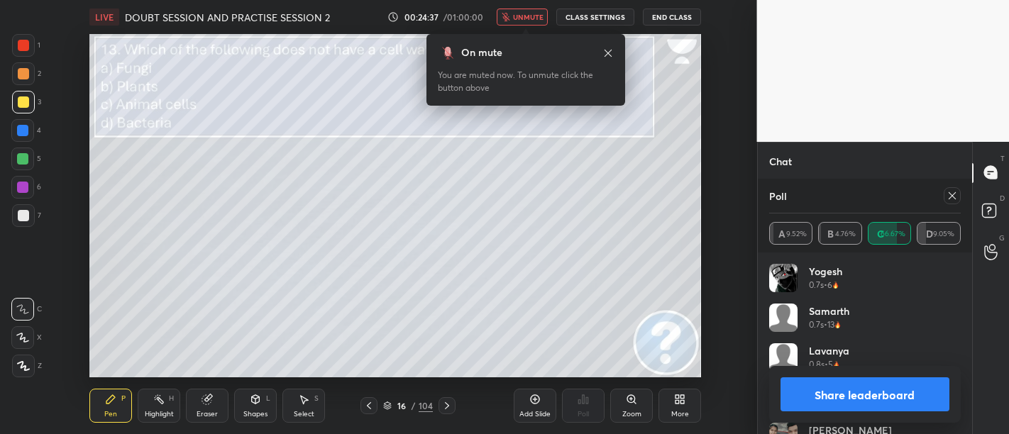
scroll to position [6816, 0]
click at [902, 394] on button "Share leaderboard" at bounding box center [865, 394] width 170 height 34
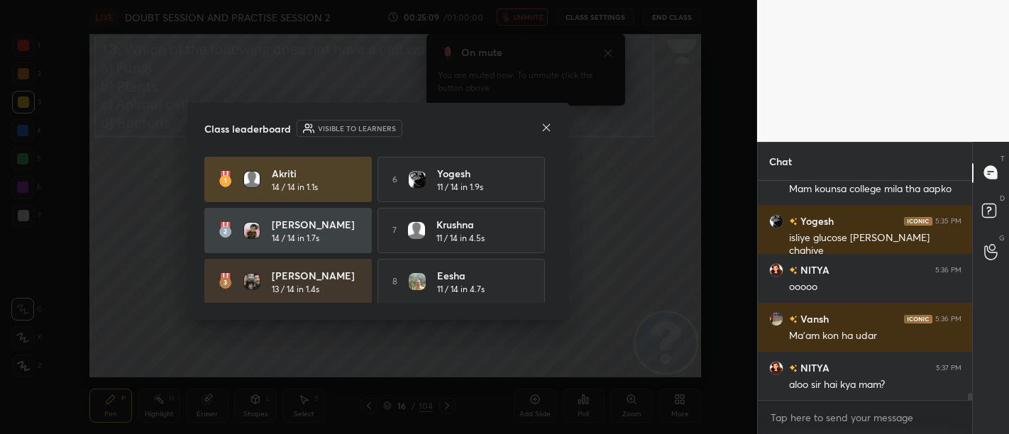
scroll to position [6804, 0]
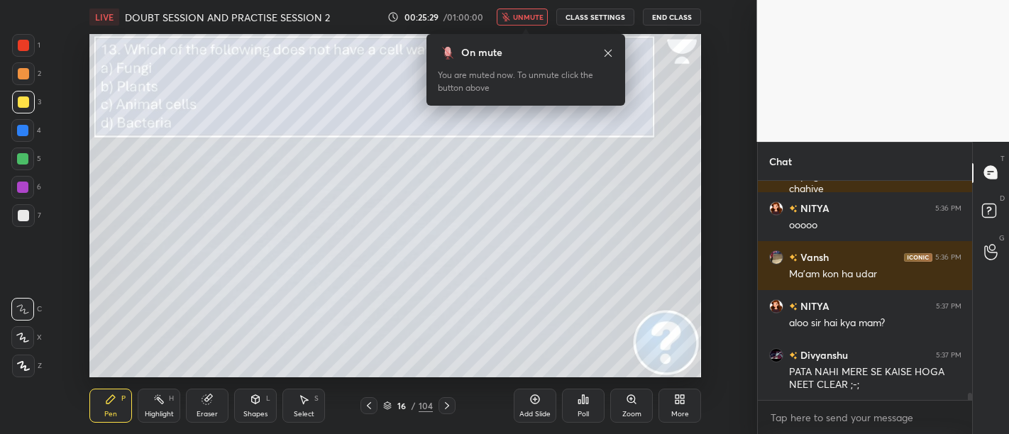
click at [533, 17] on span "unmute" at bounding box center [528, 17] width 31 height 10
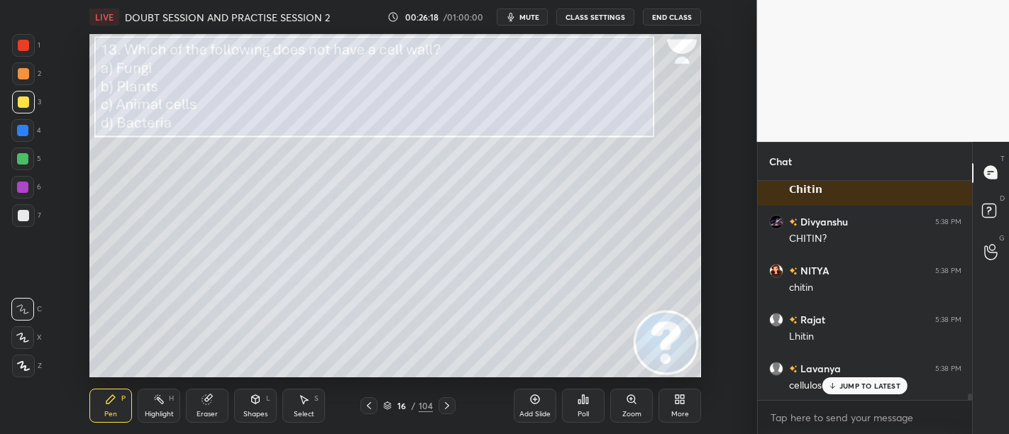
scroll to position [7293, 0]
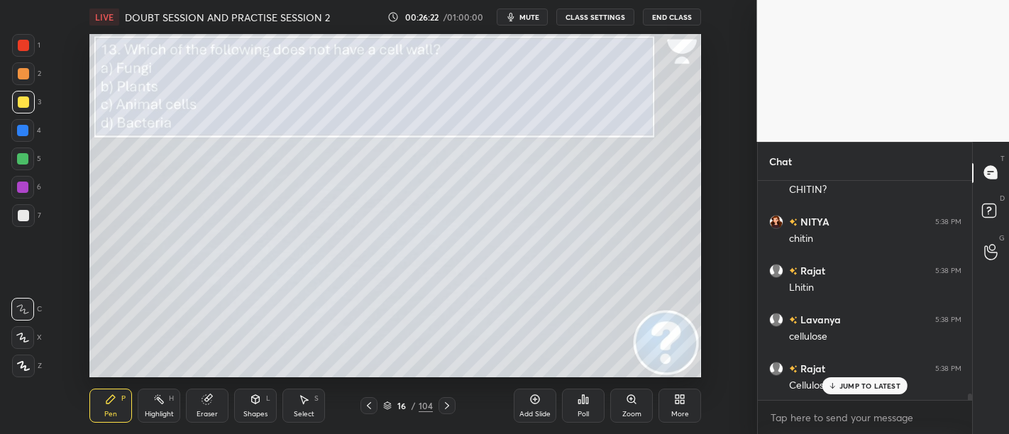
click at [851, 388] on p "JUMP TO LATEST" at bounding box center [869, 386] width 61 height 9
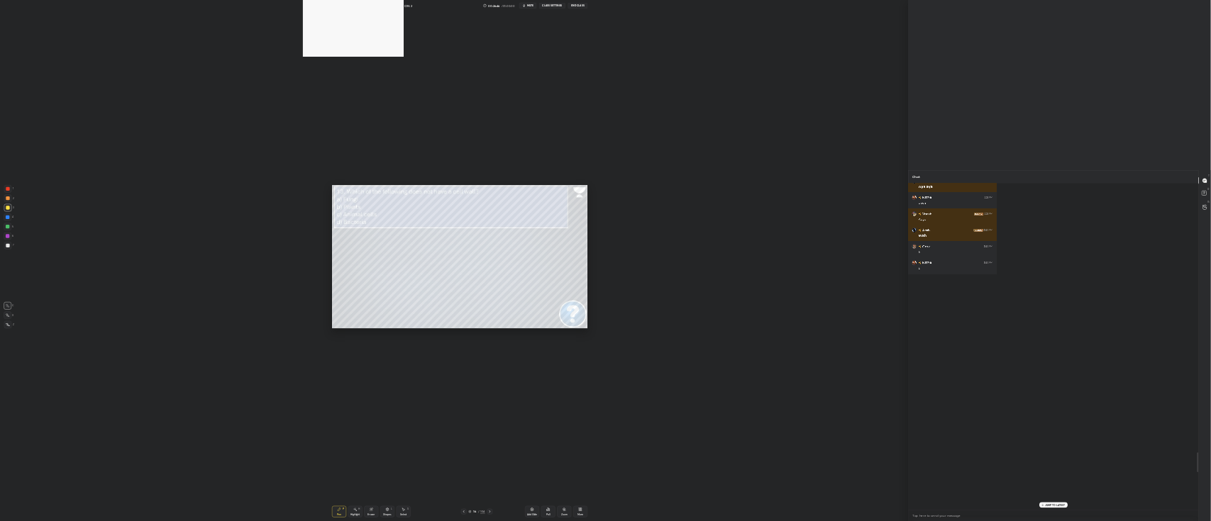
scroll to position [5, 4]
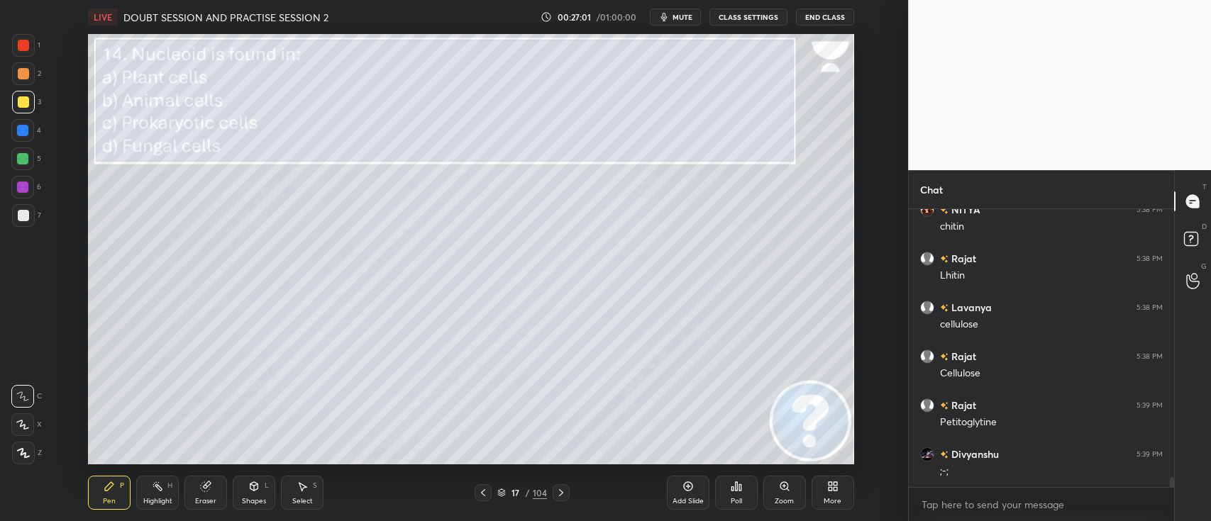
click at [732, 433] on icon at bounding box center [736, 486] width 11 height 11
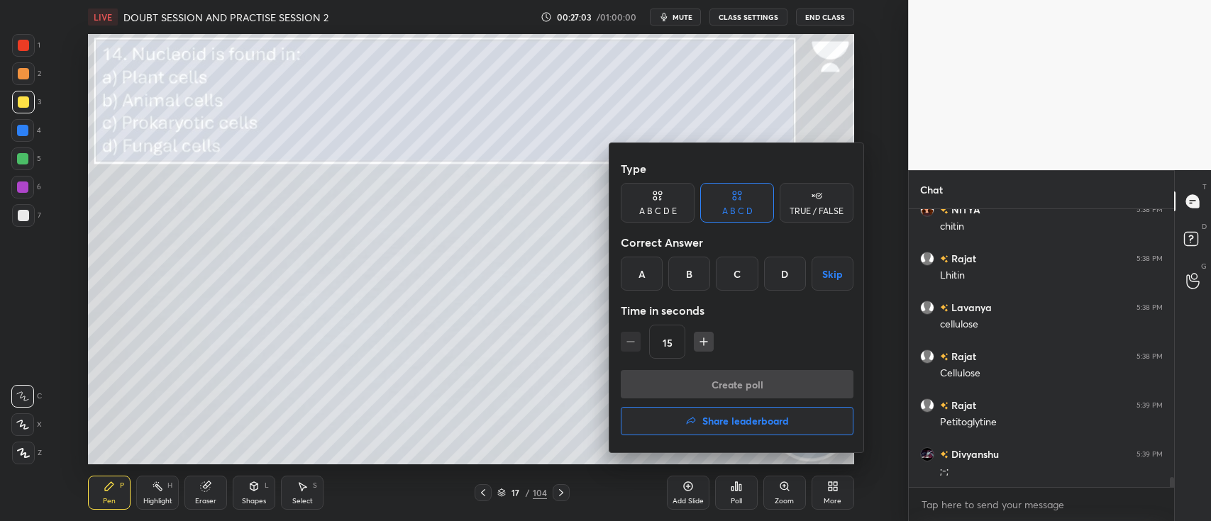
click at [738, 281] on div "C" at bounding box center [737, 274] width 42 height 34
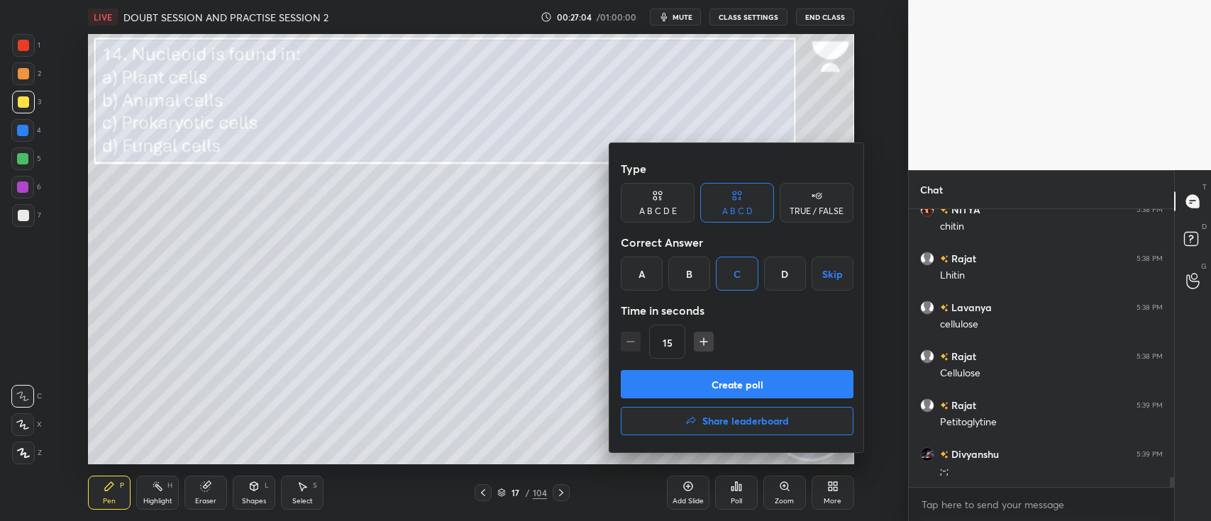
click at [760, 377] on button "Create poll" at bounding box center [737, 384] width 233 height 28
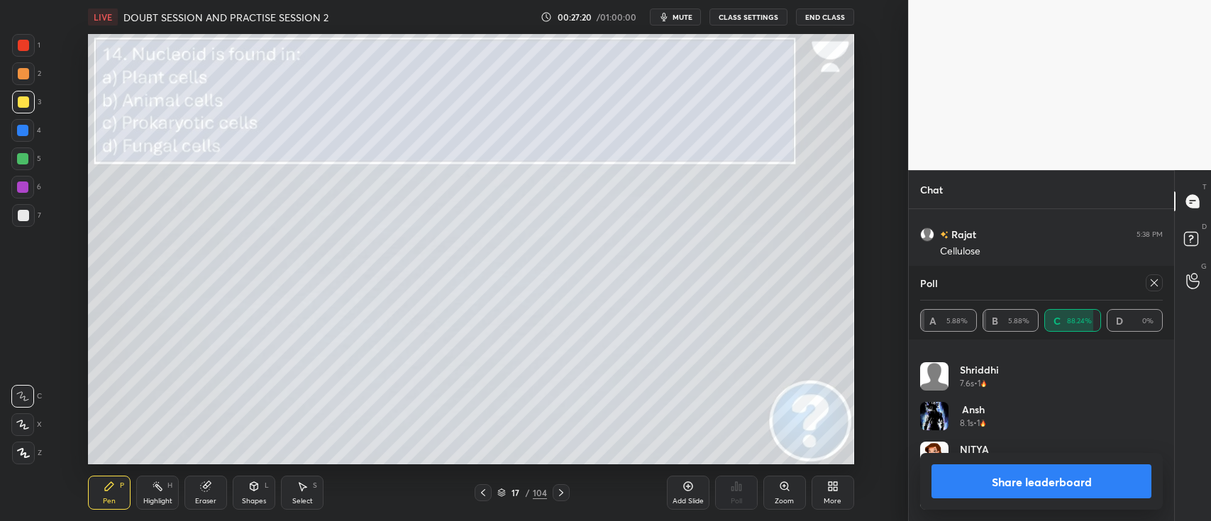
click at [1008, 433] on button "Share leaderboard" at bounding box center [1041, 482] width 220 height 34
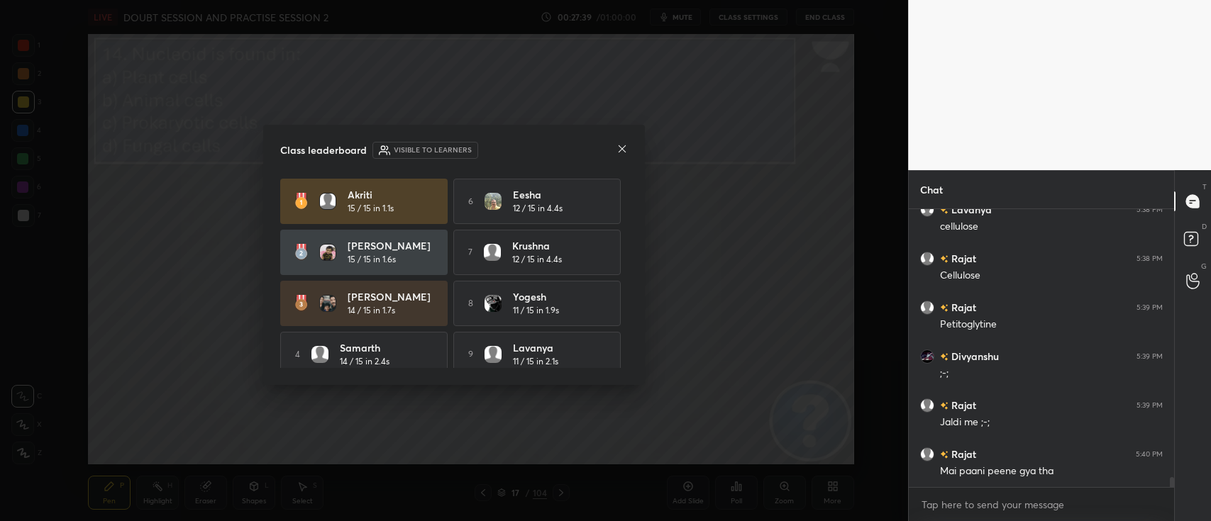
click at [625, 149] on icon at bounding box center [621, 148] width 11 height 11
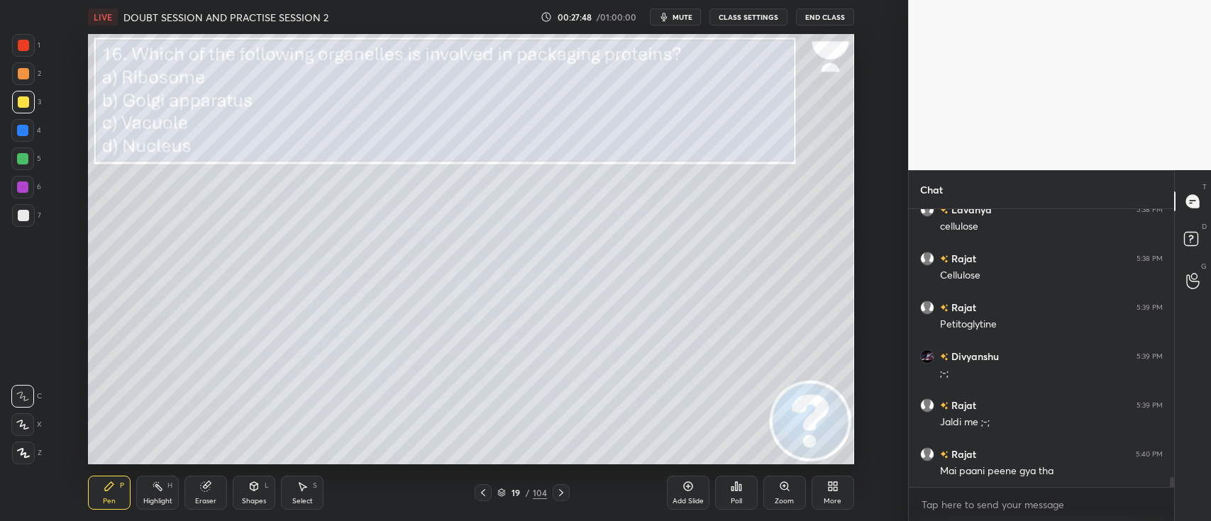
click at [732, 433] on icon at bounding box center [732, 489] width 2 height 4
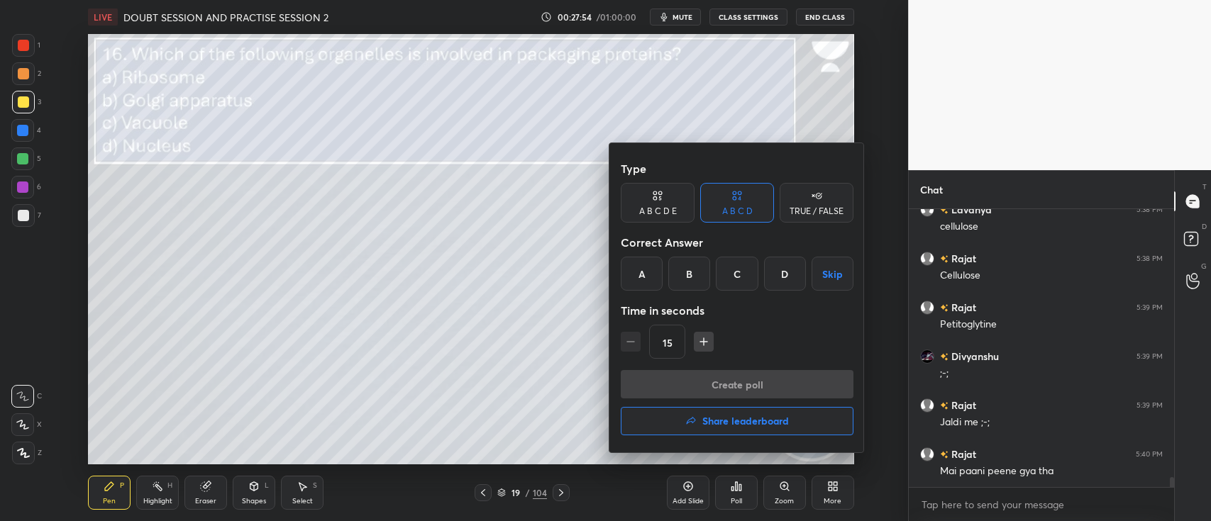
click at [699, 271] on div "B" at bounding box center [689, 274] width 42 height 34
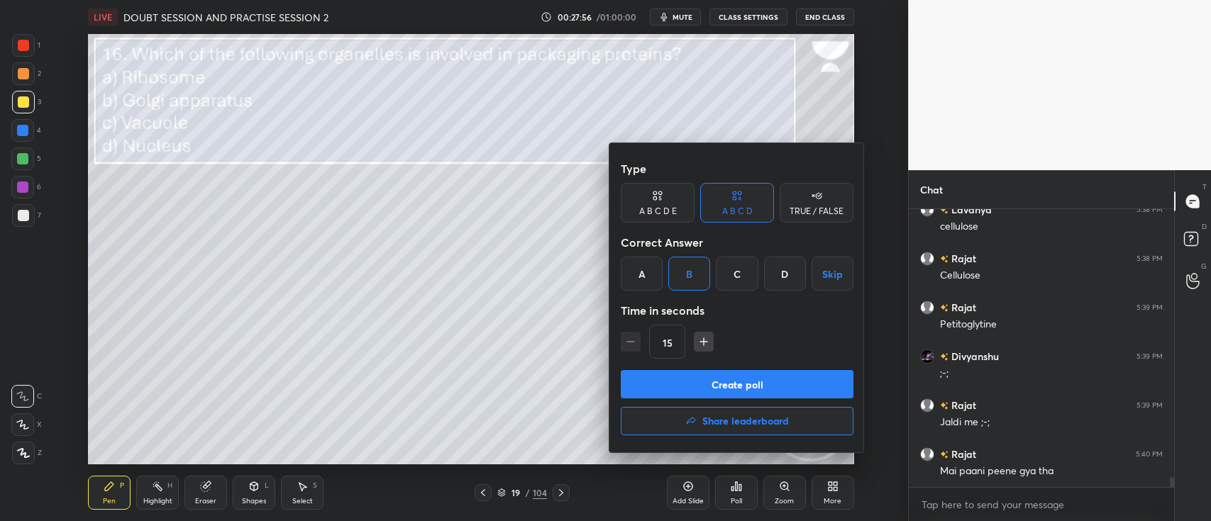
click at [699, 372] on button "Create poll" at bounding box center [737, 384] width 233 height 28
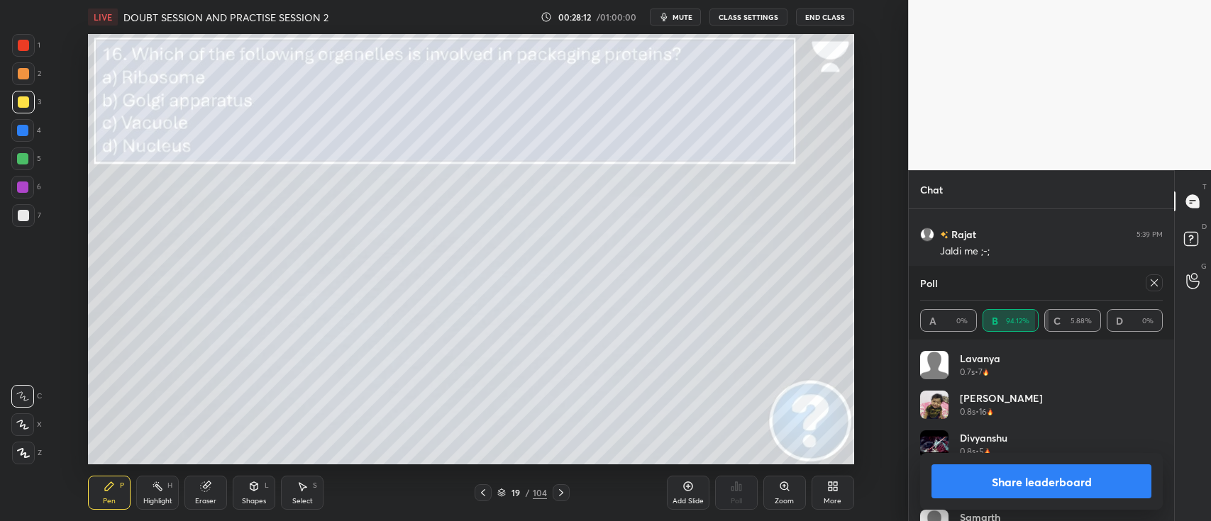
click at [1008, 433] on button "Share leaderboard" at bounding box center [1041, 482] width 220 height 34
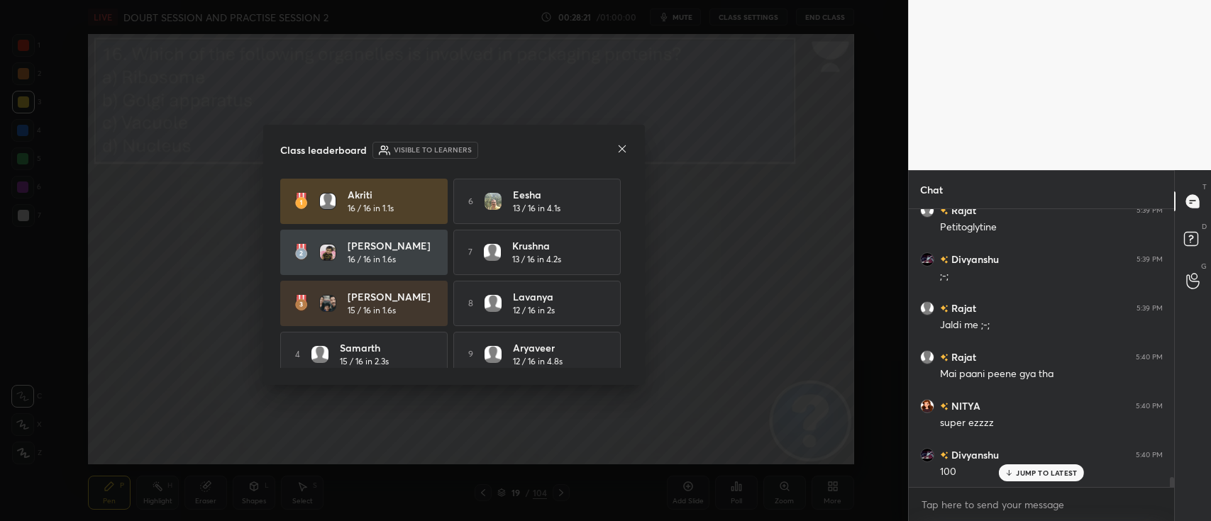
click at [619, 144] on icon at bounding box center [621, 148] width 11 height 11
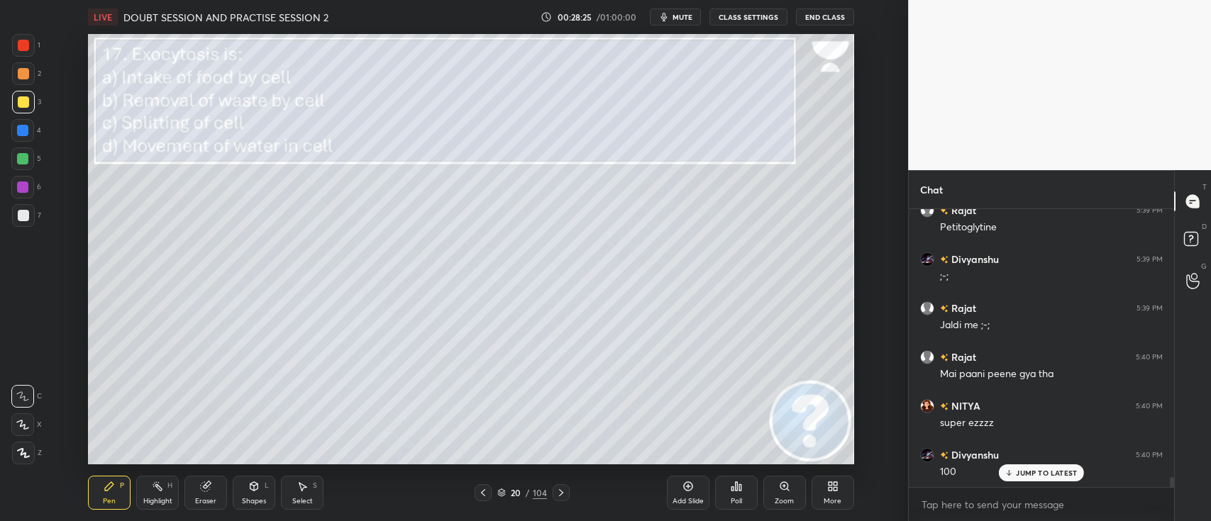
click at [737, 433] on div "Poll" at bounding box center [736, 501] width 11 height 7
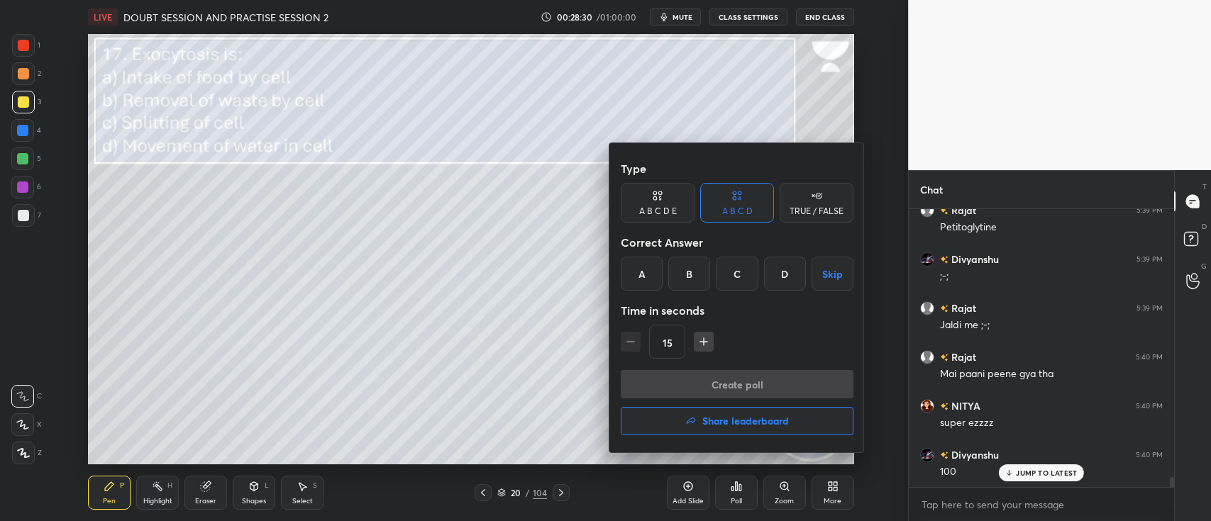
click at [693, 279] on div "B" at bounding box center [689, 274] width 42 height 34
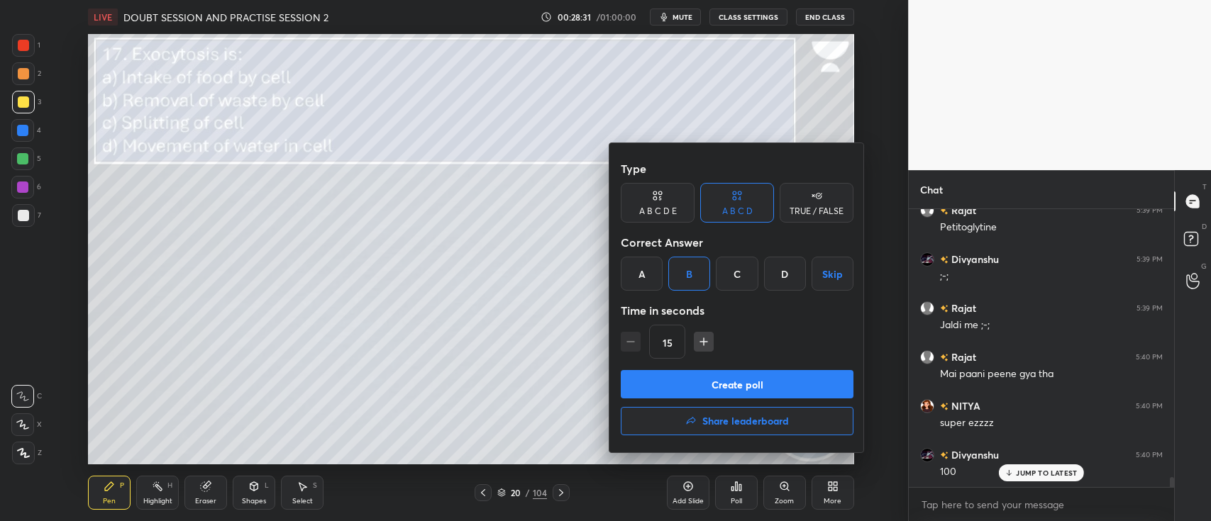
click at [748, 387] on button "Create poll" at bounding box center [737, 384] width 233 height 28
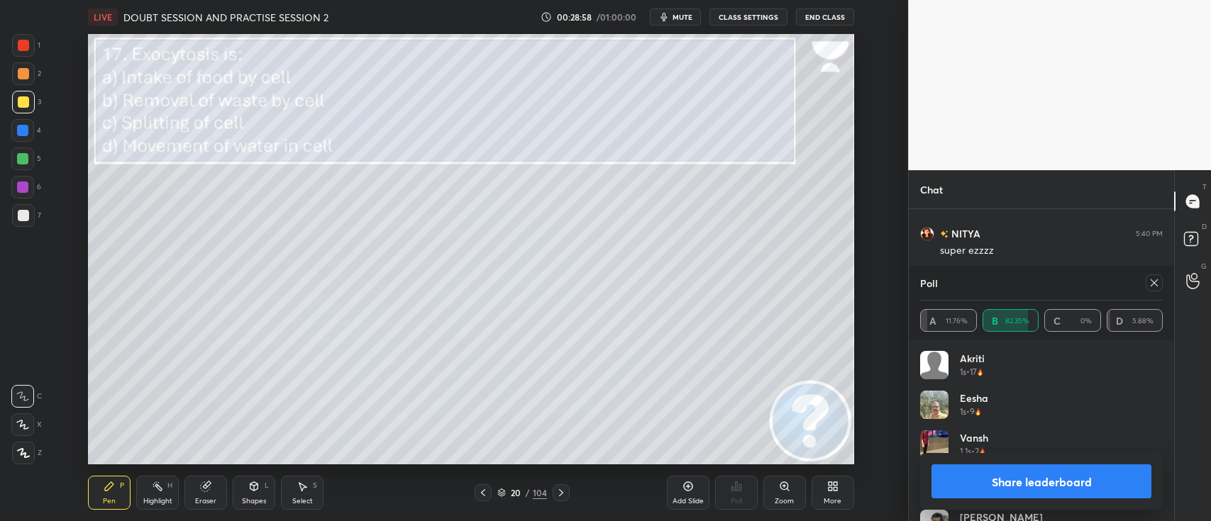
click at [988, 433] on button "Share leaderboard" at bounding box center [1041, 482] width 220 height 34
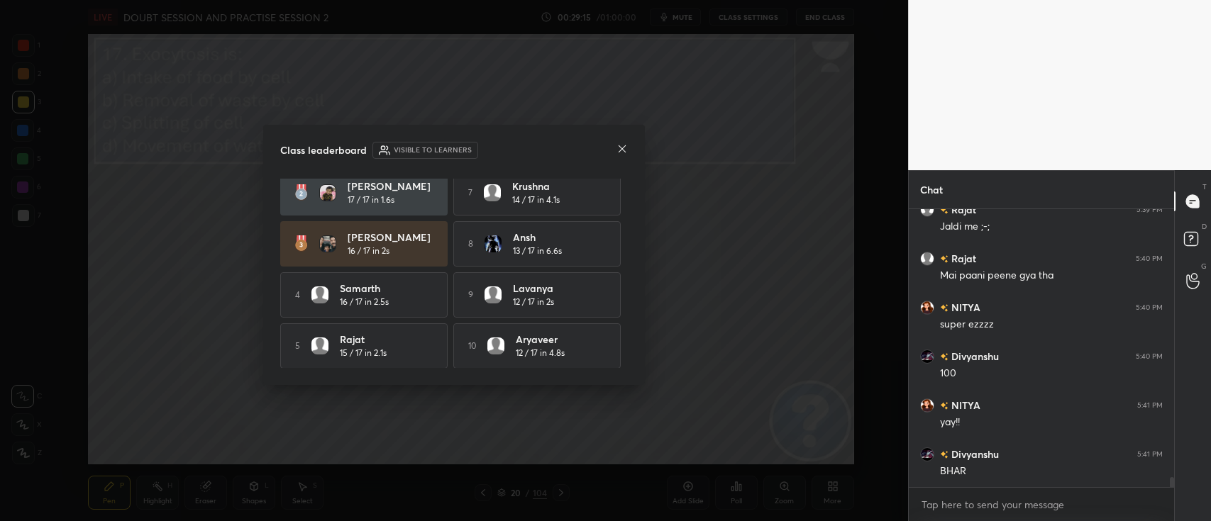
click at [621, 146] on icon at bounding box center [621, 148] width 11 height 11
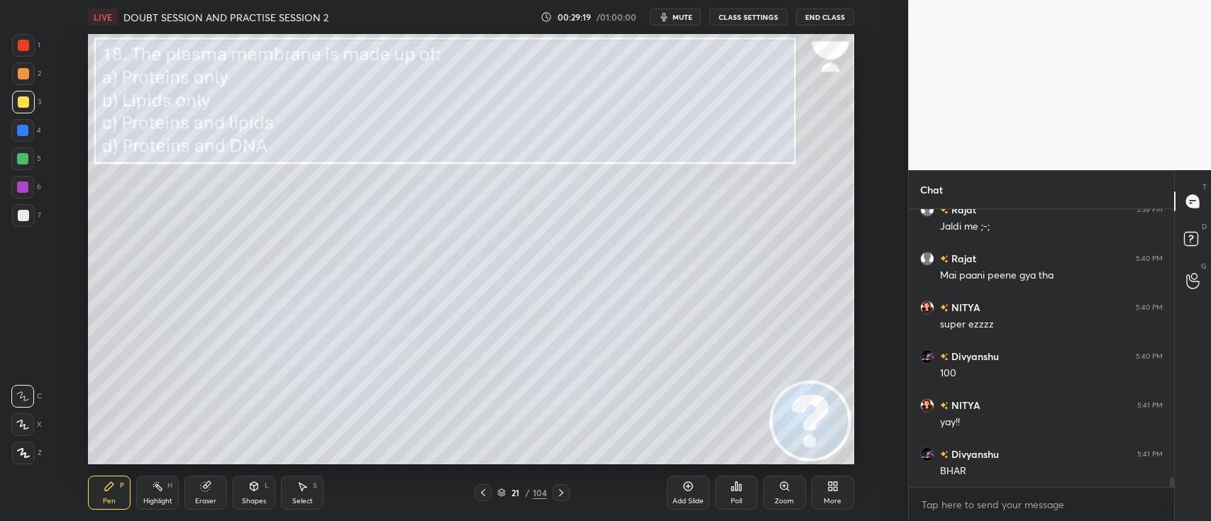
click at [743, 433] on div "Poll" at bounding box center [736, 493] width 43 height 34
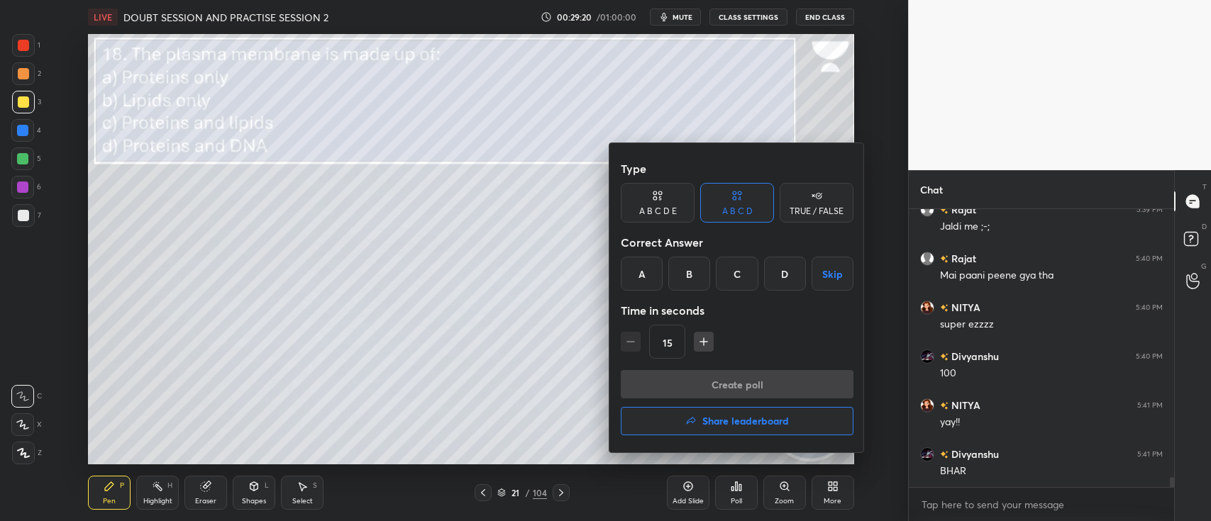
click at [736, 282] on div "C" at bounding box center [737, 274] width 42 height 34
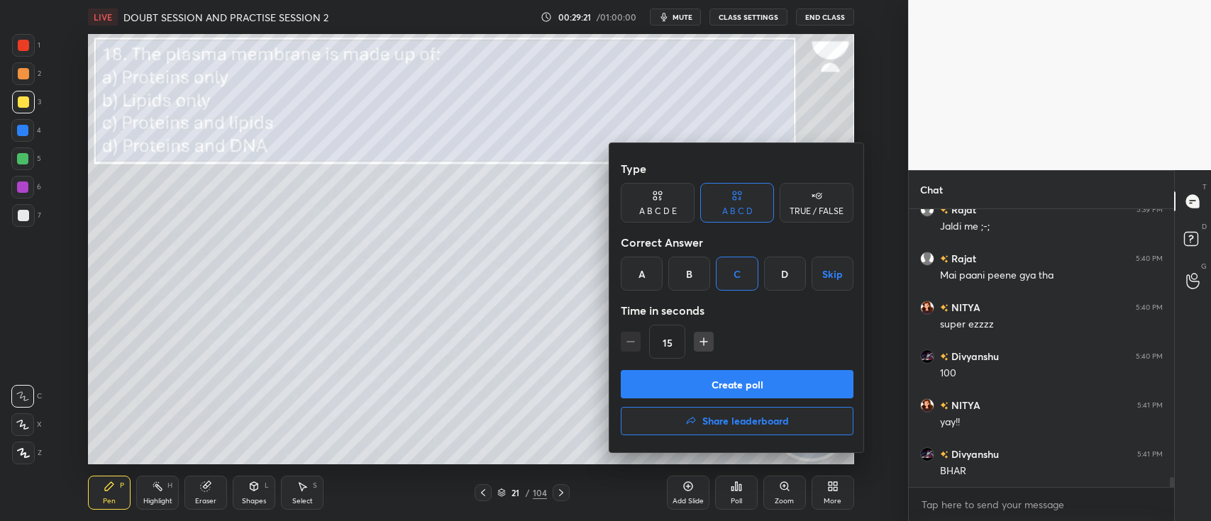
click at [799, 377] on button "Create poll" at bounding box center [737, 384] width 233 height 28
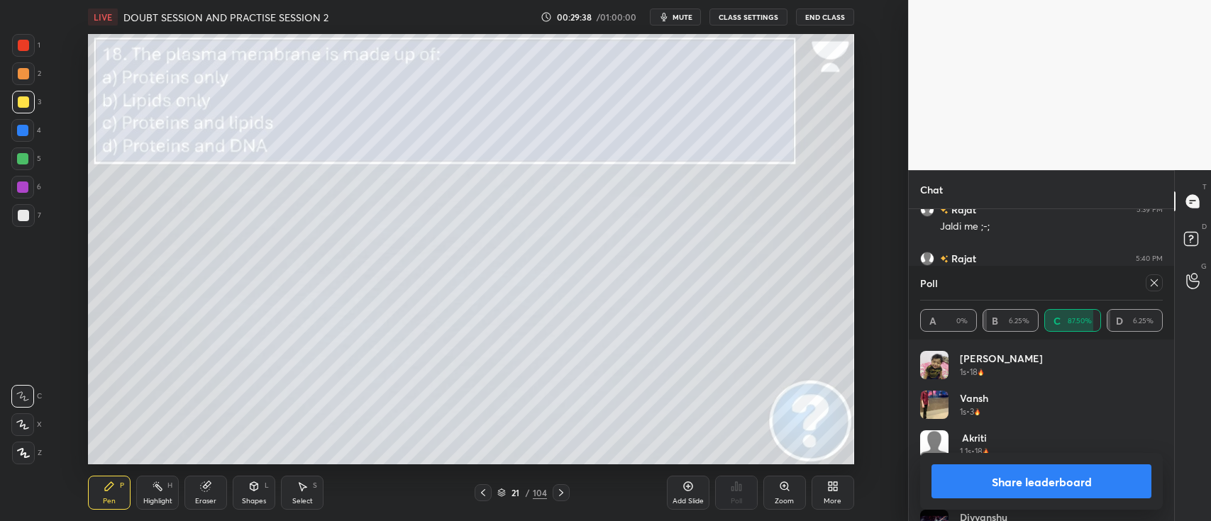
click at [1008, 433] on button "Share leaderboard" at bounding box center [1041, 482] width 220 height 34
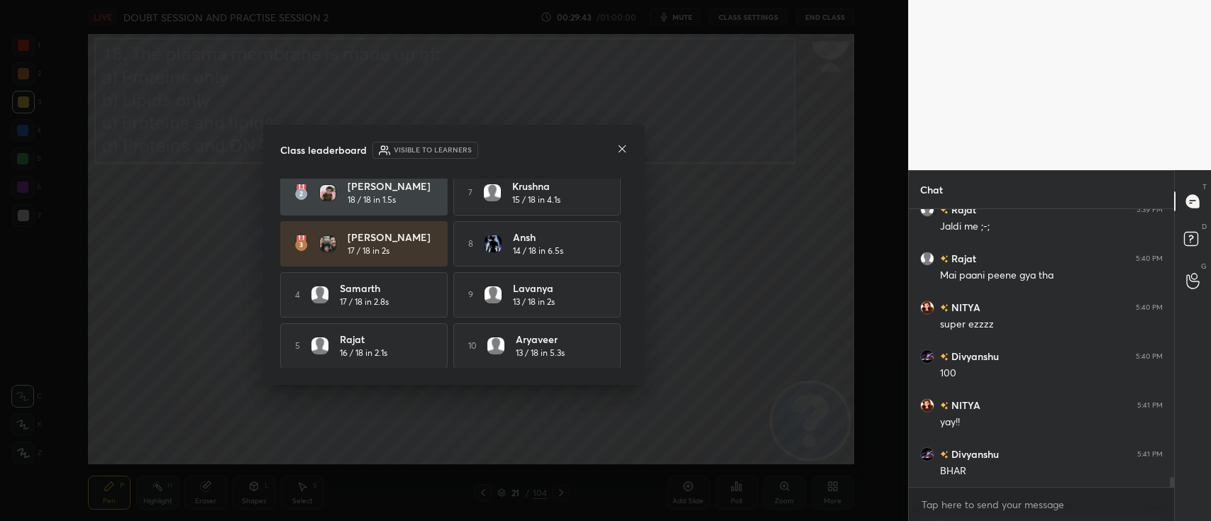
click at [626, 150] on icon at bounding box center [621, 148] width 11 height 11
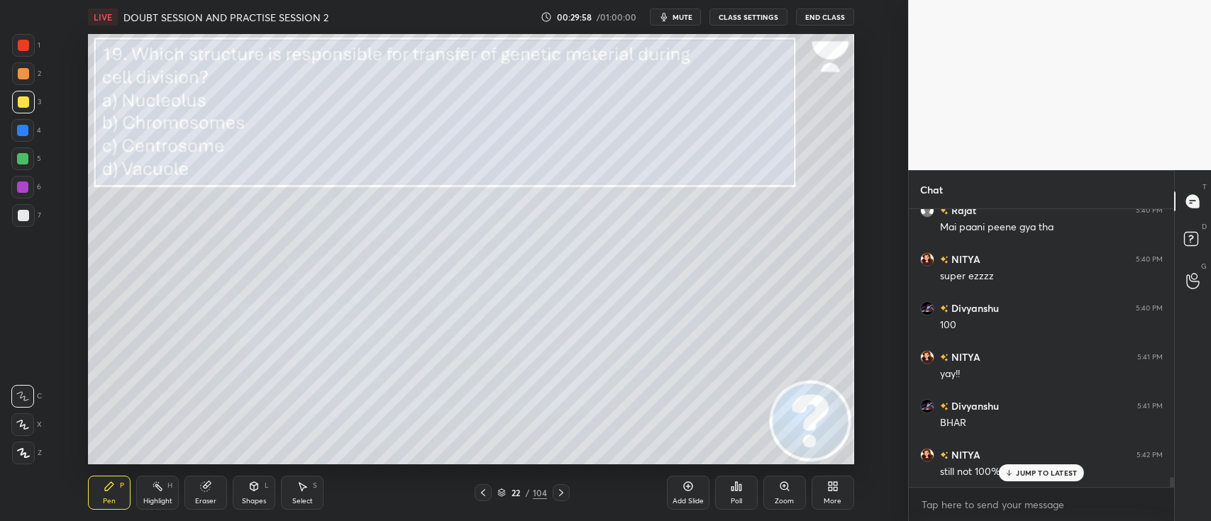
click at [738, 433] on div "Poll" at bounding box center [736, 501] width 11 height 7
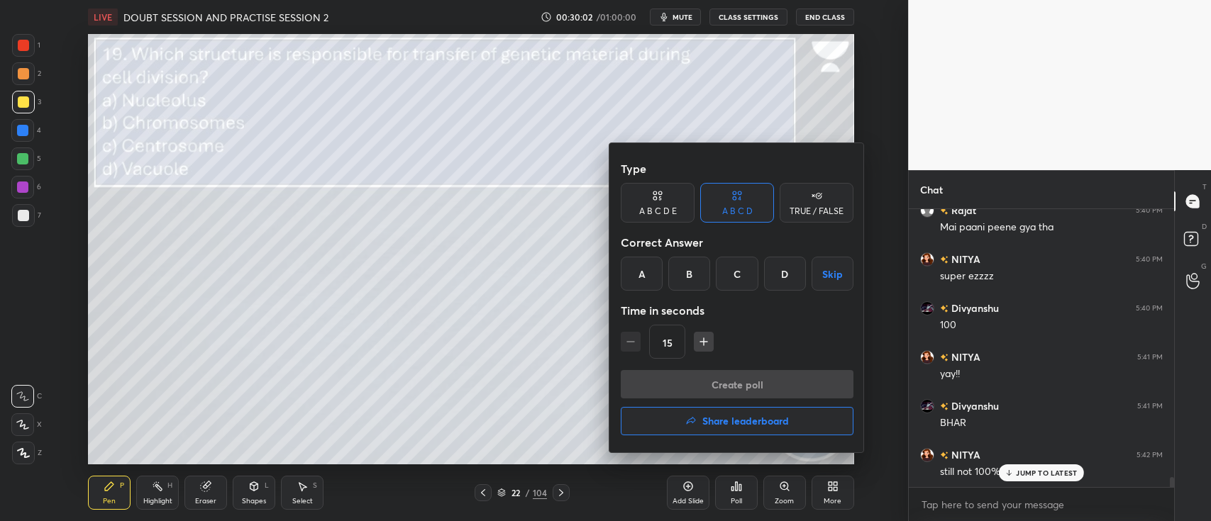
click at [692, 270] on div "B" at bounding box center [689, 274] width 42 height 34
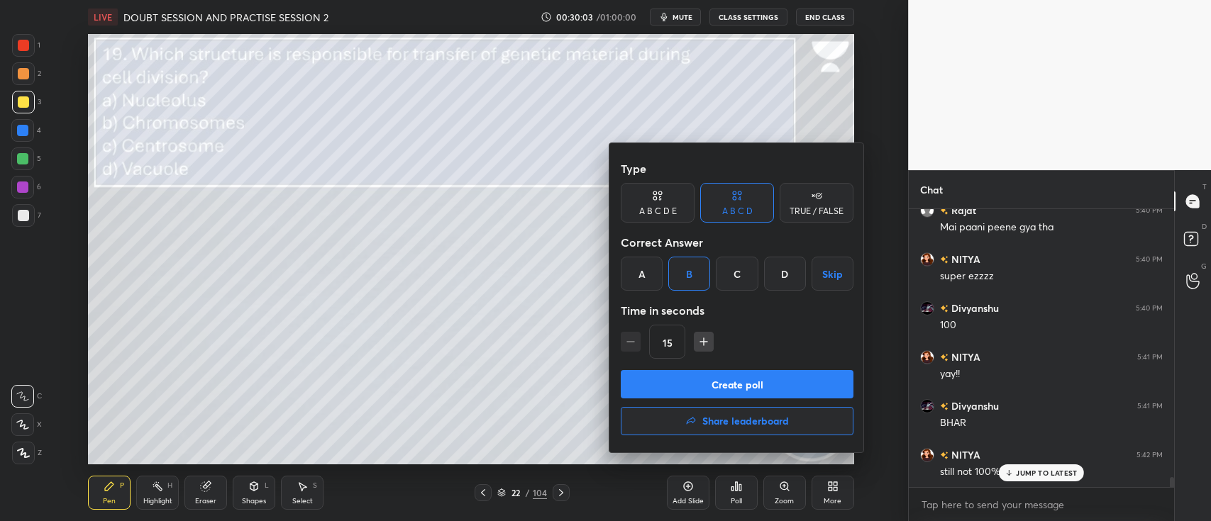
click at [773, 382] on button "Create poll" at bounding box center [737, 384] width 233 height 28
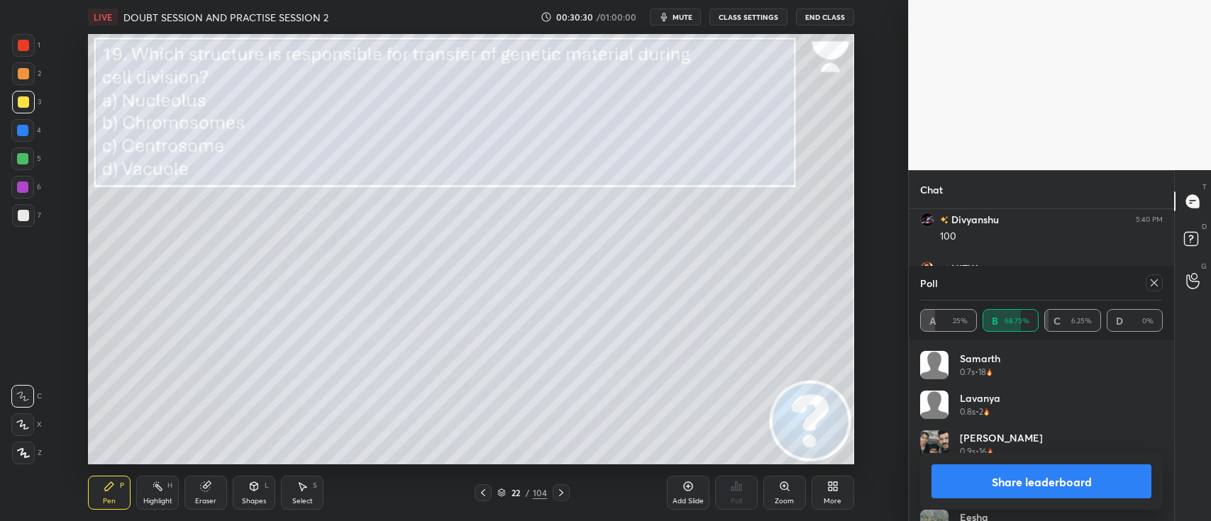
scroll to position [7906, 0]
click at [1008, 433] on button "Share leaderboard" at bounding box center [1041, 482] width 220 height 34
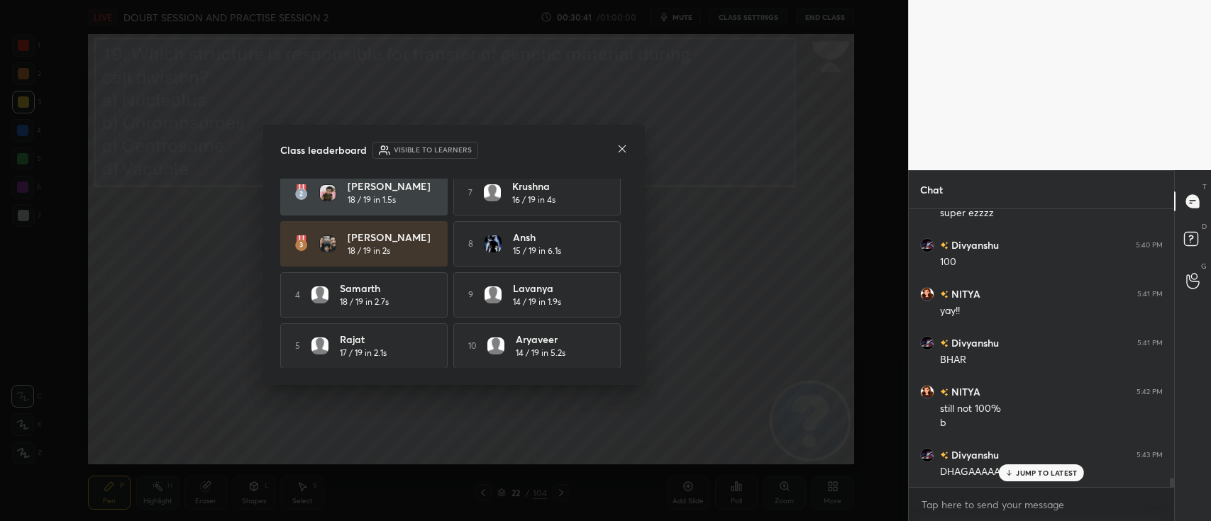
scroll to position [32, 0]
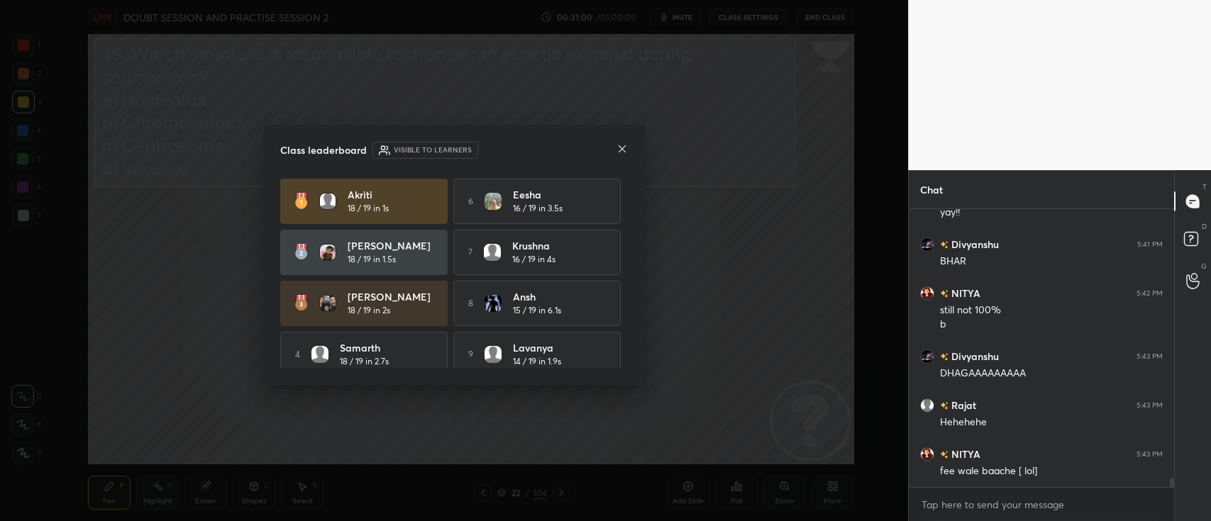
click at [621, 151] on icon at bounding box center [621, 148] width 11 height 11
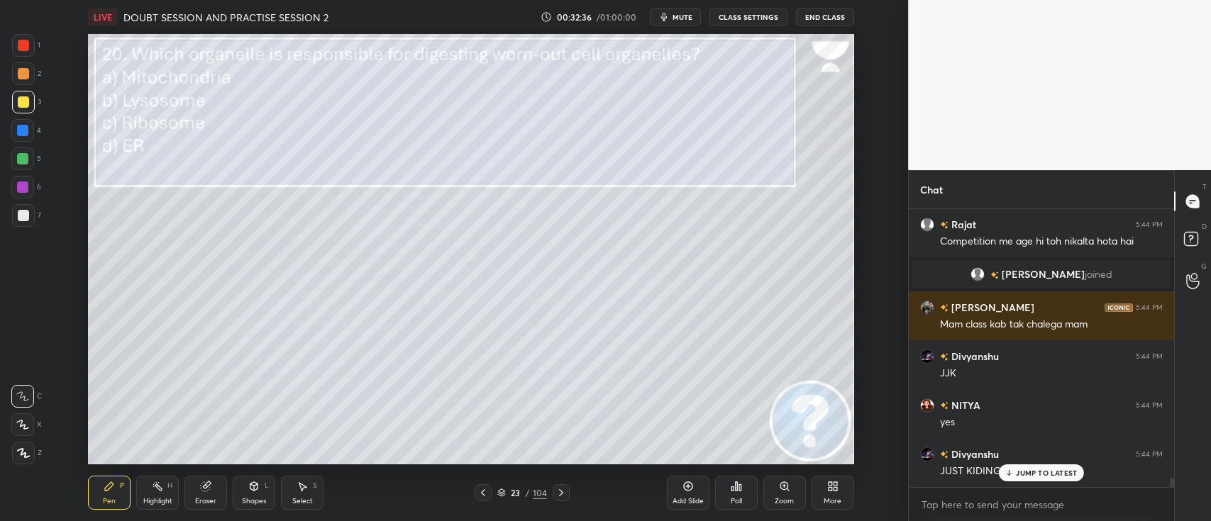
scroll to position [7912, 0]
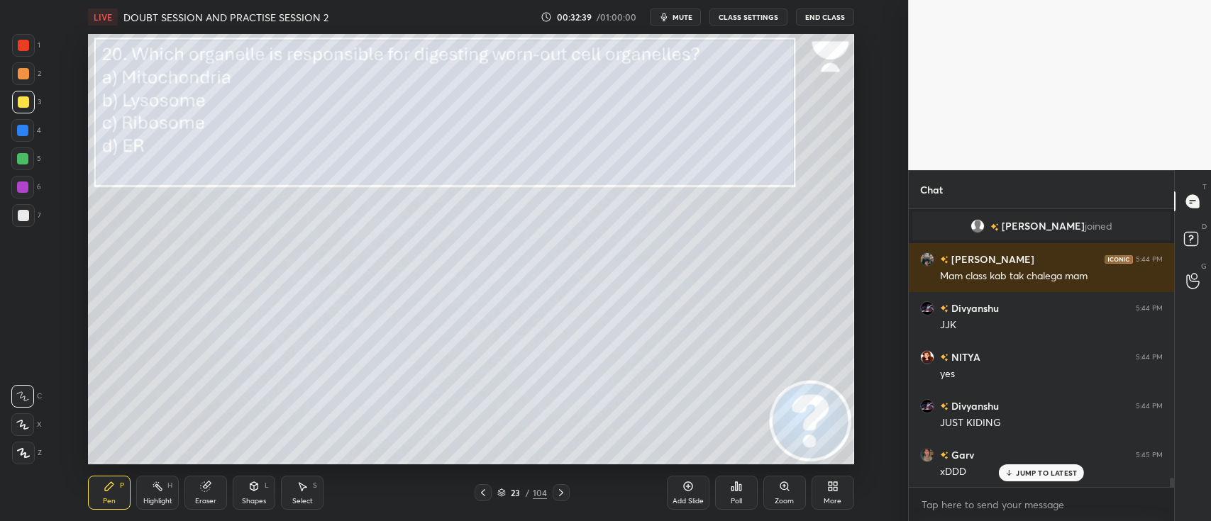
click at [740, 433] on icon at bounding box center [740, 488] width 2 height 6
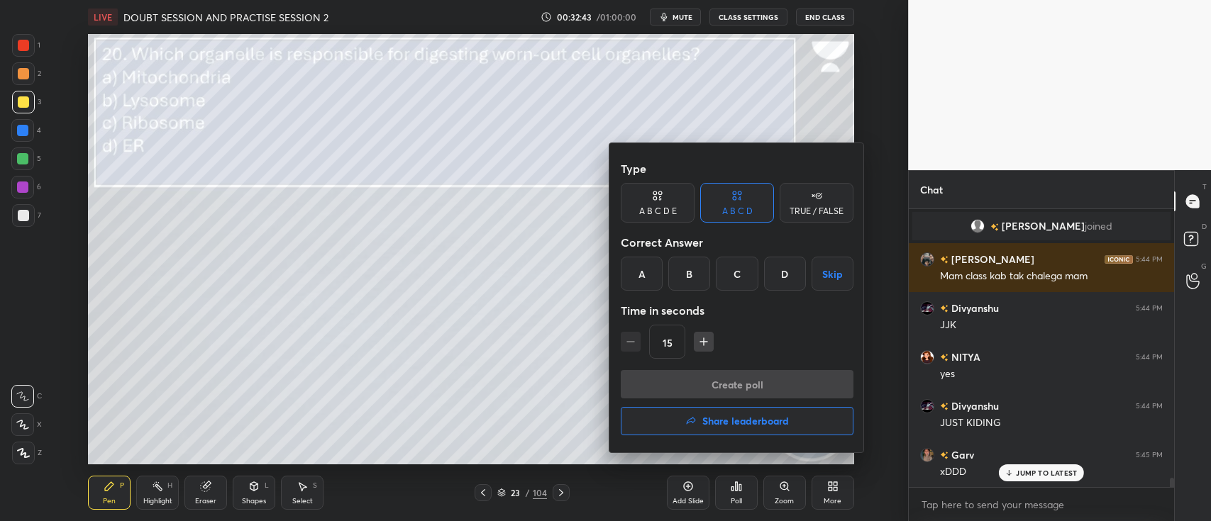
click at [692, 274] on div "B" at bounding box center [689, 274] width 42 height 34
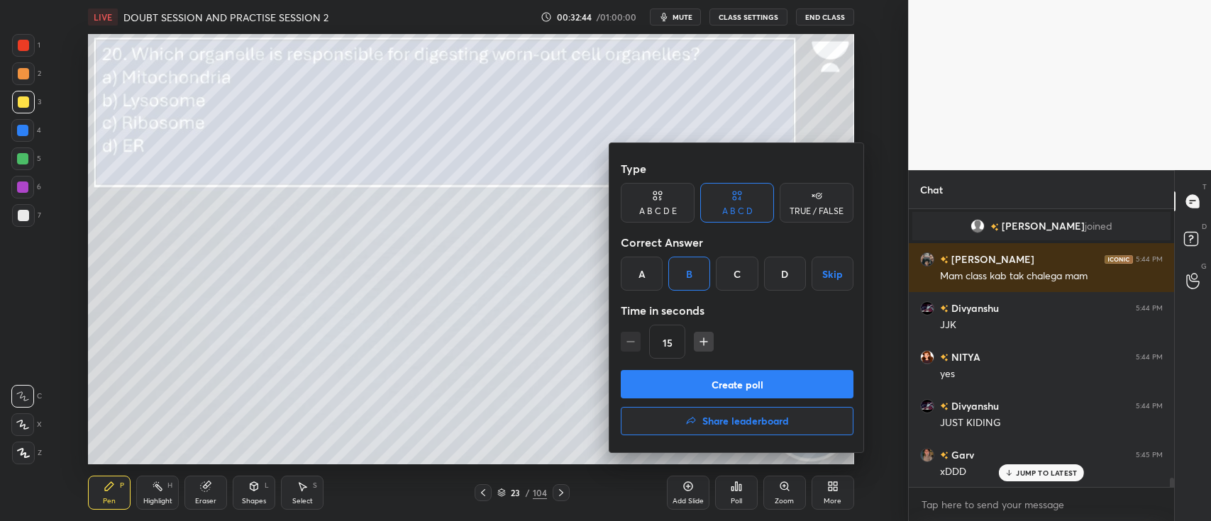
click at [738, 380] on button "Create poll" at bounding box center [737, 384] width 233 height 28
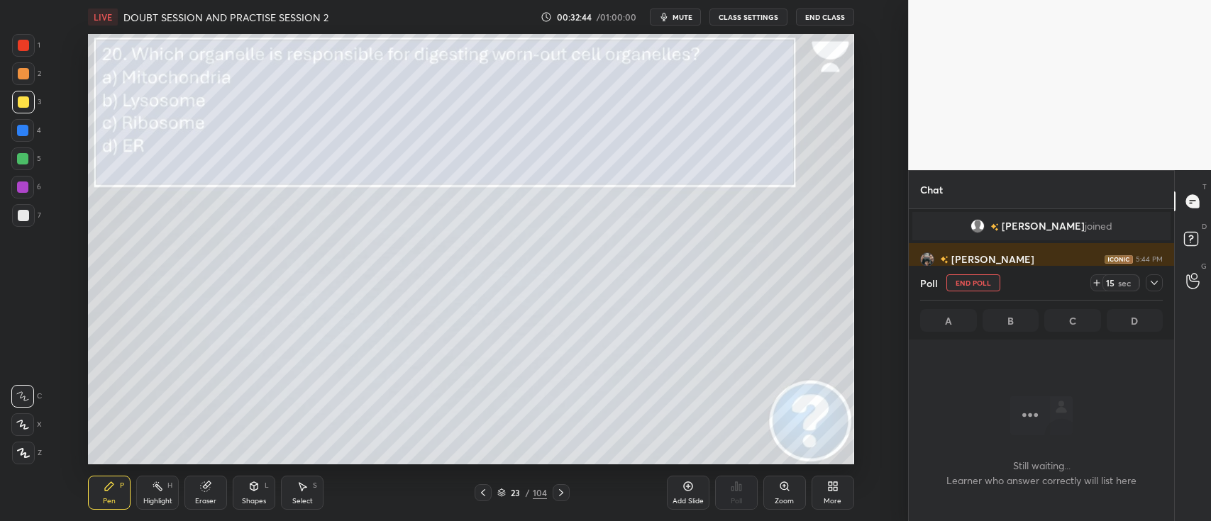
scroll to position [235, 261]
click at [1008, 281] on icon at bounding box center [1154, 283] width 7 height 4
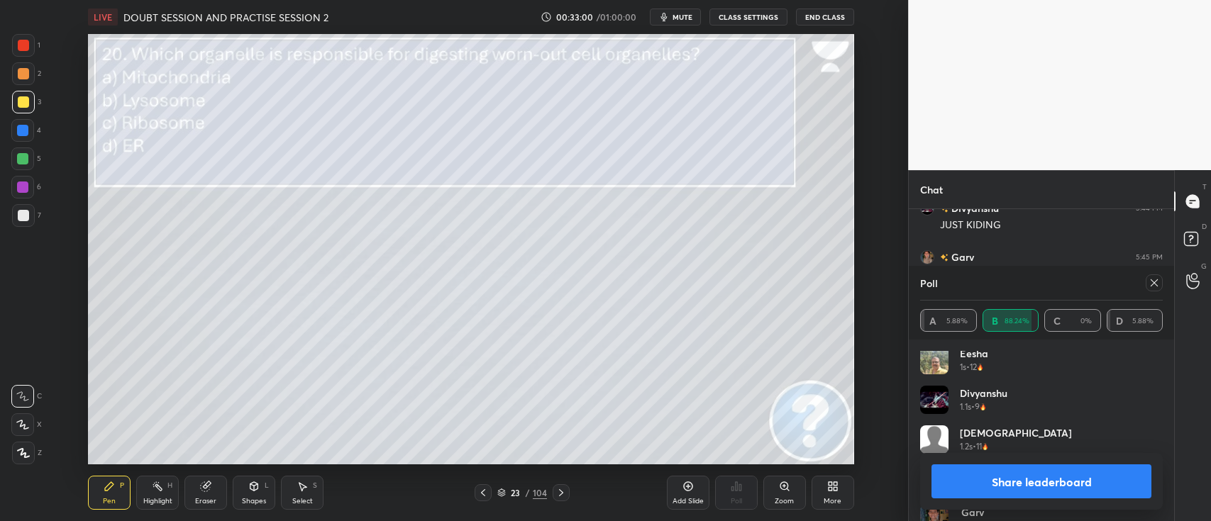
scroll to position [126, 0]
click at [1008, 433] on button "Share leaderboard" at bounding box center [1041, 482] width 220 height 34
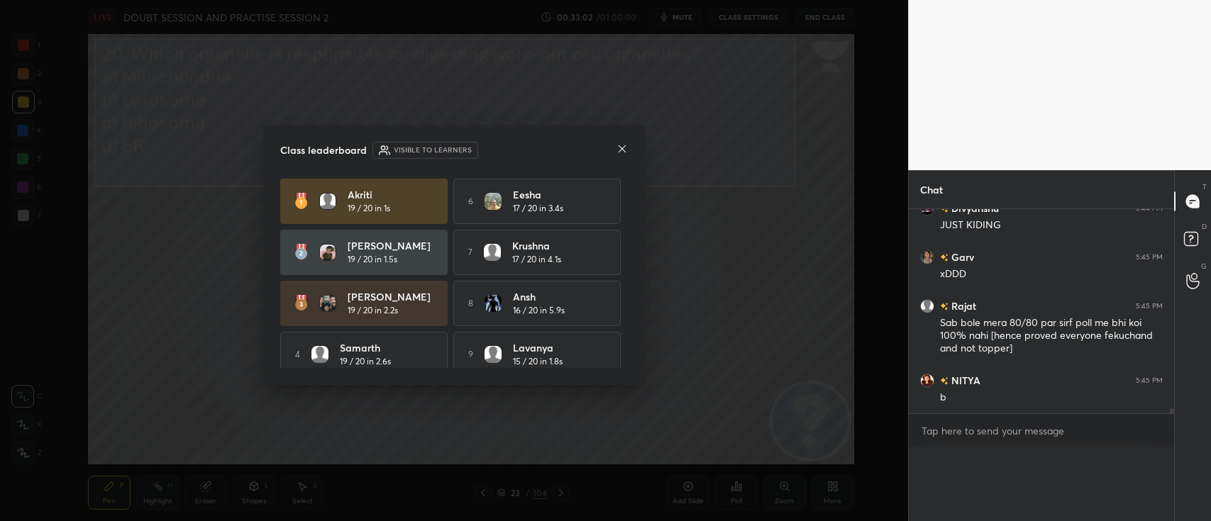
scroll to position [0, 0]
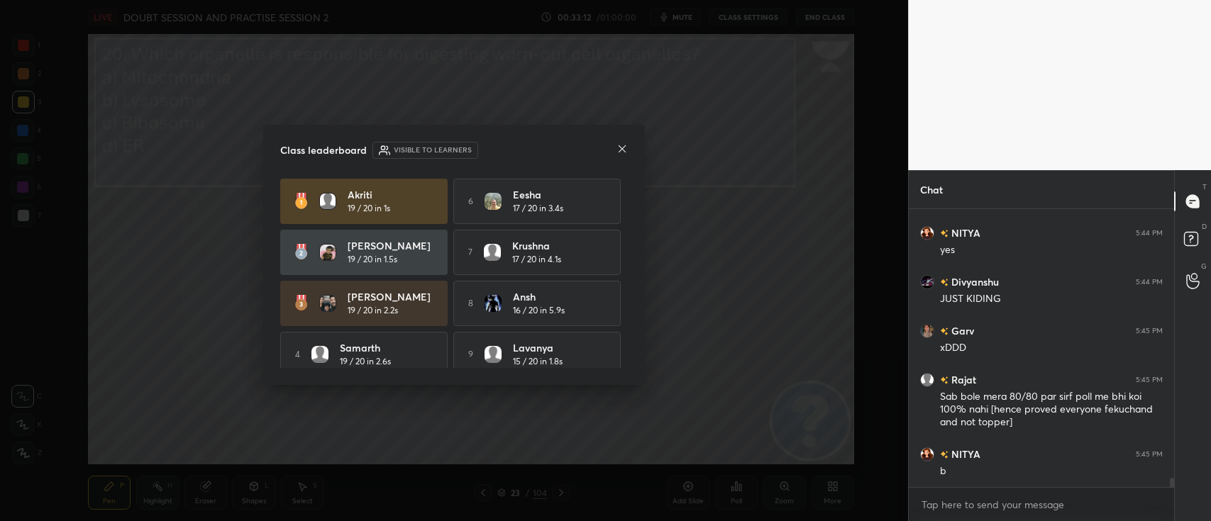
click at [621, 142] on div "Class leaderboard Visible to learners" at bounding box center [454, 150] width 348 height 17
click at [621, 149] on icon at bounding box center [621, 148] width 11 height 11
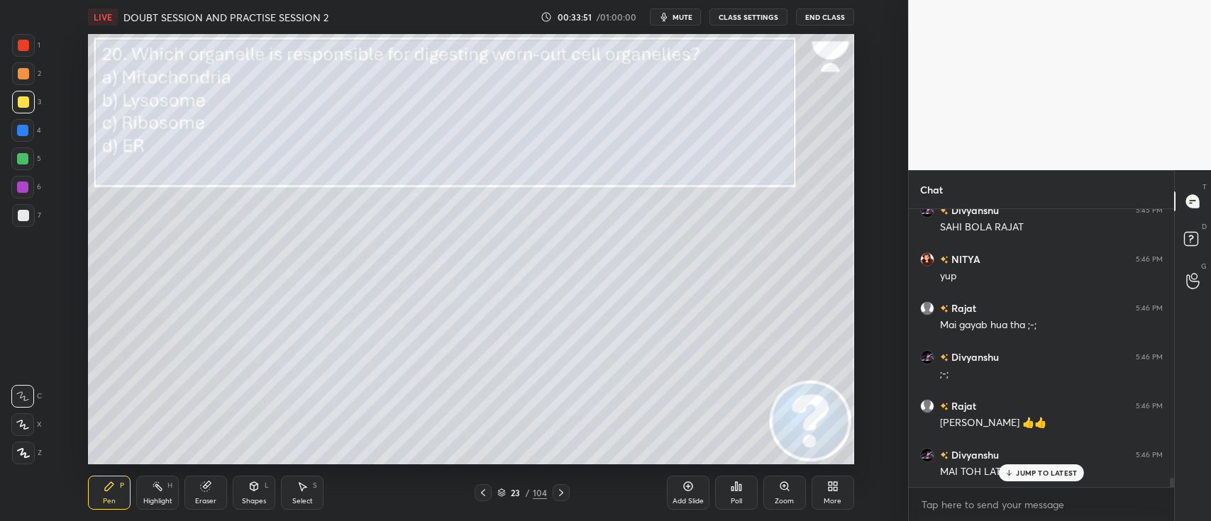
click at [1008, 433] on p "JUMP TO LATEST" at bounding box center [1046, 473] width 61 height 9
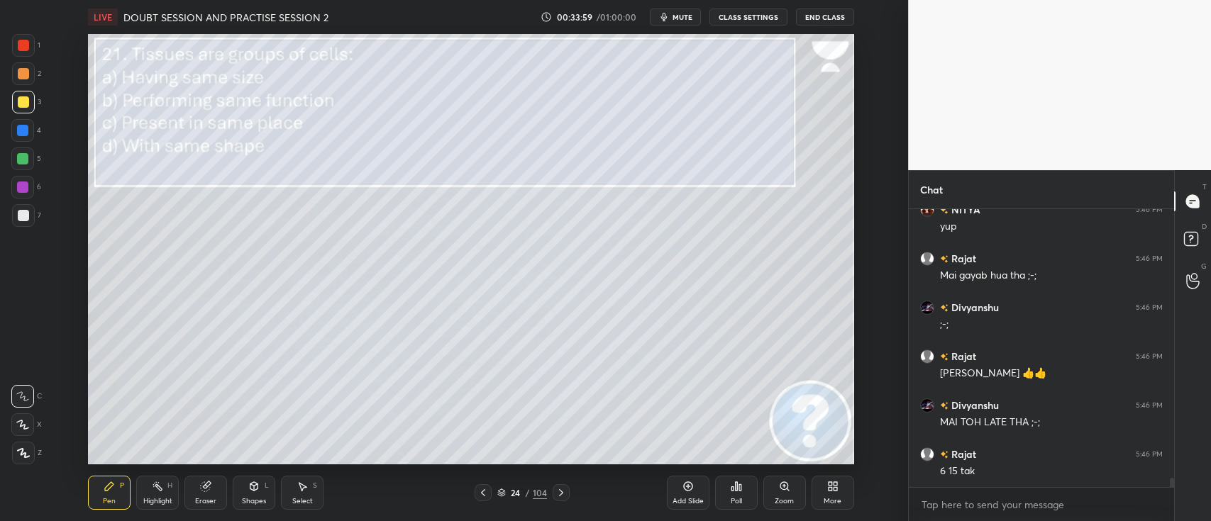
click at [734, 433] on div "Poll" at bounding box center [736, 501] width 11 height 7
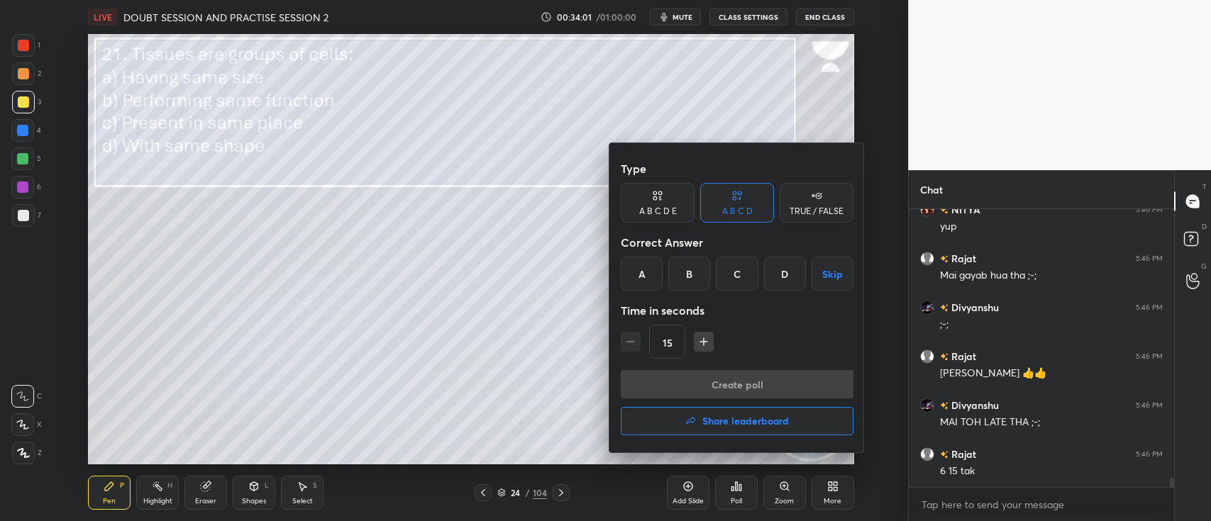
click at [697, 265] on div "B" at bounding box center [689, 274] width 42 height 34
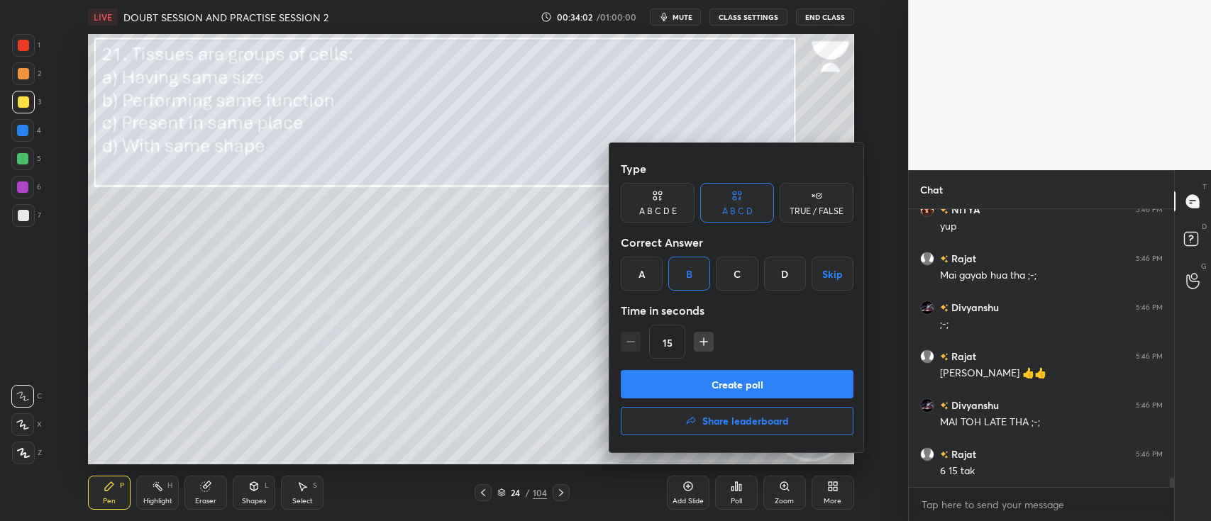
click at [712, 378] on button "Create poll" at bounding box center [737, 384] width 233 height 28
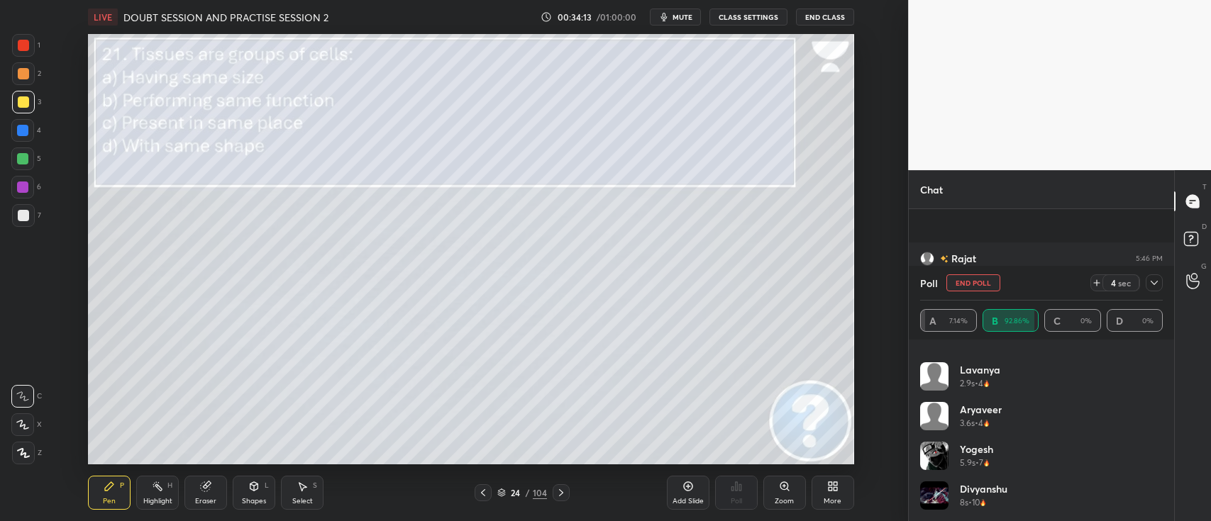
scroll to position [8550, 0]
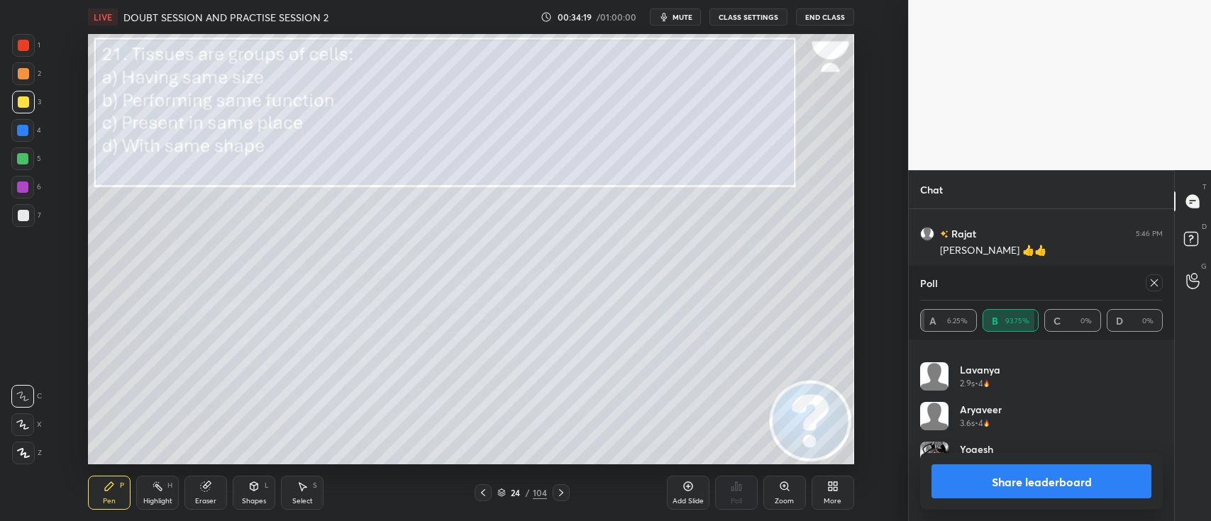
click at [1008, 433] on button "Share leaderboard" at bounding box center [1041, 482] width 220 height 34
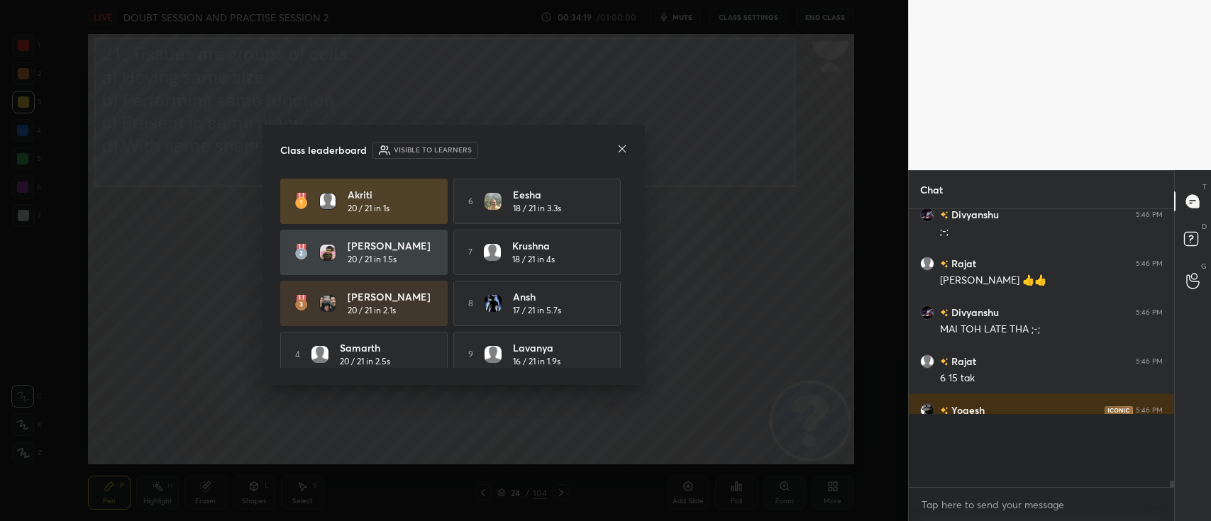
scroll to position [4, 4]
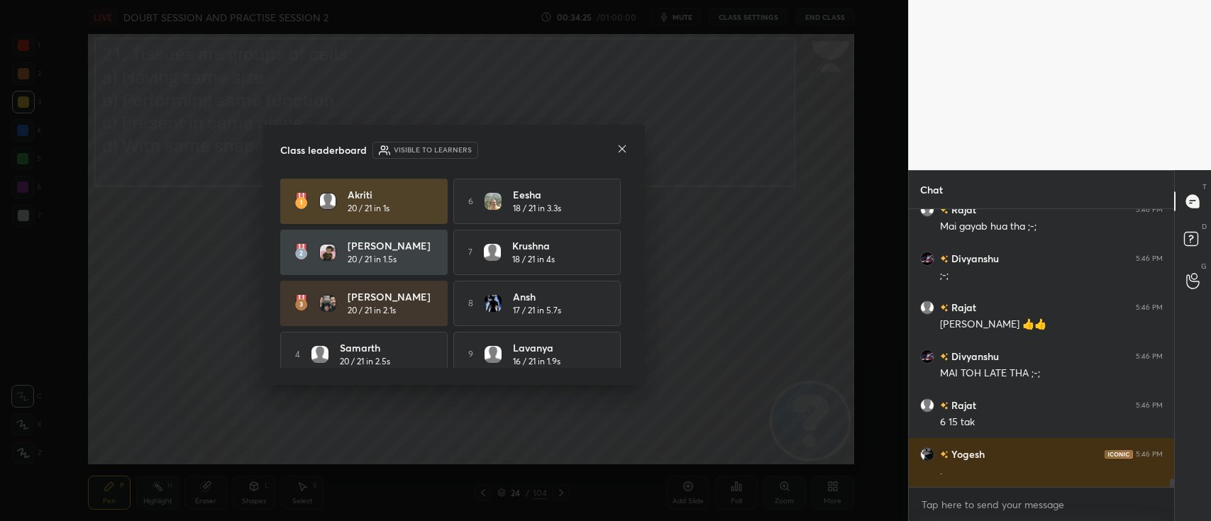
click at [622, 143] on icon at bounding box center [621, 148] width 11 height 11
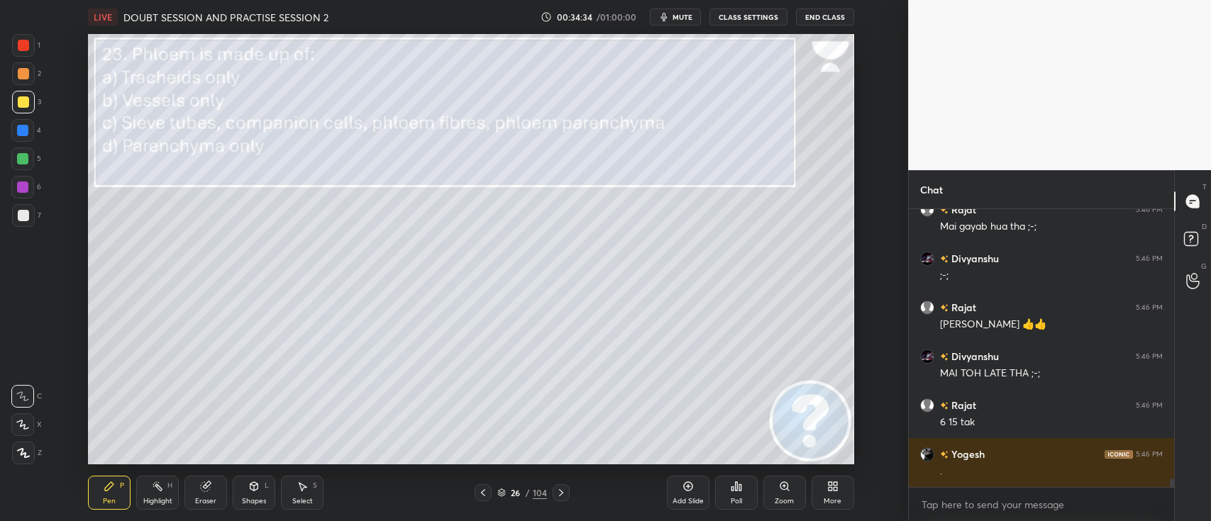
click at [731, 433] on icon at bounding box center [736, 486] width 11 height 11
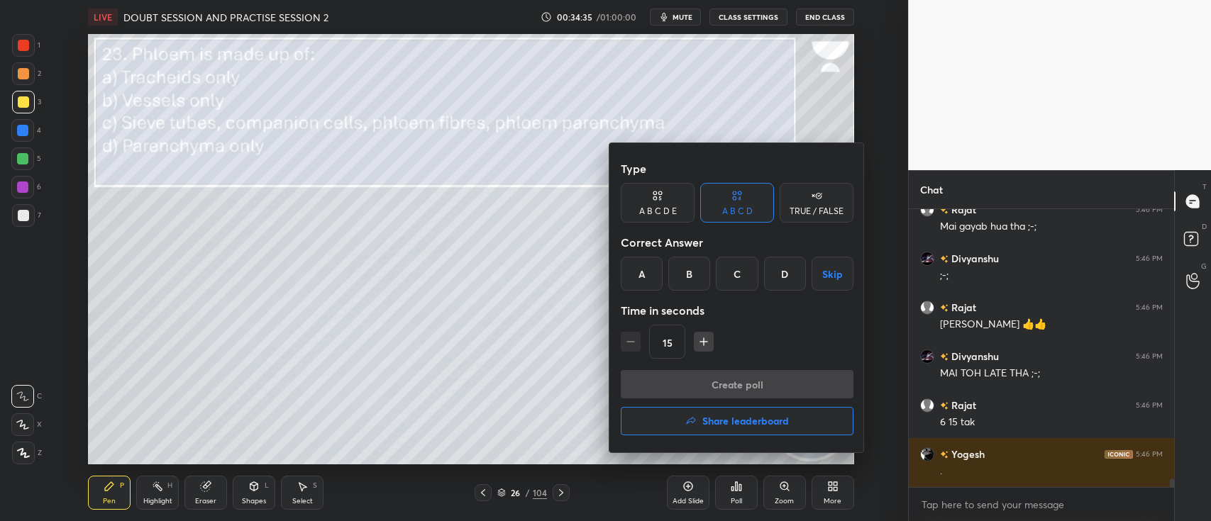
click at [726, 280] on div "C" at bounding box center [737, 274] width 42 height 34
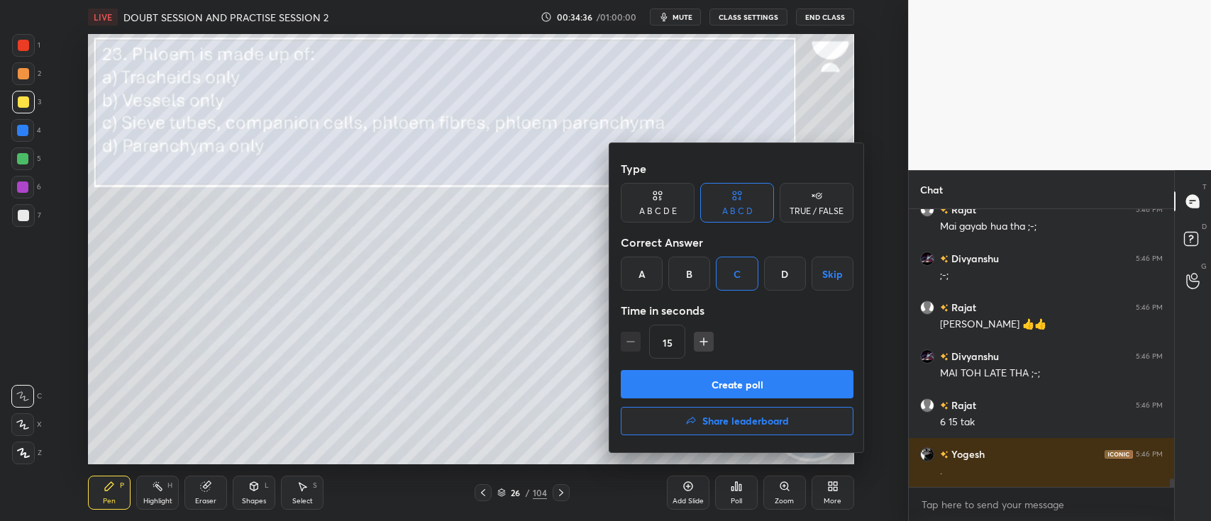
click at [755, 382] on button "Create poll" at bounding box center [737, 384] width 233 height 28
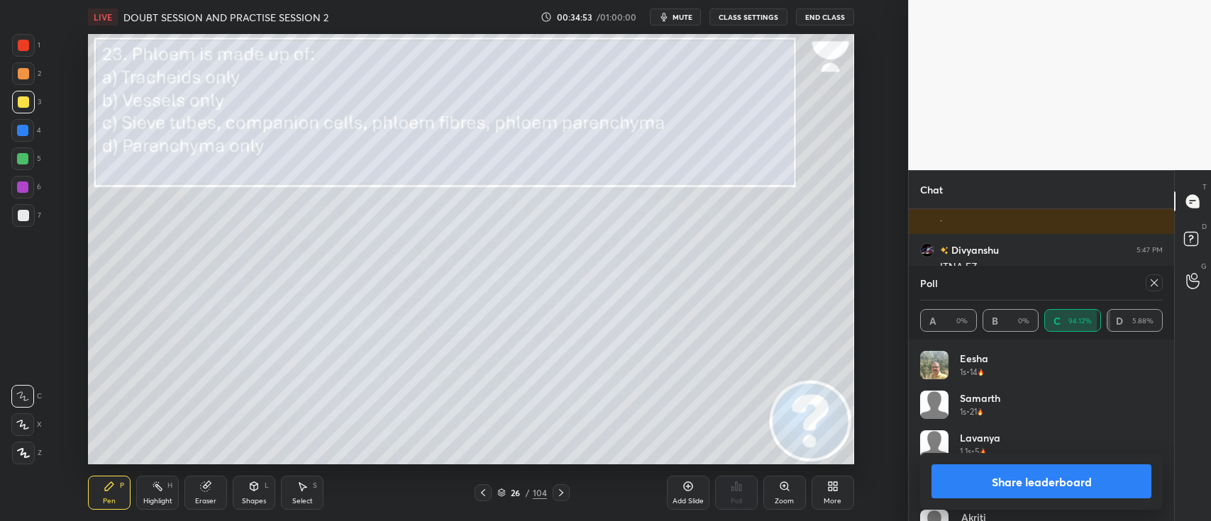
click at [1008, 433] on button "Share leaderboard" at bounding box center [1041, 482] width 220 height 34
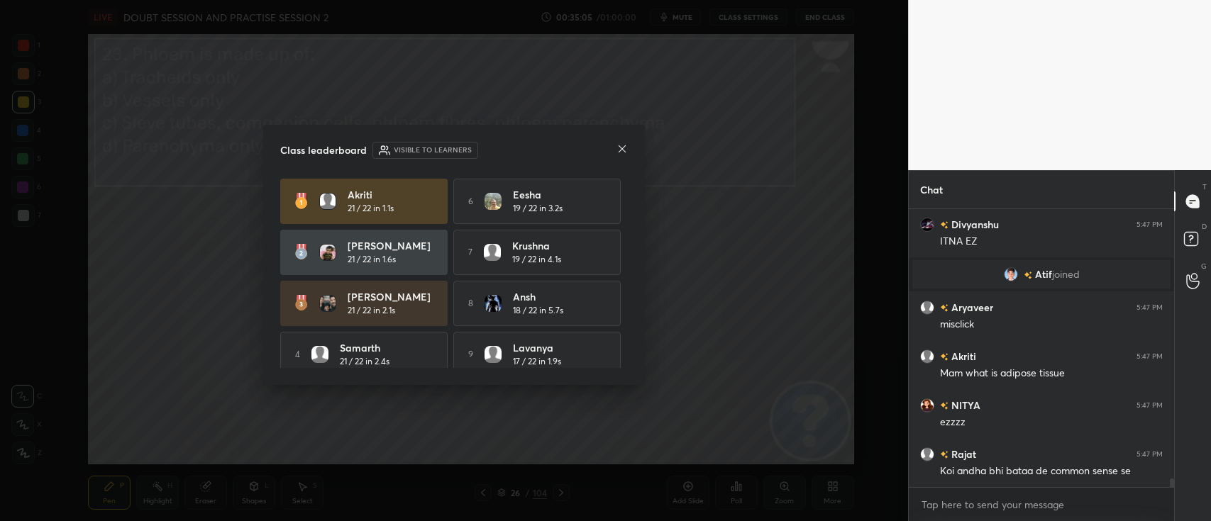
click at [619, 150] on icon at bounding box center [622, 148] width 7 height 7
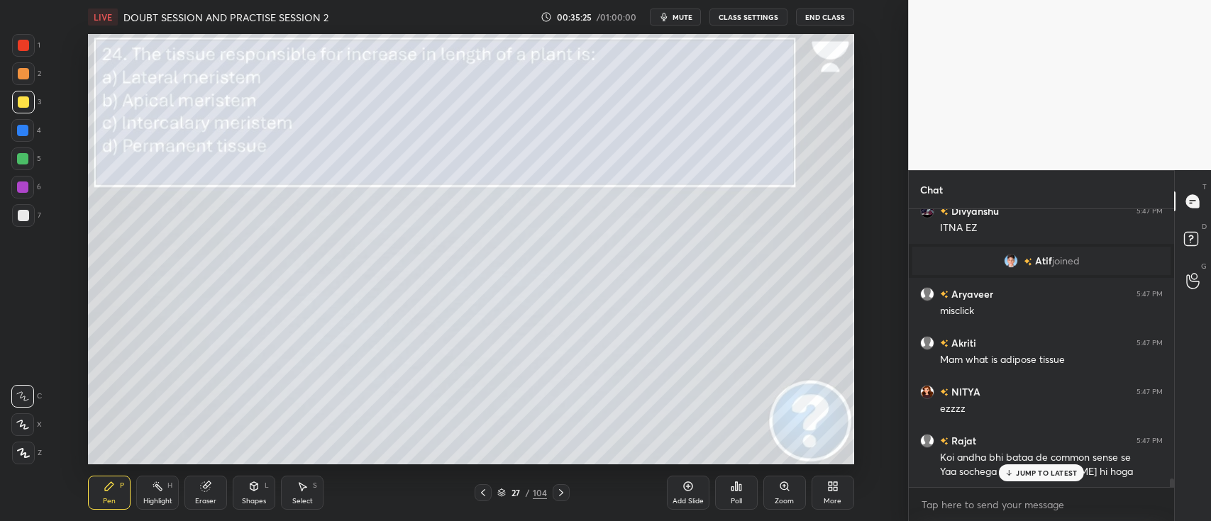
click at [733, 433] on icon at bounding box center [736, 486] width 11 height 11
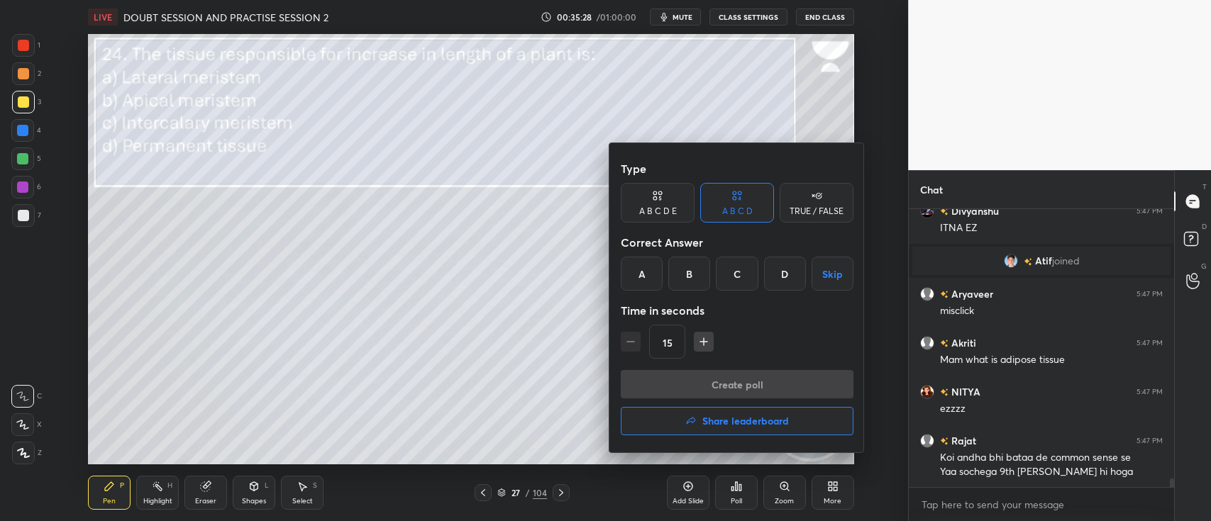
scroll to position [8819, 0]
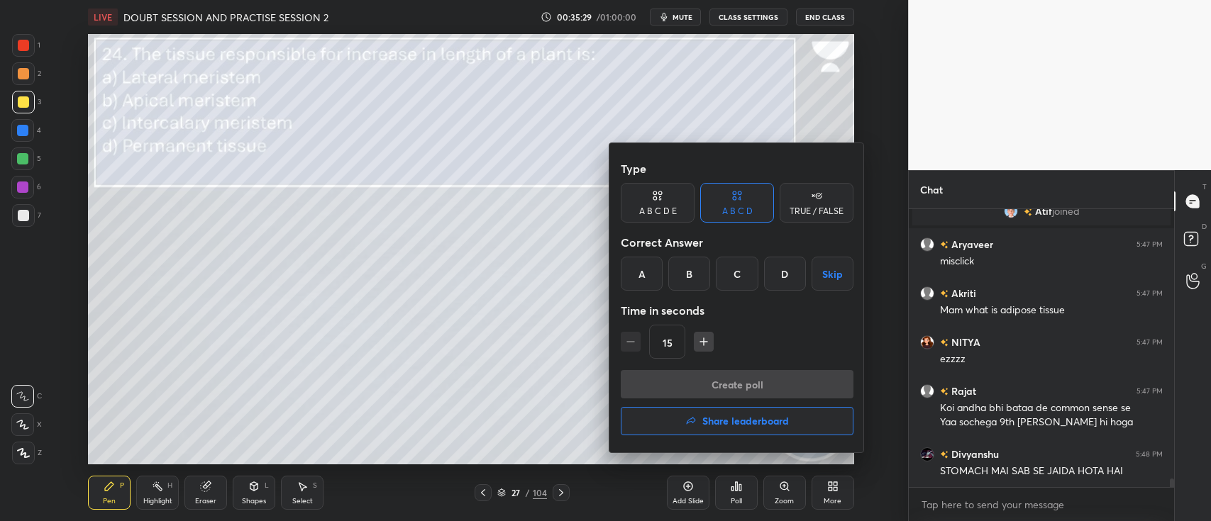
click at [676, 275] on div "B" at bounding box center [689, 274] width 42 height 34
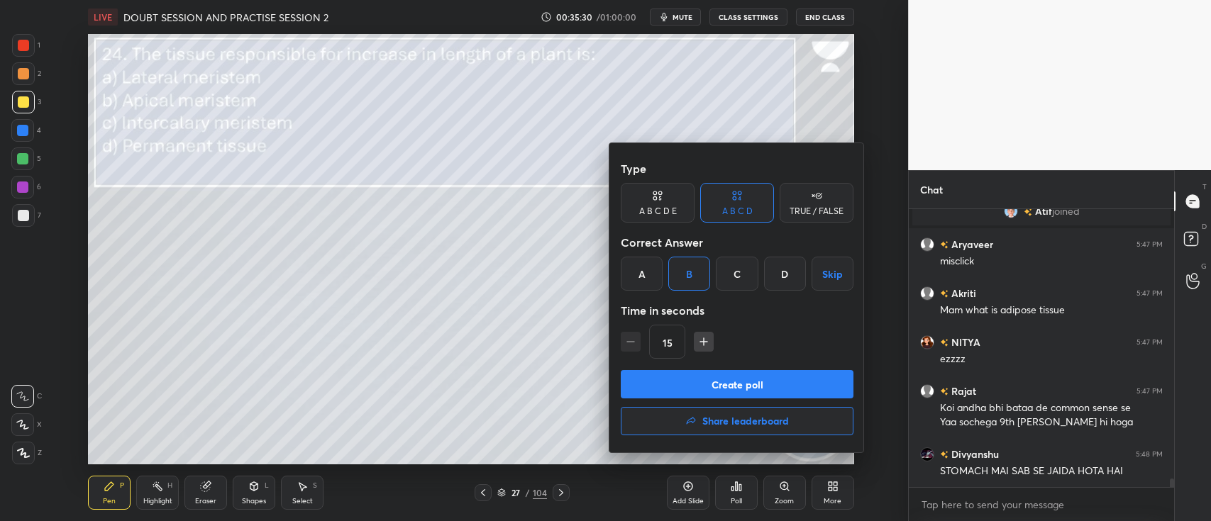
click at [755, 379] on button "Create poll" at bounding box center [737, 384] width 233 height 28
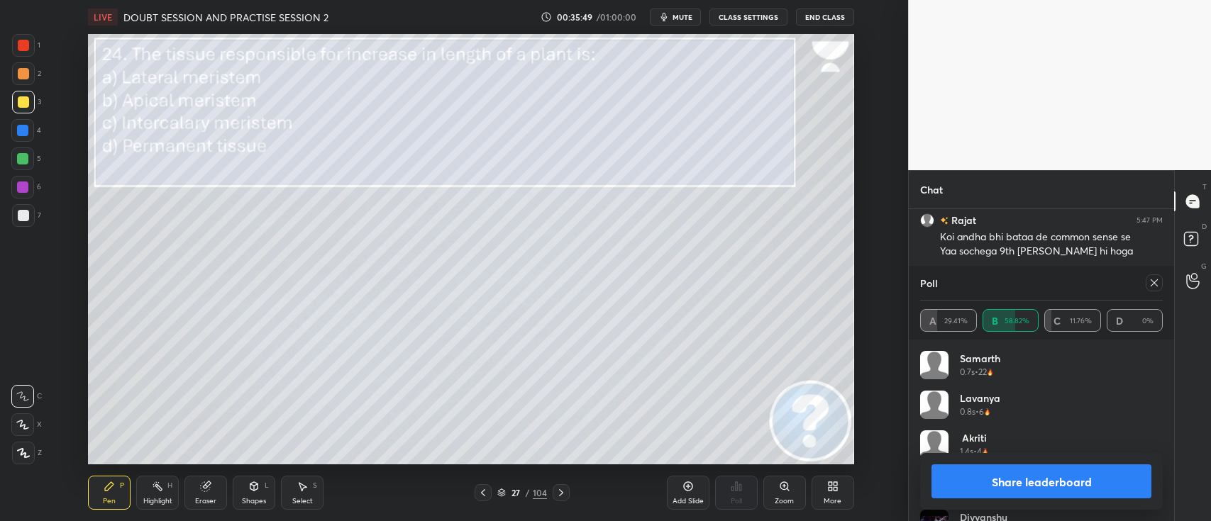
scroll to position [9039, 0]
click at [1008, 433] on button "Share leaderboard" at bounding box center [1041, 482] width 220 height 34
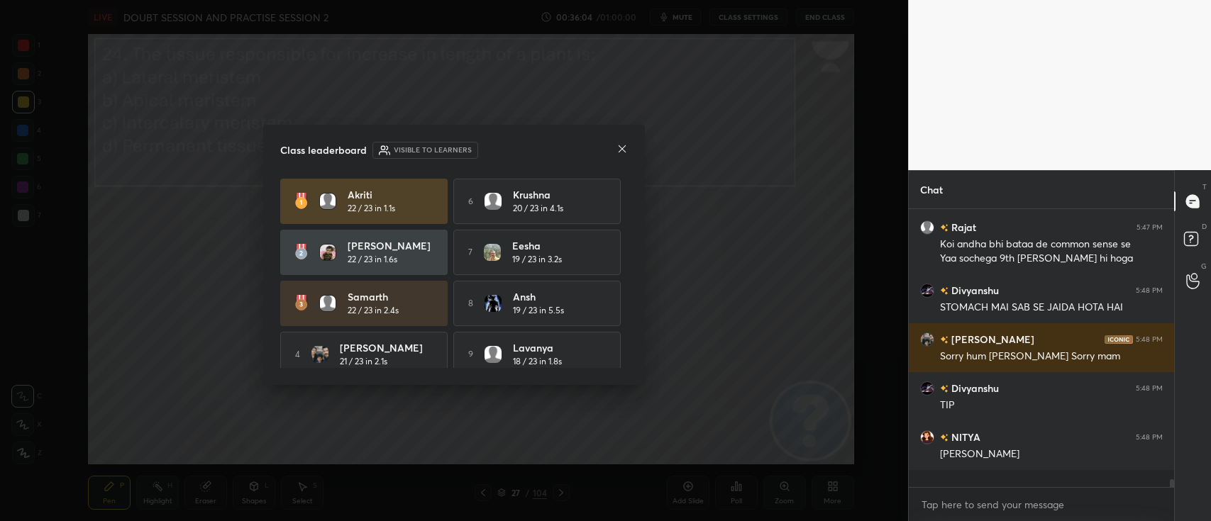
scroll to position [272, 261]
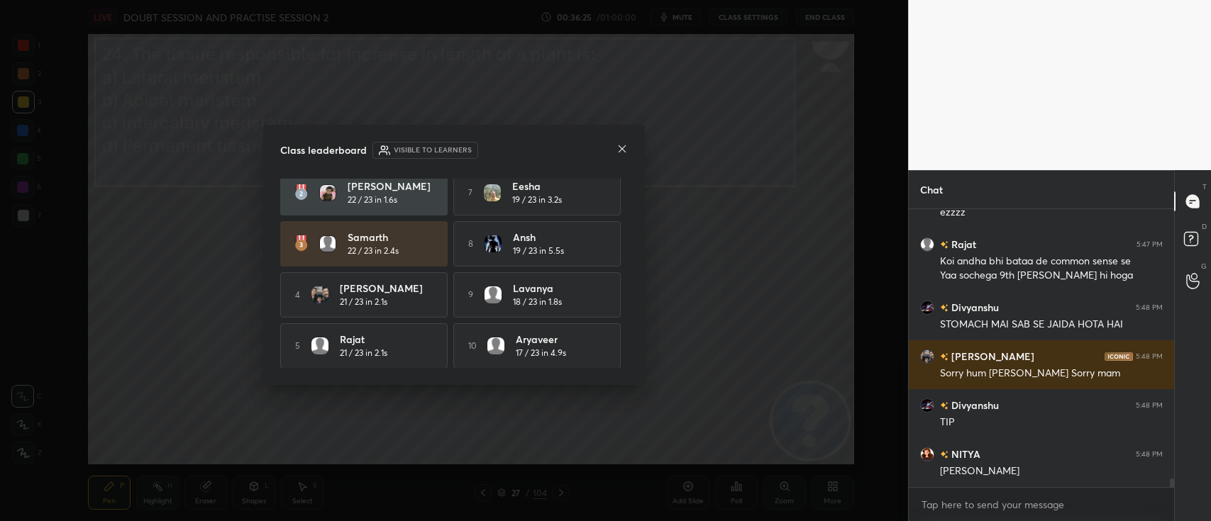
click at [624, 146] on icon at bounding box center [621, 148] width 11 height 11
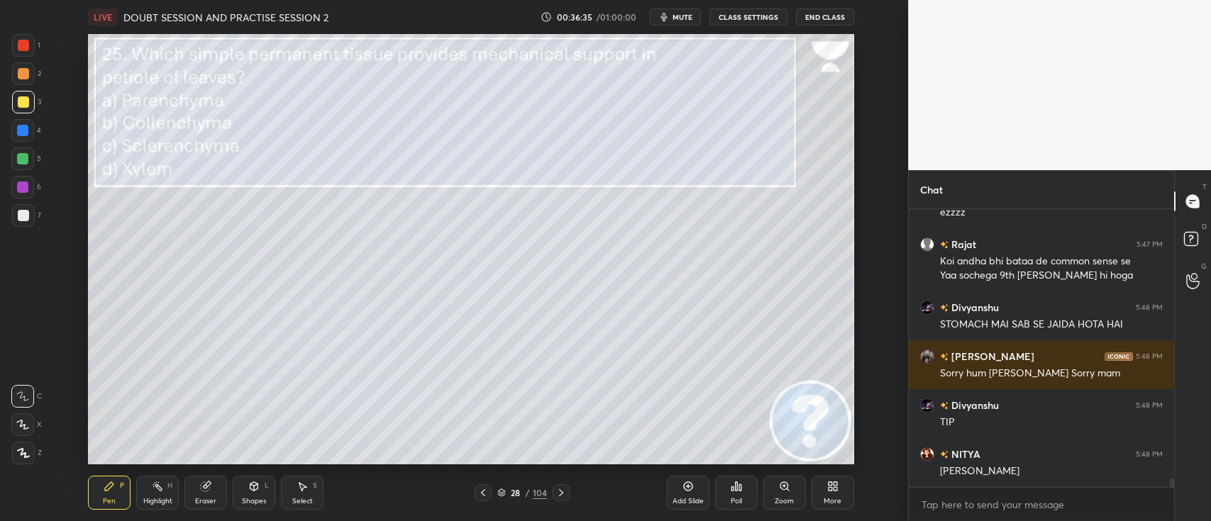
click at [736, 433] on icon at bounding box center [736, 486] width 2 height 9
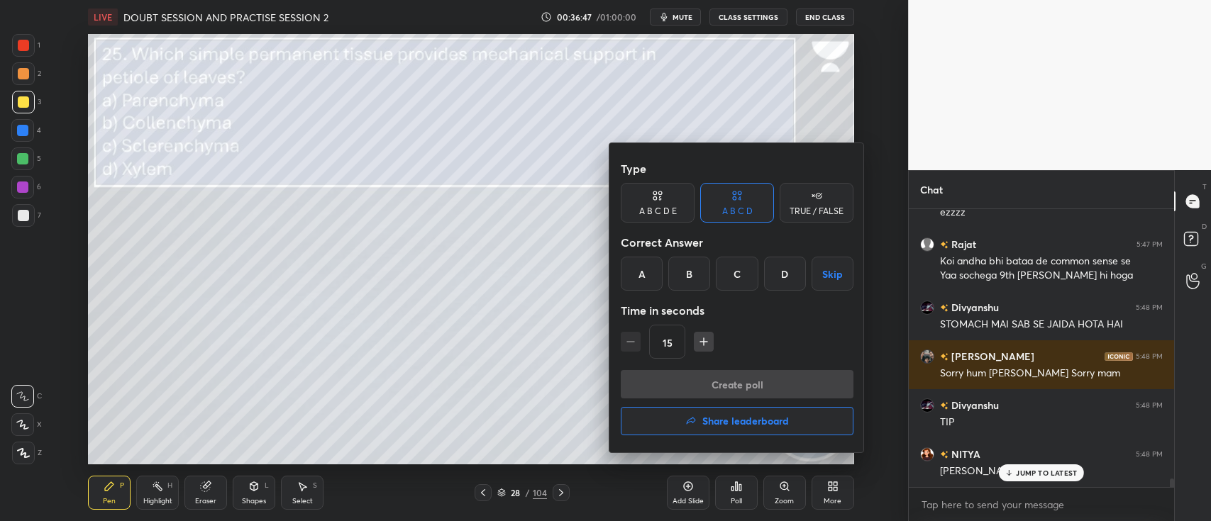
scroll to position [9014, 0]
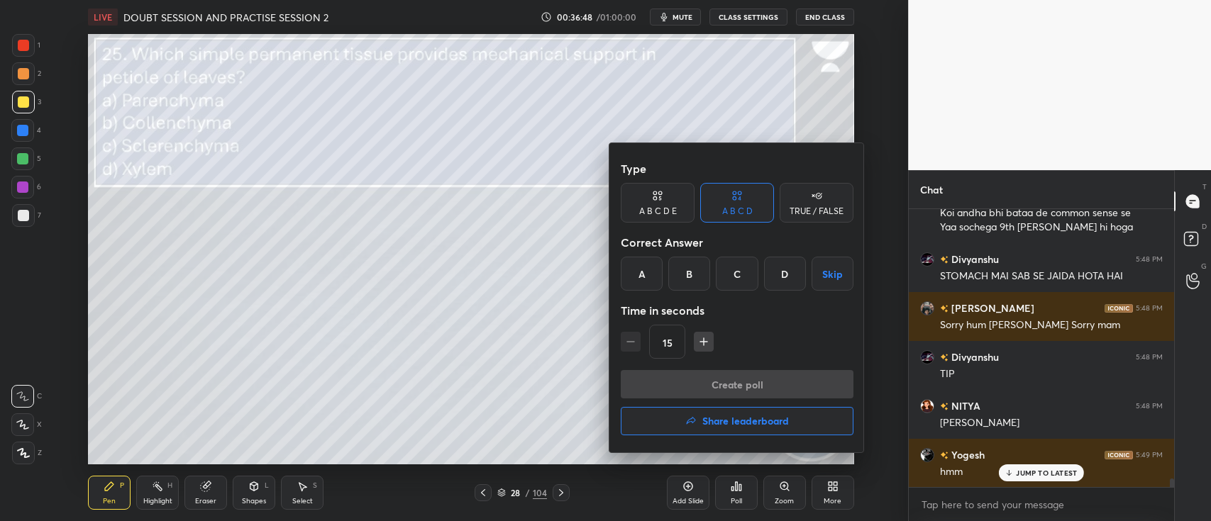
click at [693, 280] on div "B" at bounding box center [689, 274] width 42 height 34
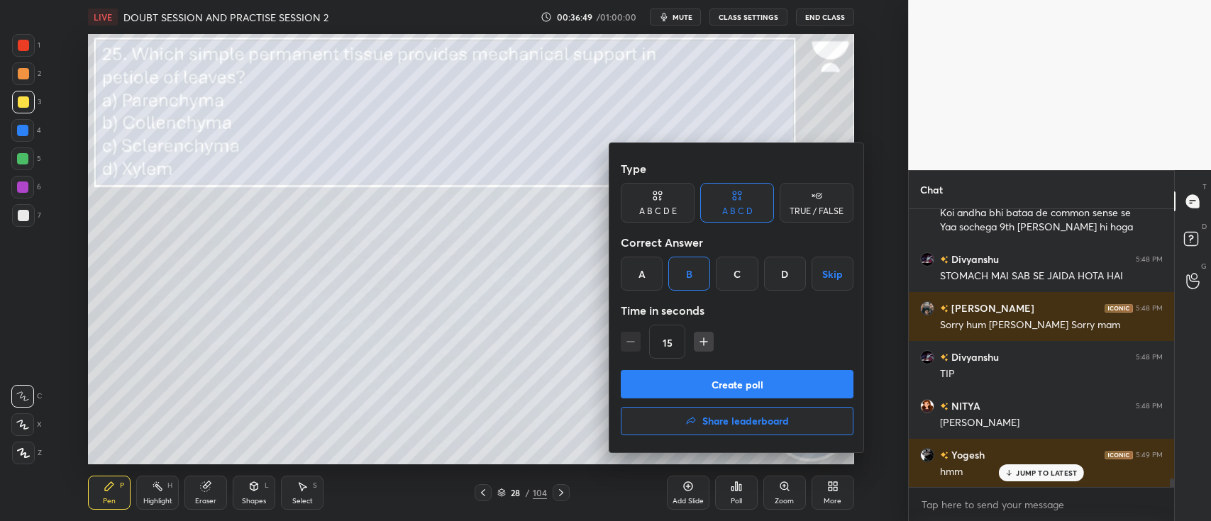
click at [720, 381] on button "Create poll" at bounding box center [737, 384] width 233 height 28
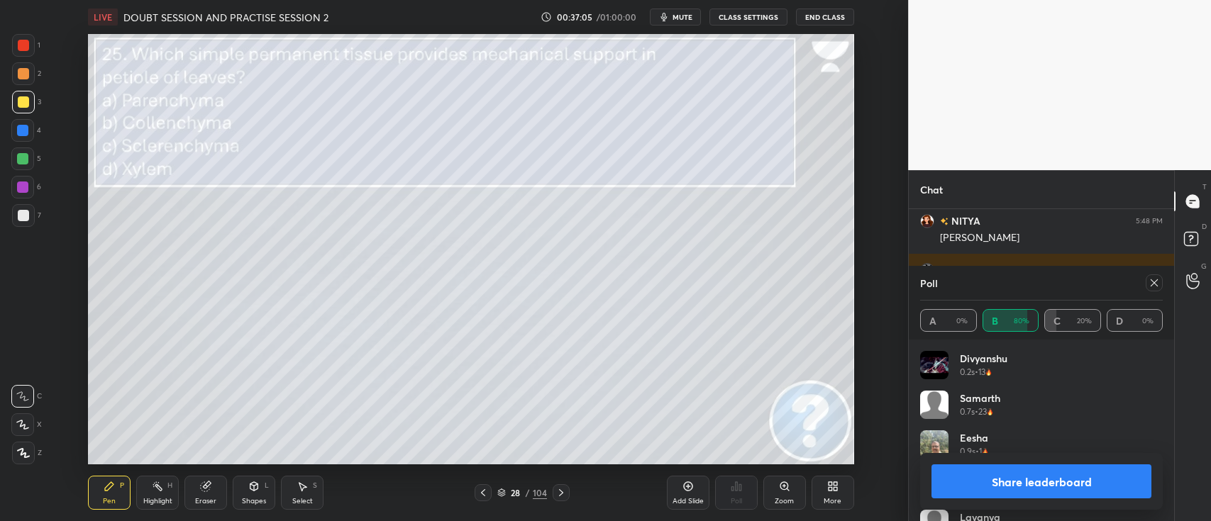
scroll to position [9248, 0]
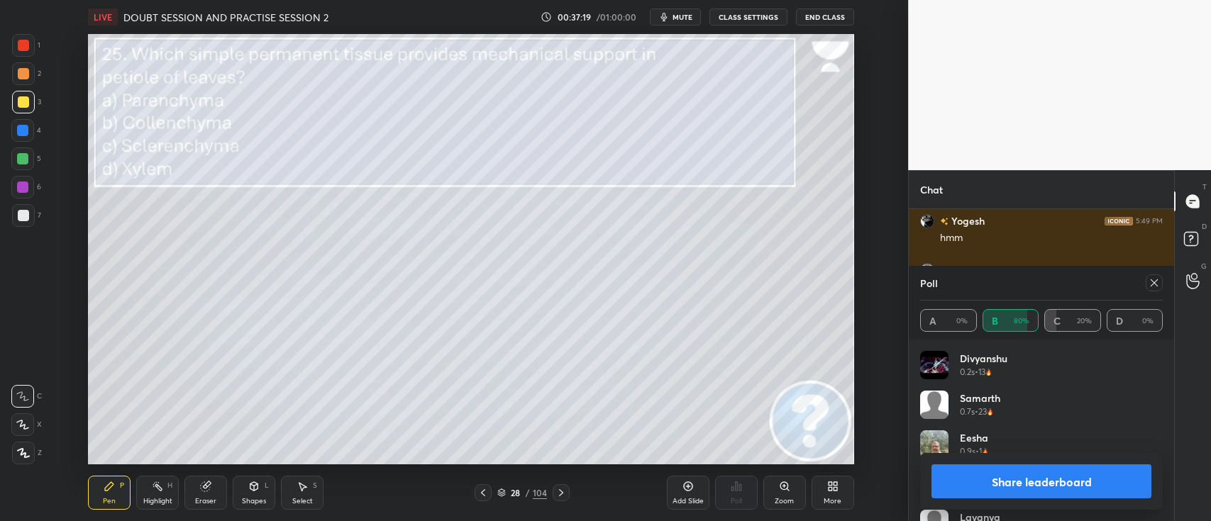
click at [1008, 433] on button "Share leaderboard" at bounding box center [1041, 482] width 220 height 34
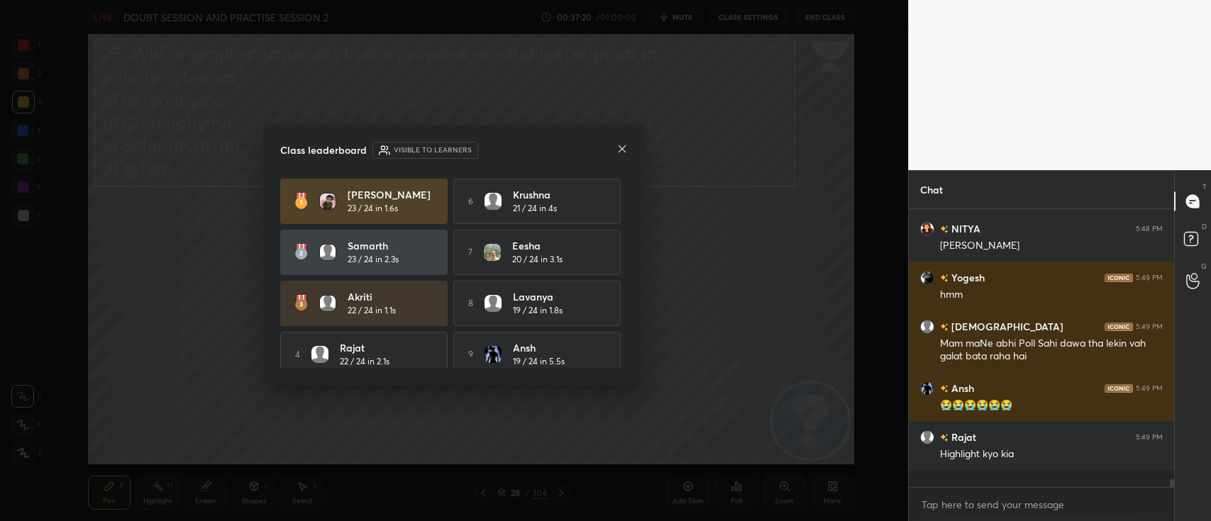
scroll to position [9174, 0]
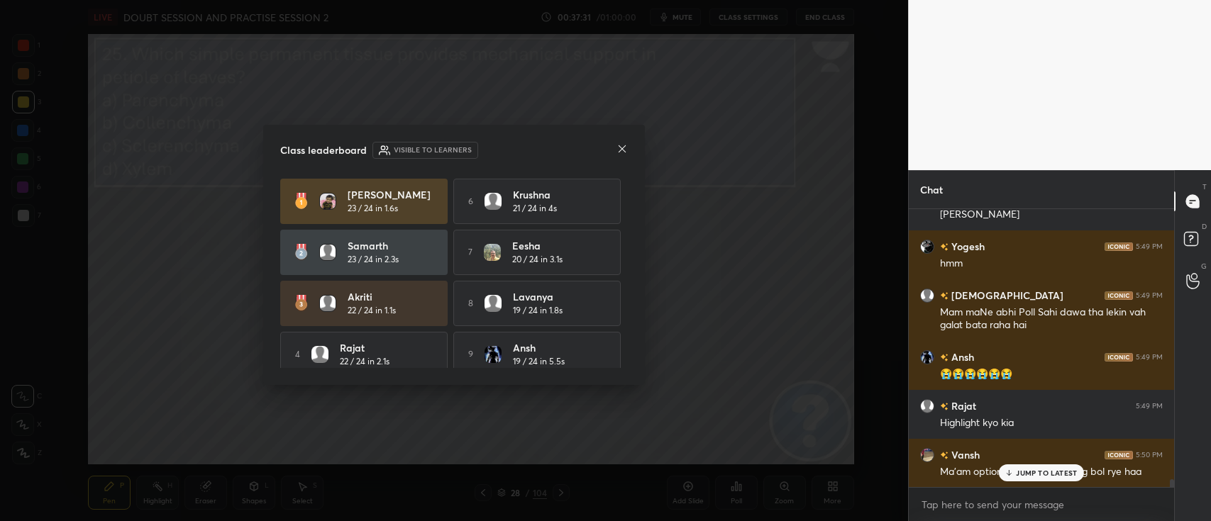
click at [626, 154] on icon at bounding box center [621, 148] width 11 height 11
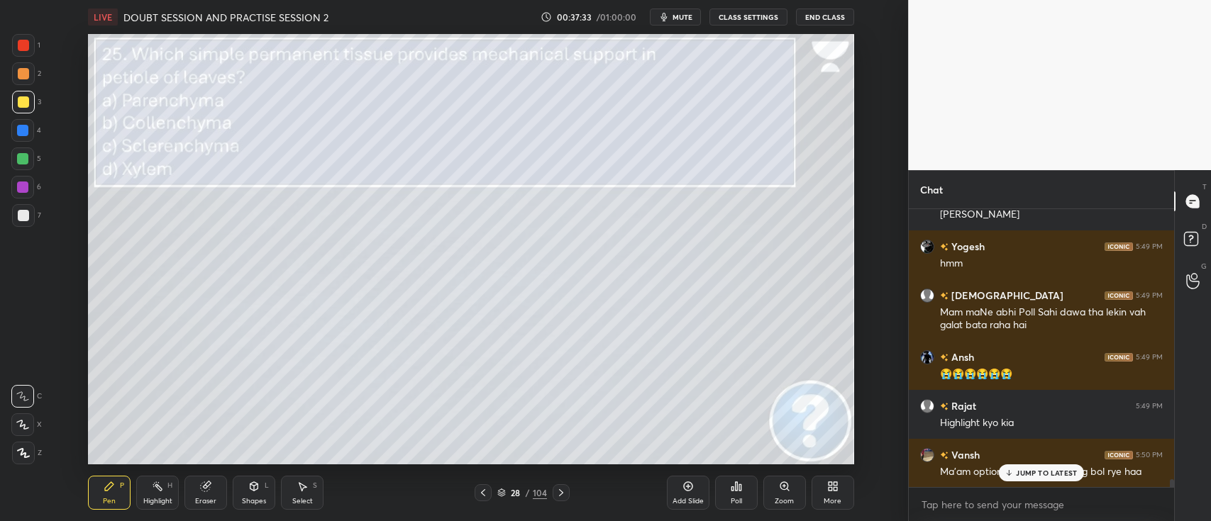
click at [1008, 433] on p "JUMP TO LATEST" at bounding box center [1046, 473] width 61 height 9
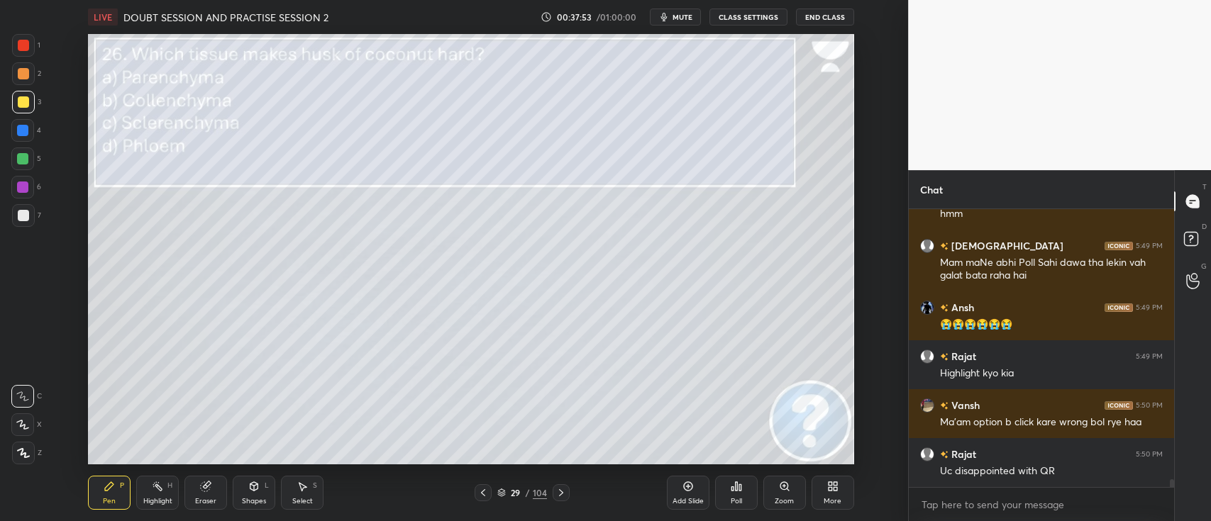
scroll to position [9320, 0]
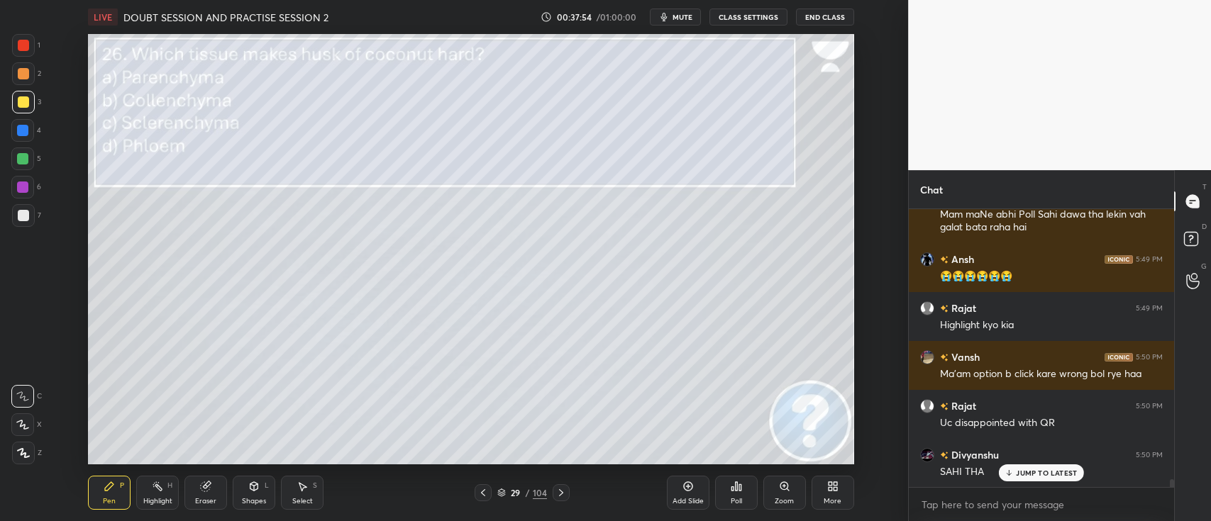
click at [742, 433] on div "Poll" at bounding box center [736, 493] width 43 height 34
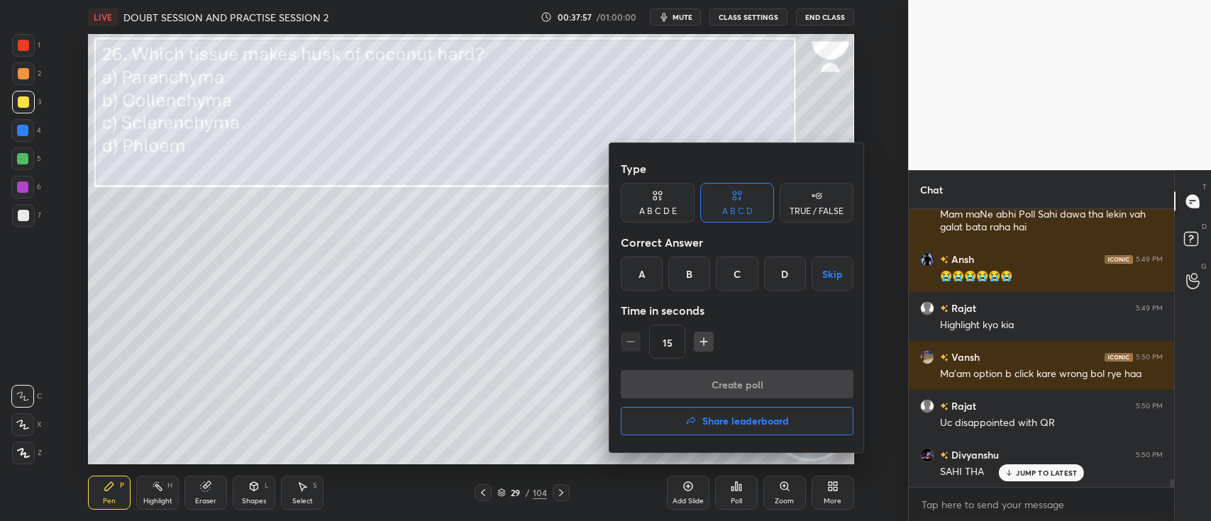
click at [738, 281] on div "C" at bounding box center [737, 274] width 42 height 34
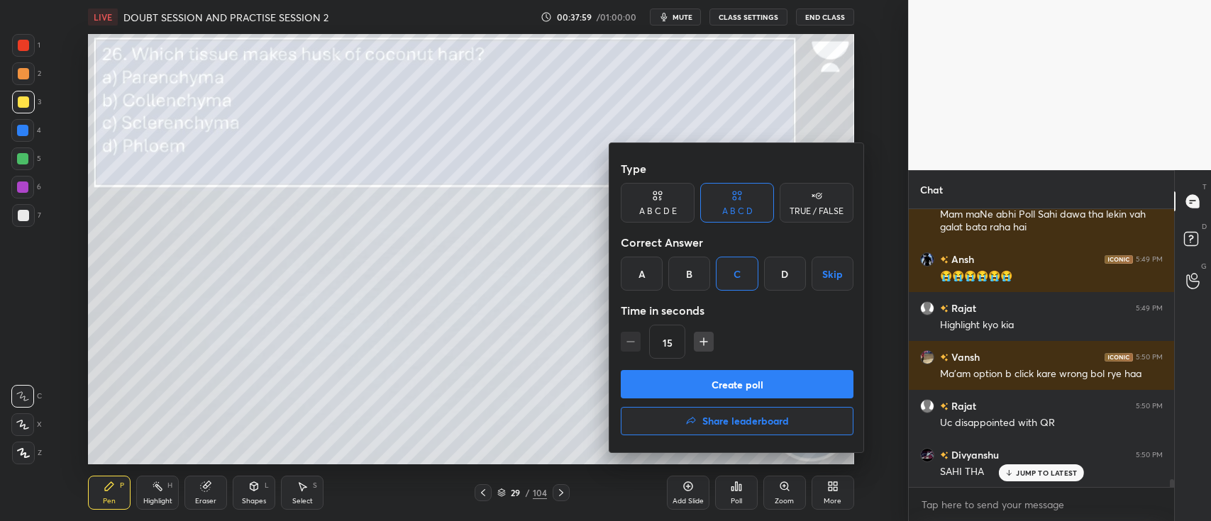
click at [770, 387] on button "Create poll" at bounding box center [737, 384] width 233 height 28
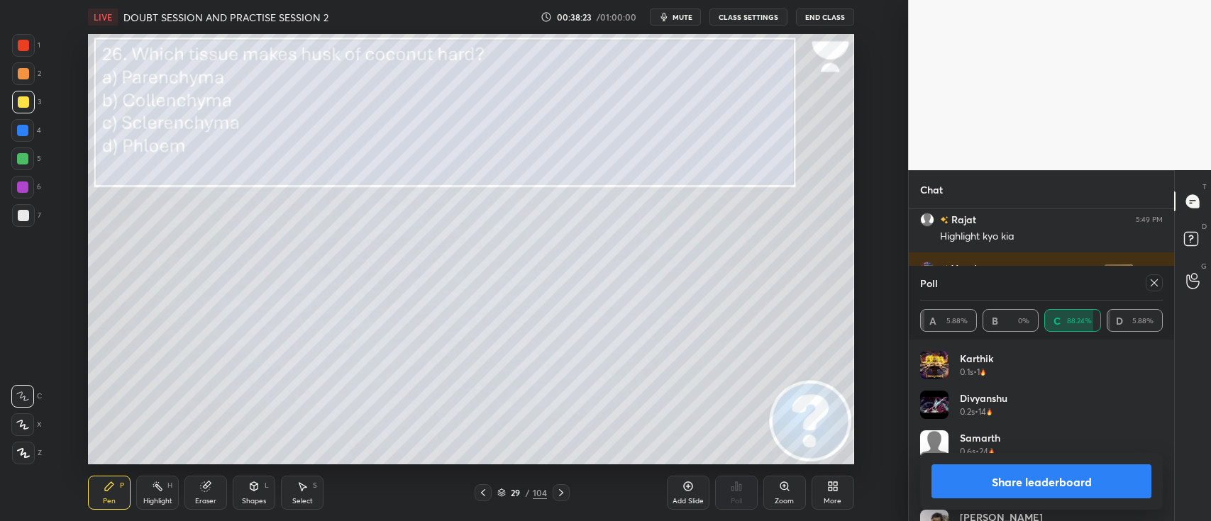
scroll to position [9458, 0]
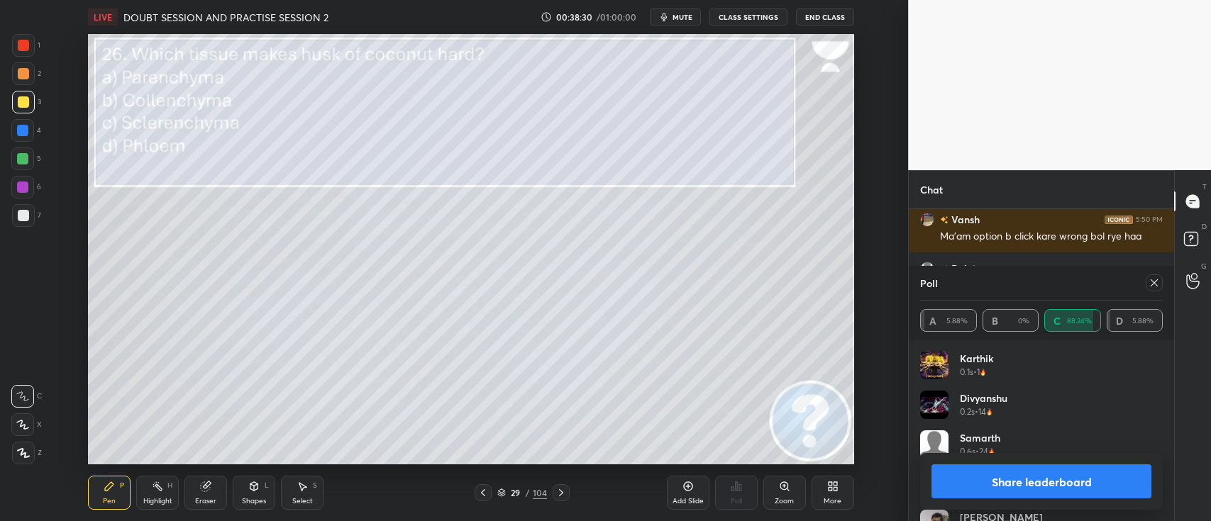
click at [1008, 433] on div "Share leaderboard" at bounding box center [1041, 481] width 243 height 57
click at [1008, 433] on button "Share leaderboard" at bounding box center [1041, 482] width 220 height 34
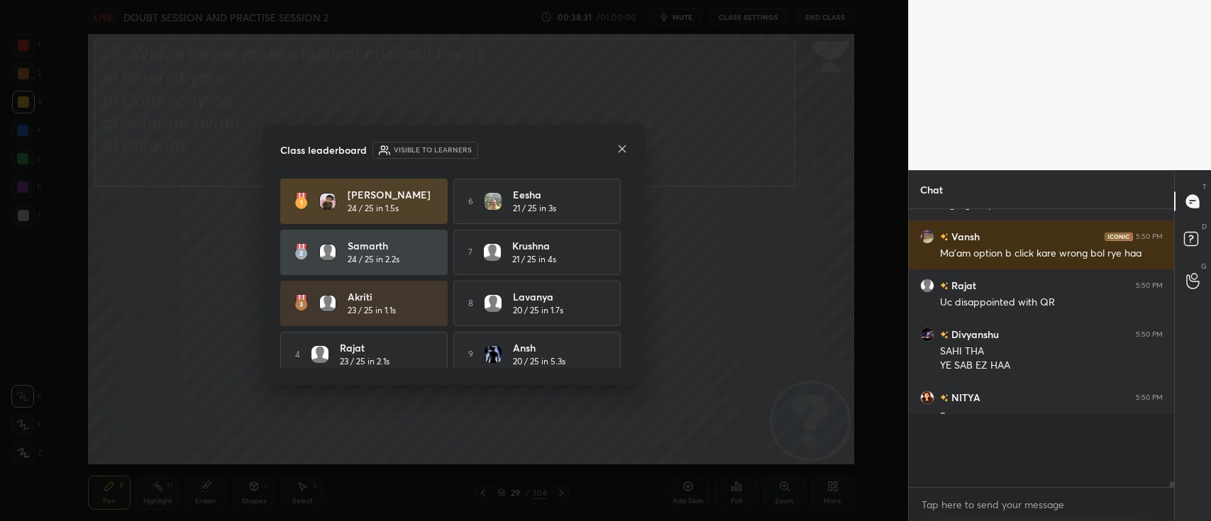
scroll to position [9396, 0]
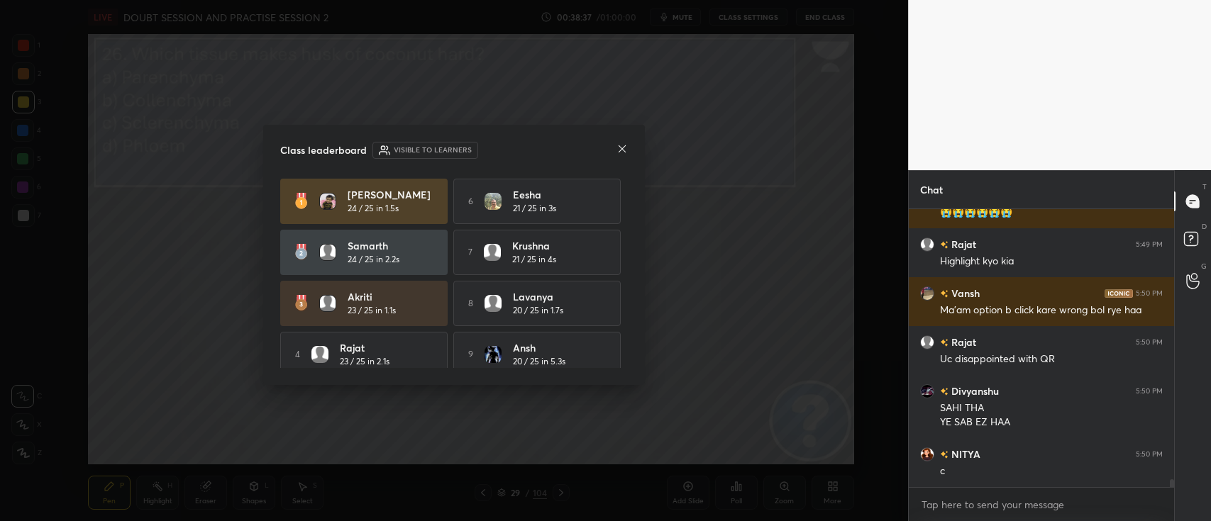
click at [624, 148] on icon at bounding box center [621, 148] width 11 height 11
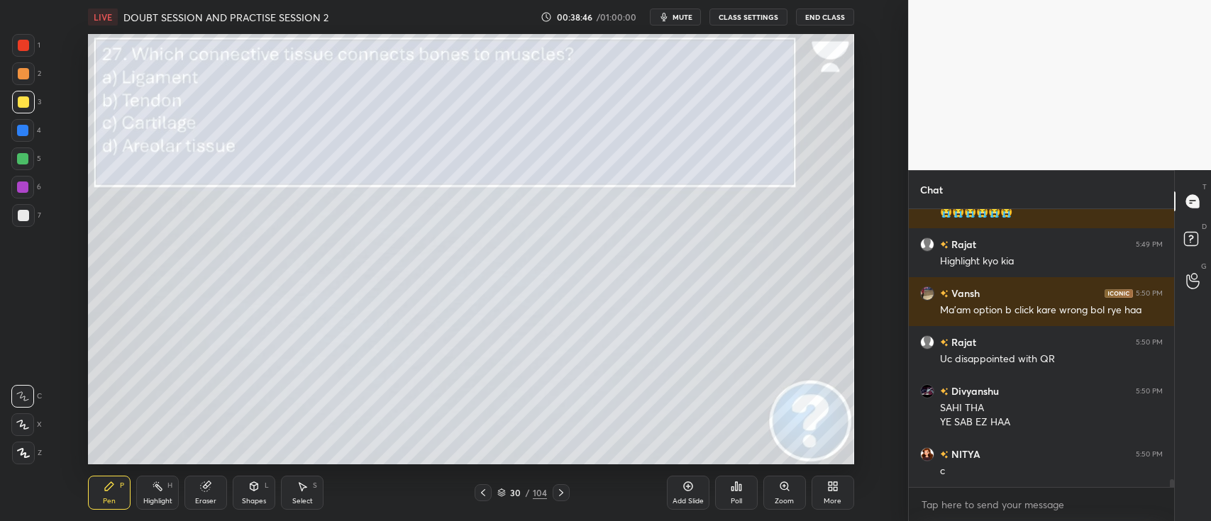
click at [731, 433] on icon at bounding box center [736, 486] width 11 height 11
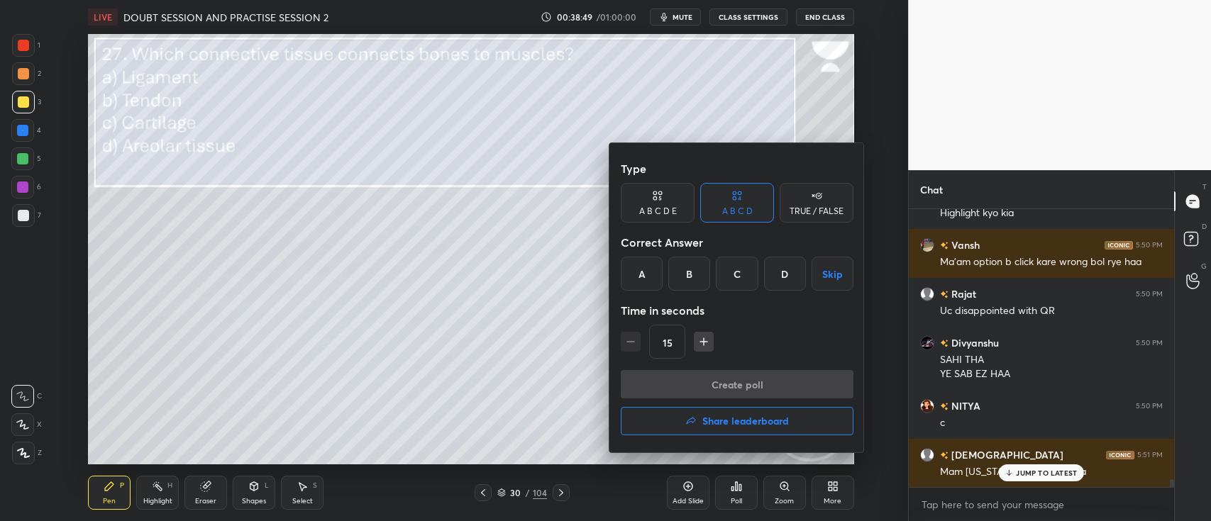
click at [699, 280] on div "B" at bounding box center [689, 274] width 42 height 34
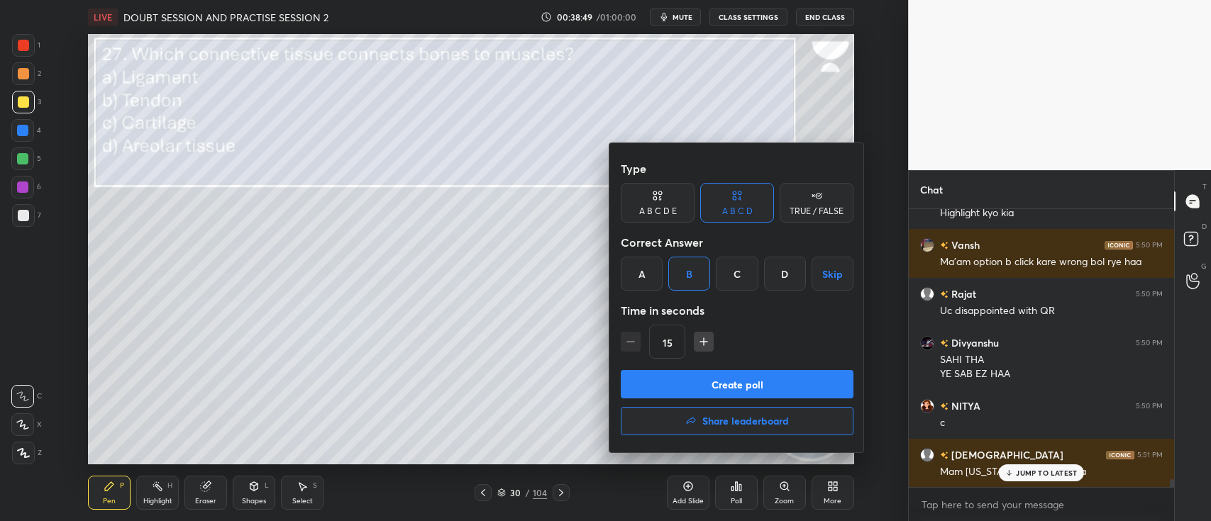
click at [743, 371] on button "Create poll" at bounding box center [737, 384] width 233 height 28
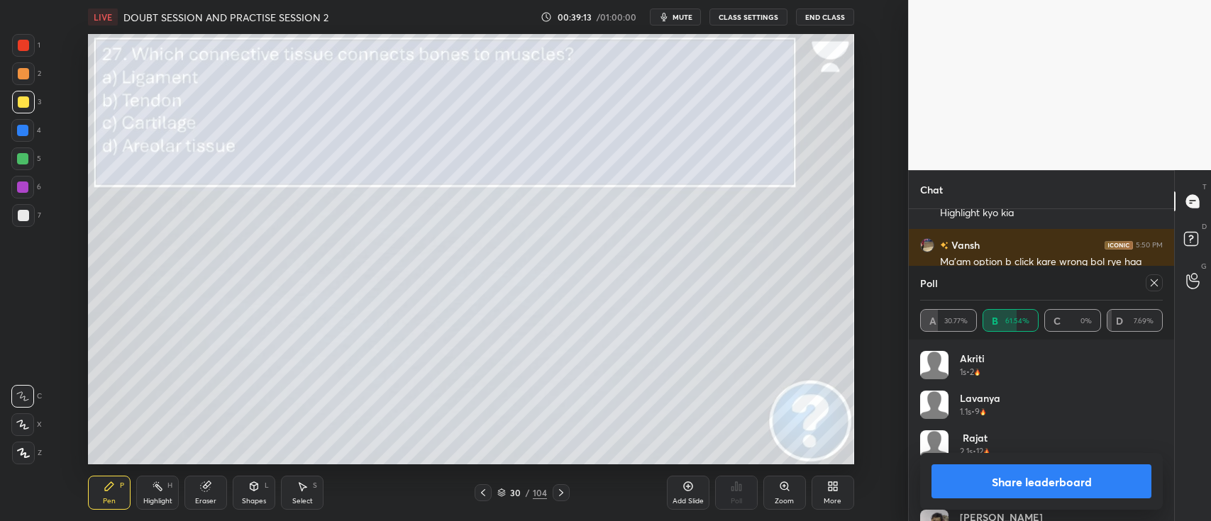
click at [1008, 433] on button "Share leaderboard" at bounding box center [1041, 482] width 220 height 34
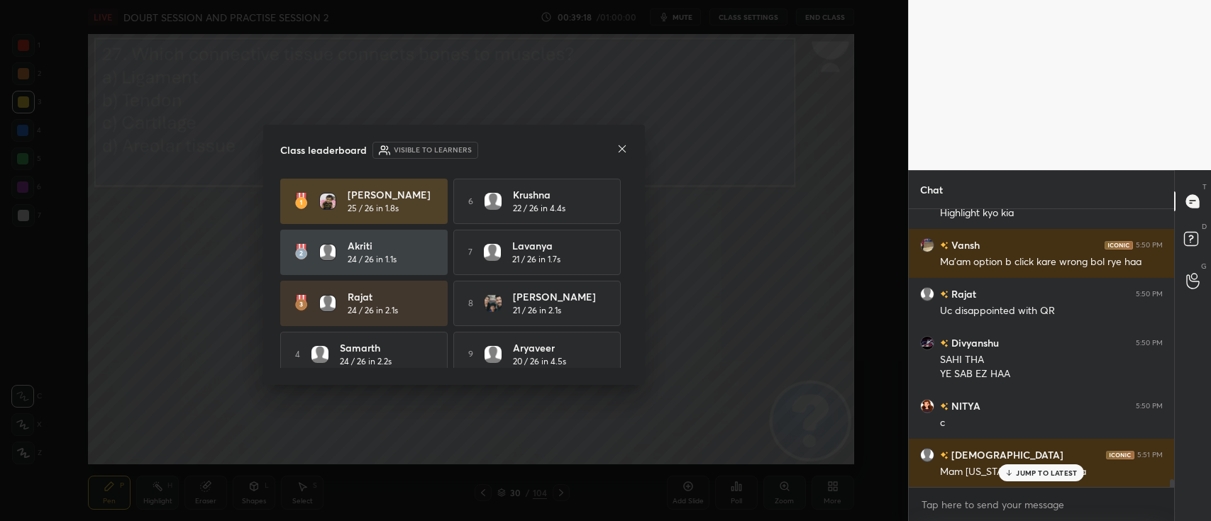
click at [619, 154] on icon at bounding box center [621, 148] width 11 height 11
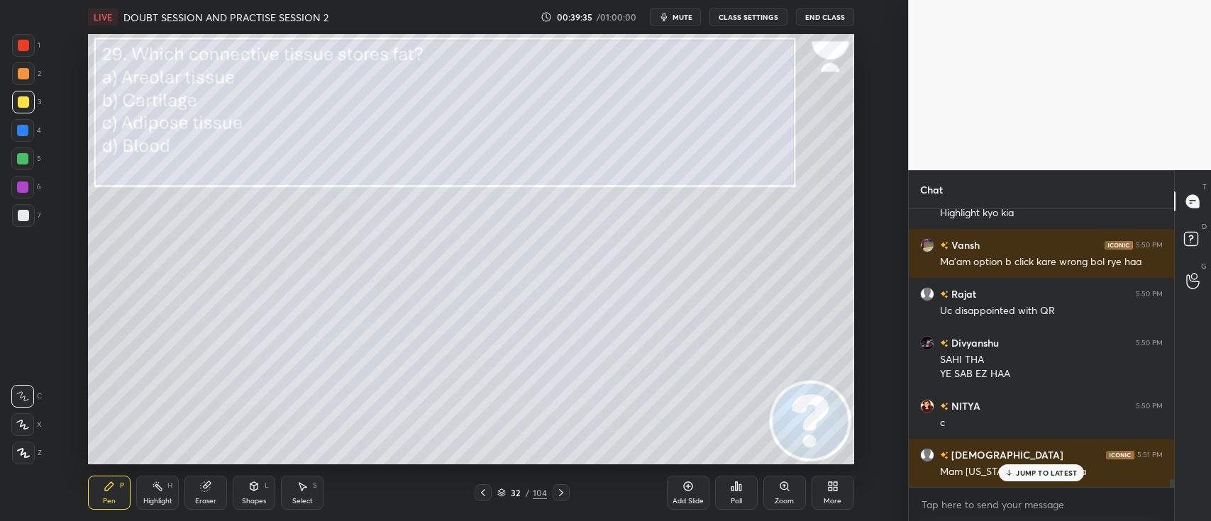
scroll to position [9482, 0]
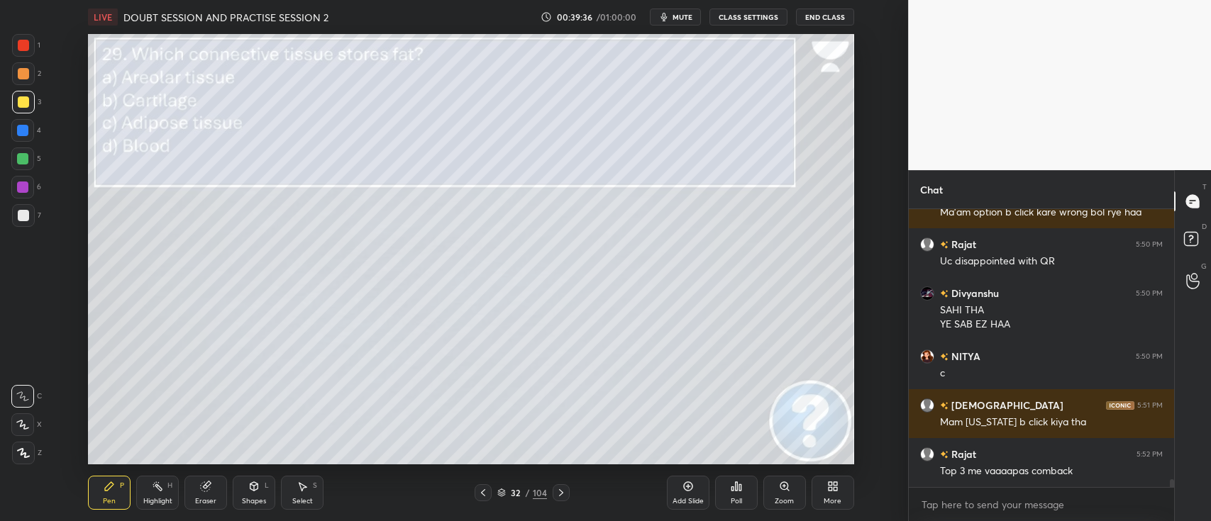
click at [737, 433] on div "Poll" at bounding box center [736, 501] width 11 height 7
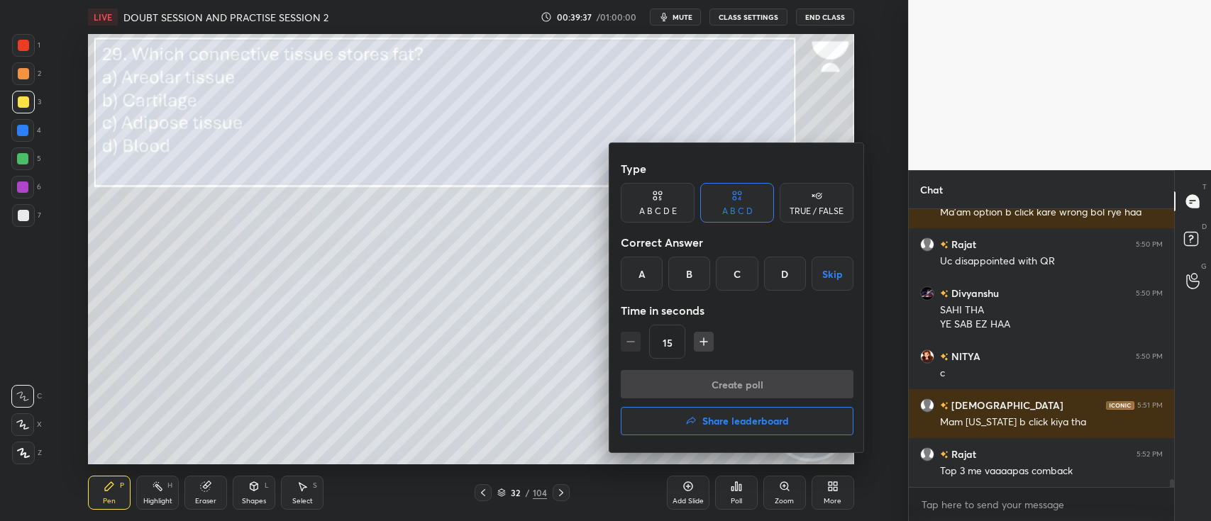
click at [741, 284] on div "C" at bounding box center [737, 274] width 42 height 34
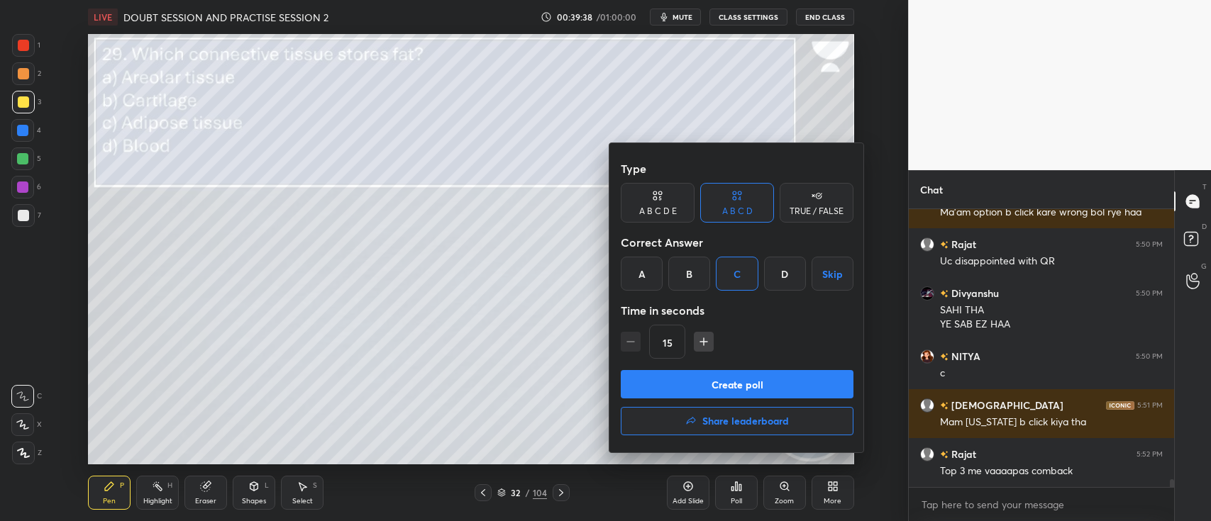
click at [782, 381] on button "Create poll" at bounding box center [737, 384] width 233 height 28
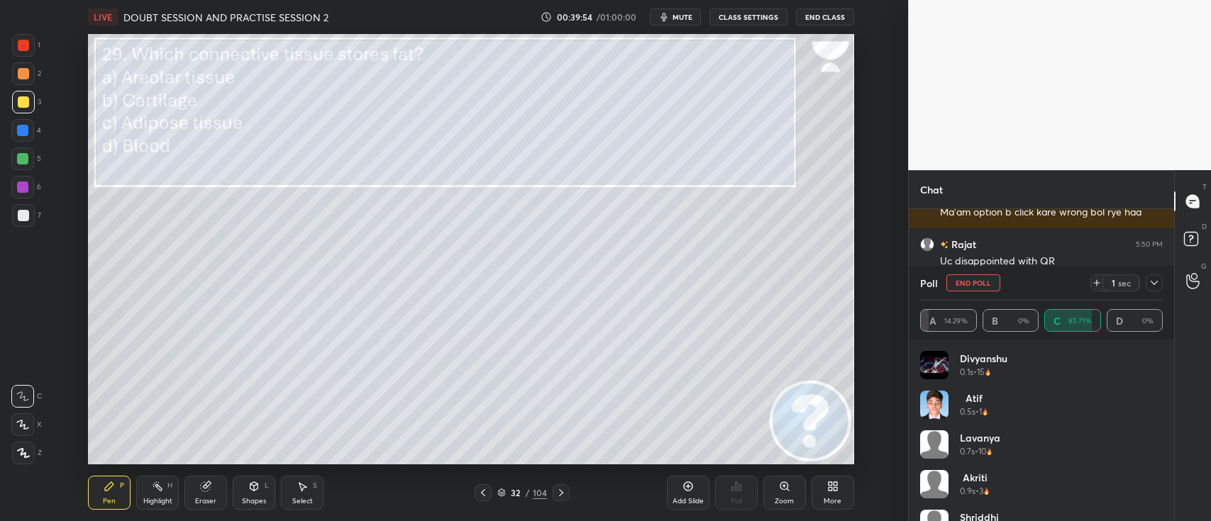
scroll to position [9569, 0]
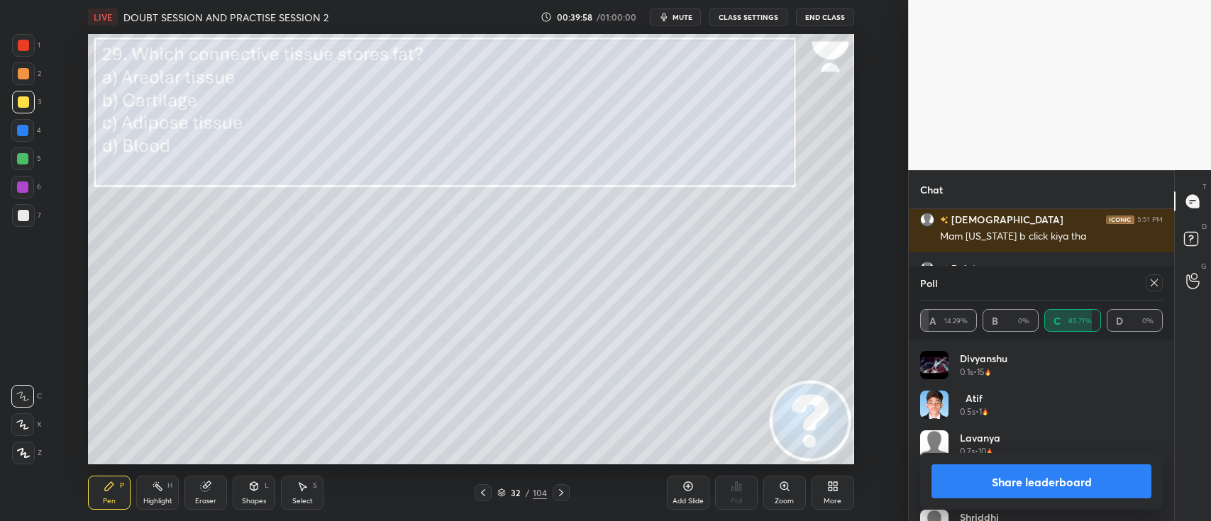
click at [1008, 433] on button "Share leaderboard" at bounding box center [1041, 482] width 220 height 34
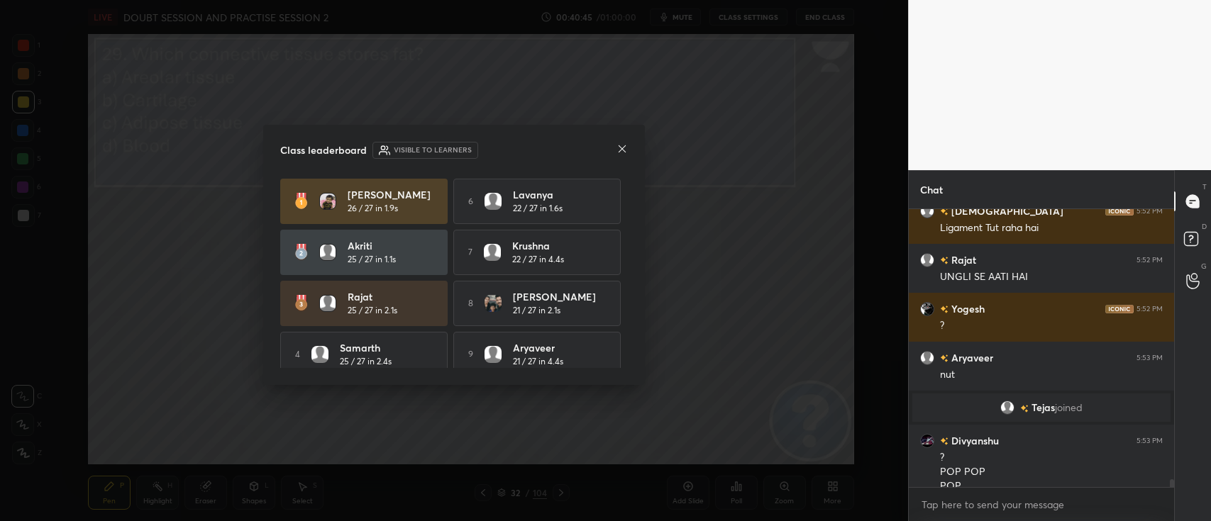
scroll to position [9999, 0]
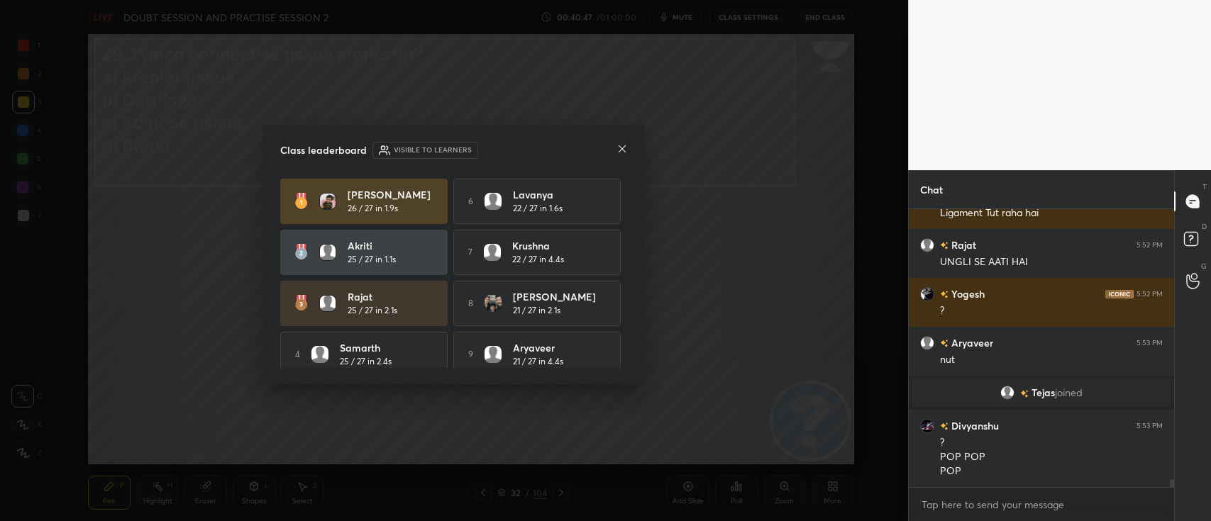
click at [621, 146] on icon at bounding box center [621, 148] width 11 height 11
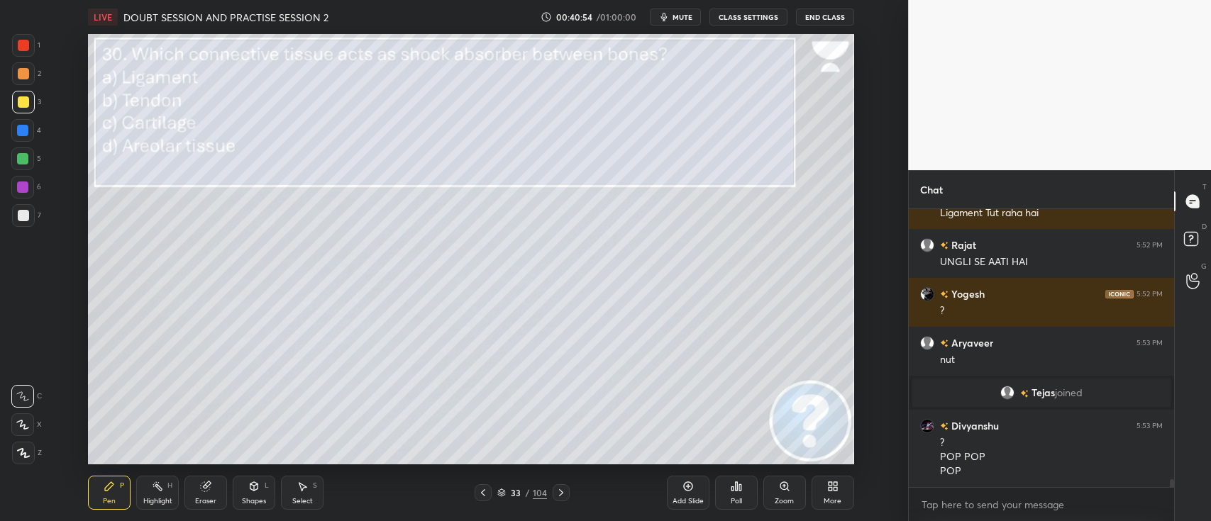
scroll to position [10048, 0]
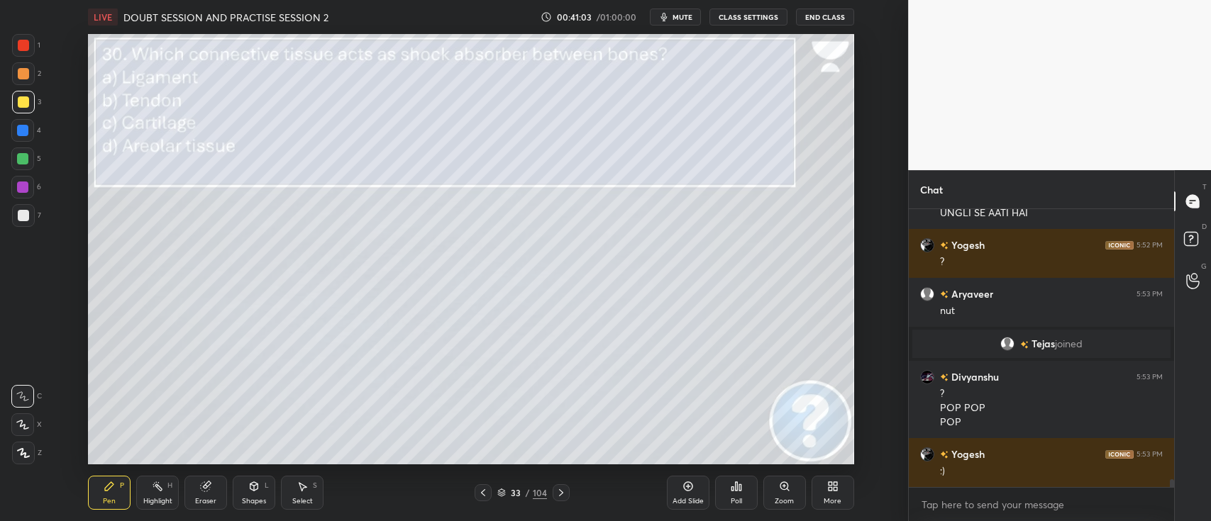
click at [748, 433] on div "Poll" at bounding box center [736, 493] width 43 height 34
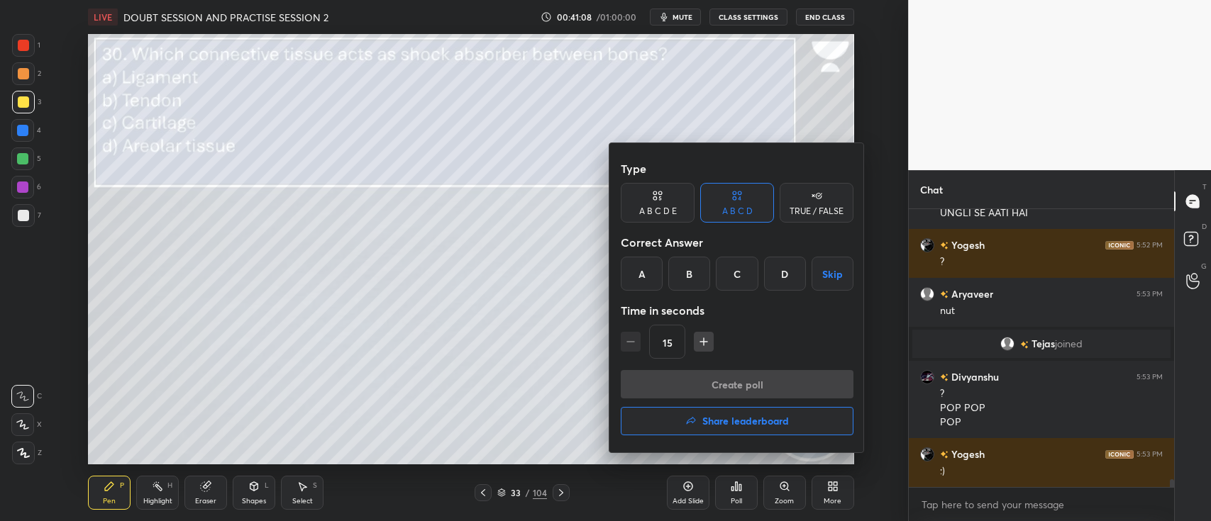
click at [635, 275] on div "A" at bounding box center [642, 274] width 42 height 34
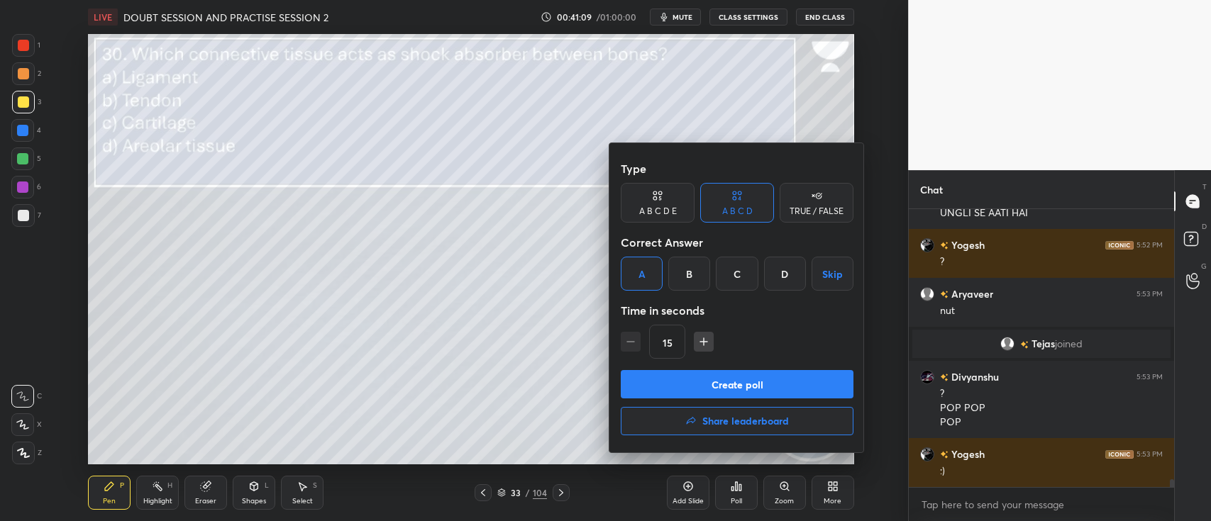
click at [763, 381] on button "Create poll" at bounding box center [737, 384] width 233 height 28
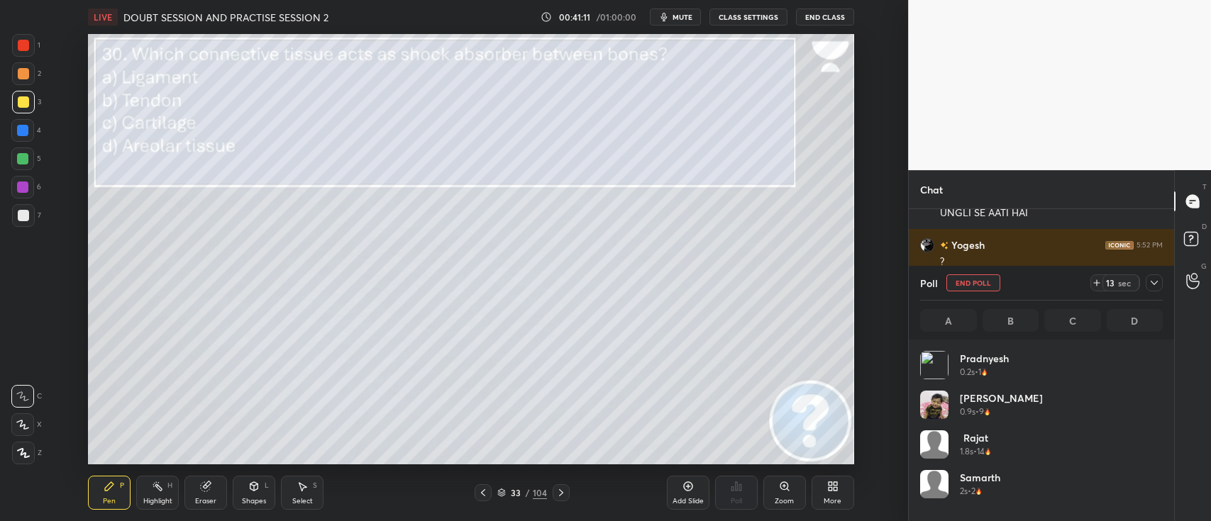
scroll to position [166, 238]
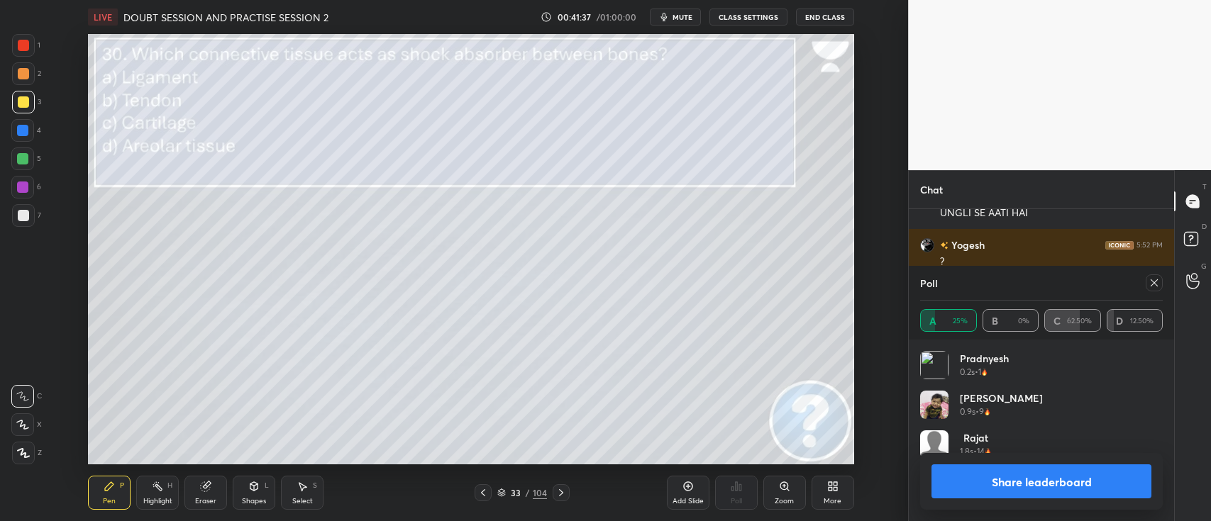
click at [961, 433] on button "Share leaderboard" at bounding box center [1041, 482] width 220 height 34
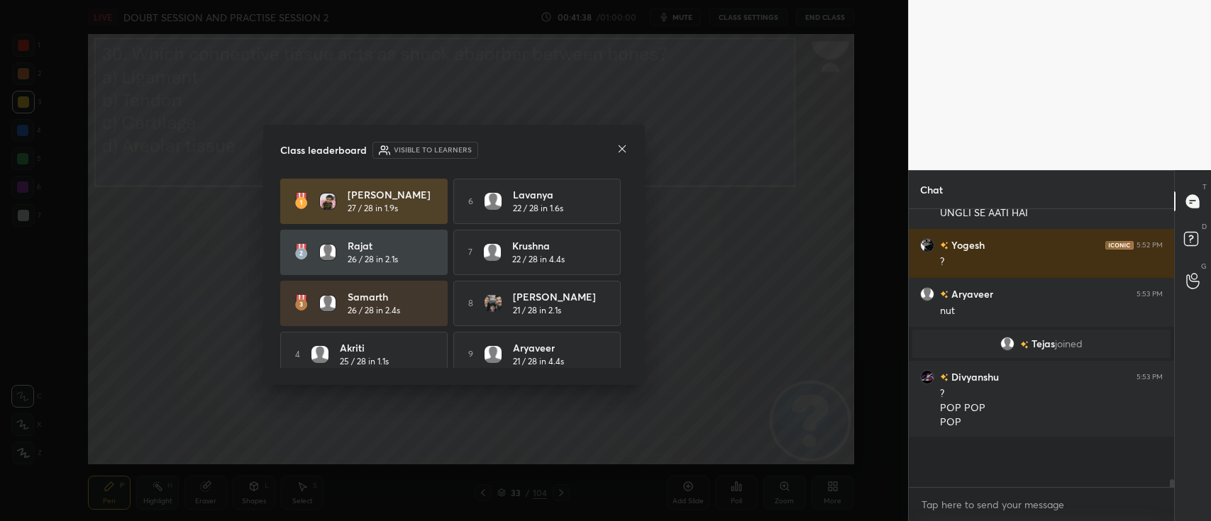
scroll to position [304, 261]
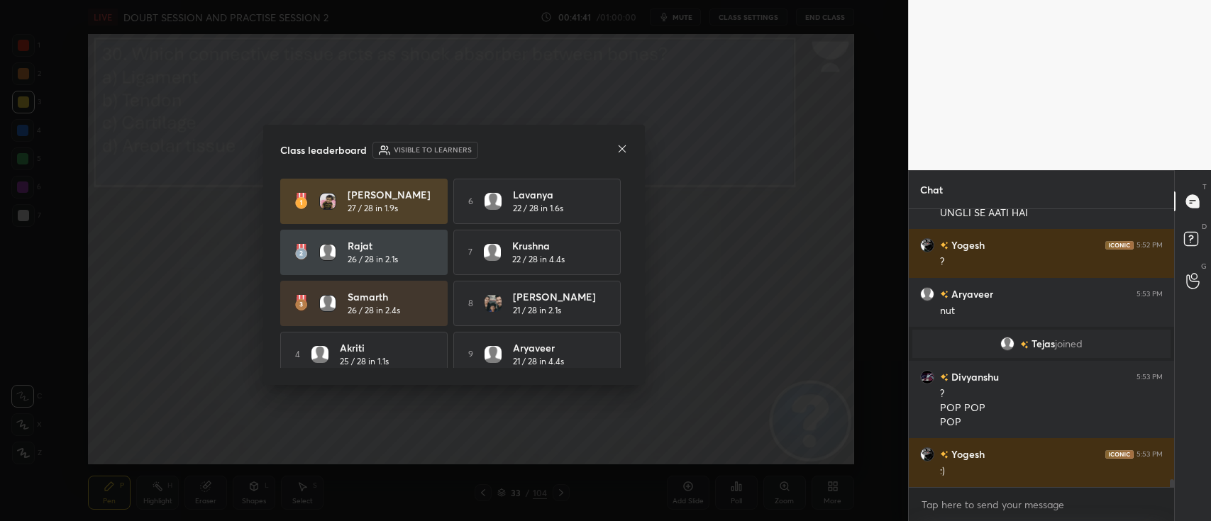
click at [622, 151] on icon at bounding box center [621, 148] width 11 height 11
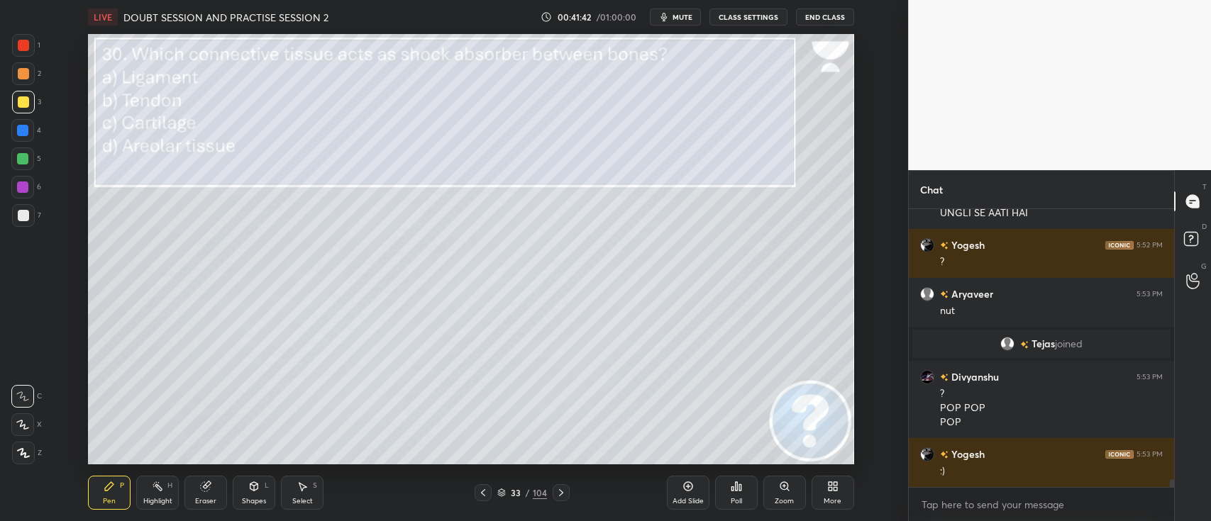
click at [741, 433] on div "Poll" at bounding box center [736, 501] width 11 height 7
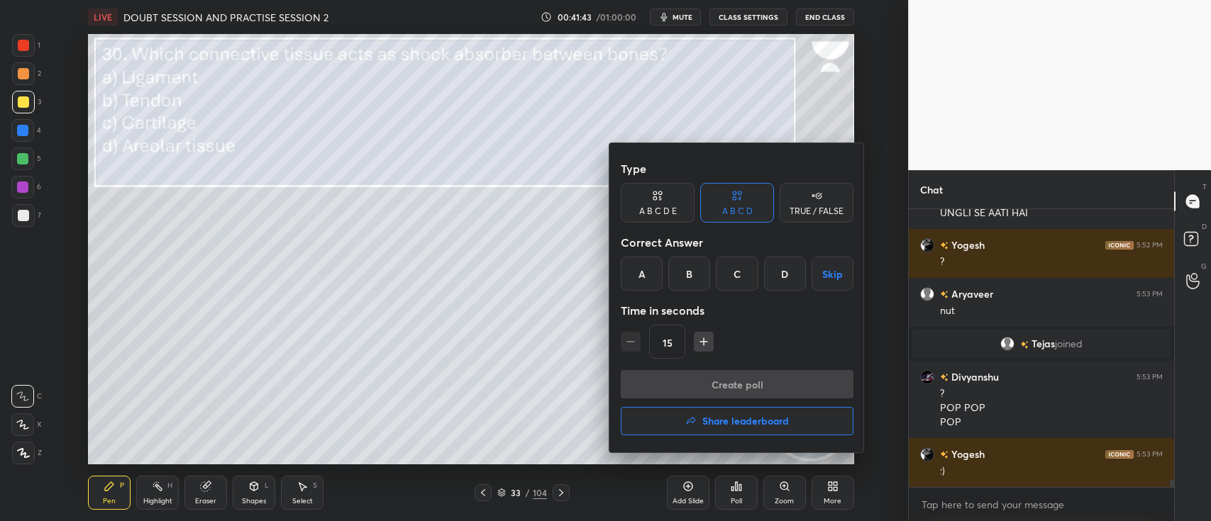
click at [749, 418] on h4 "Share leaderboard" at bounding box center [745, 421] width 87 height 10
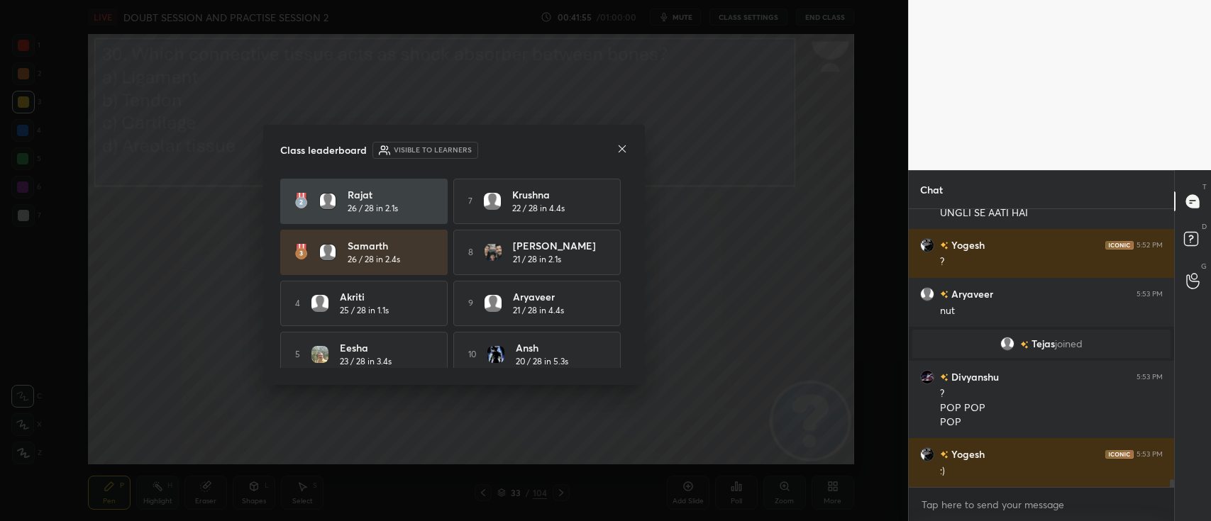
scroll to position [63, 0]
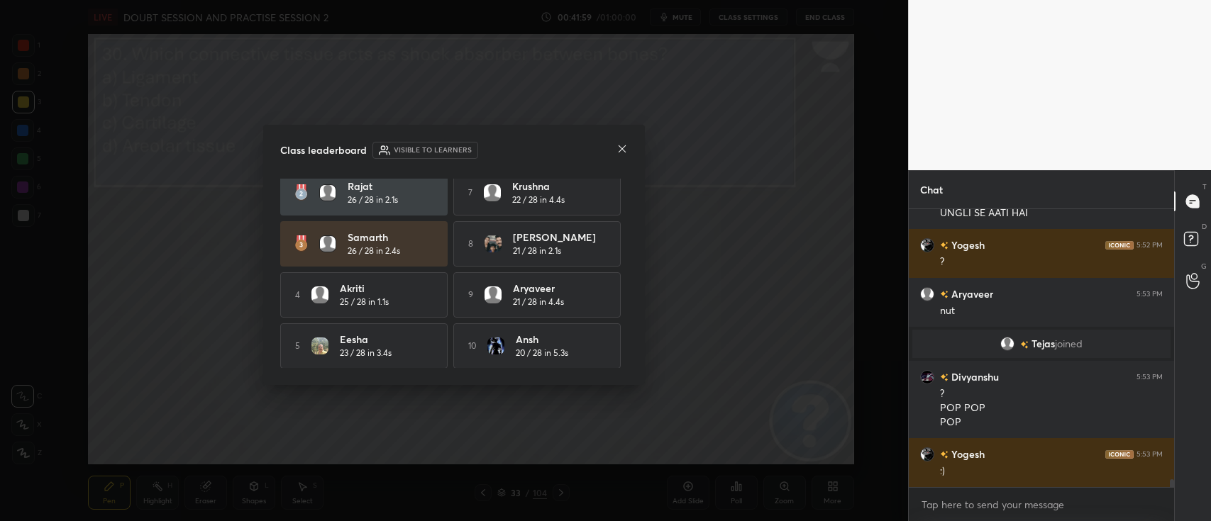
click at [621, 153] on icon at bounding box center [621, 148] width 11 height 11
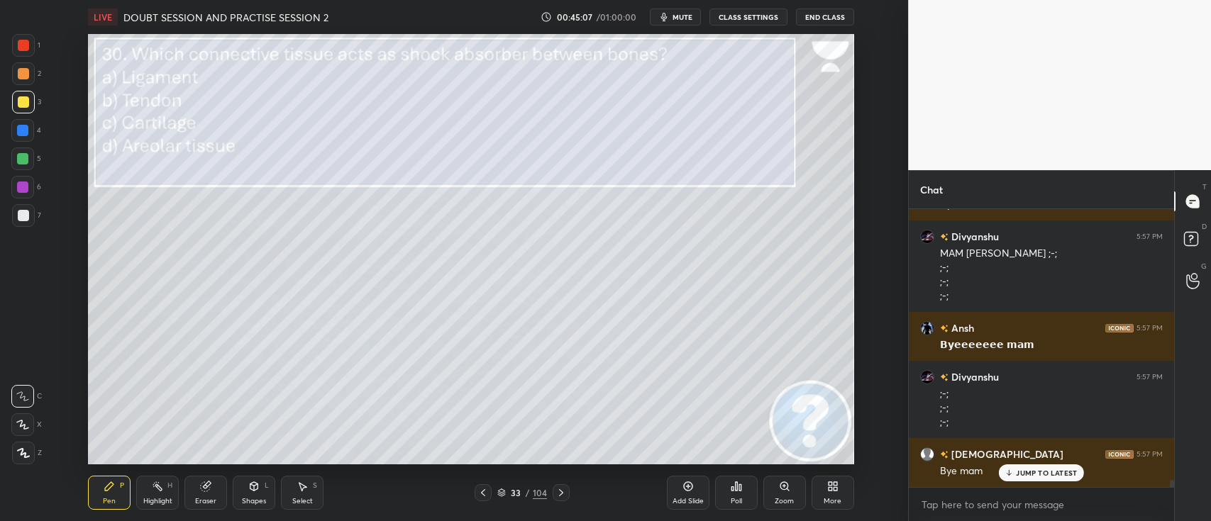
scroll to position [11061, 0]
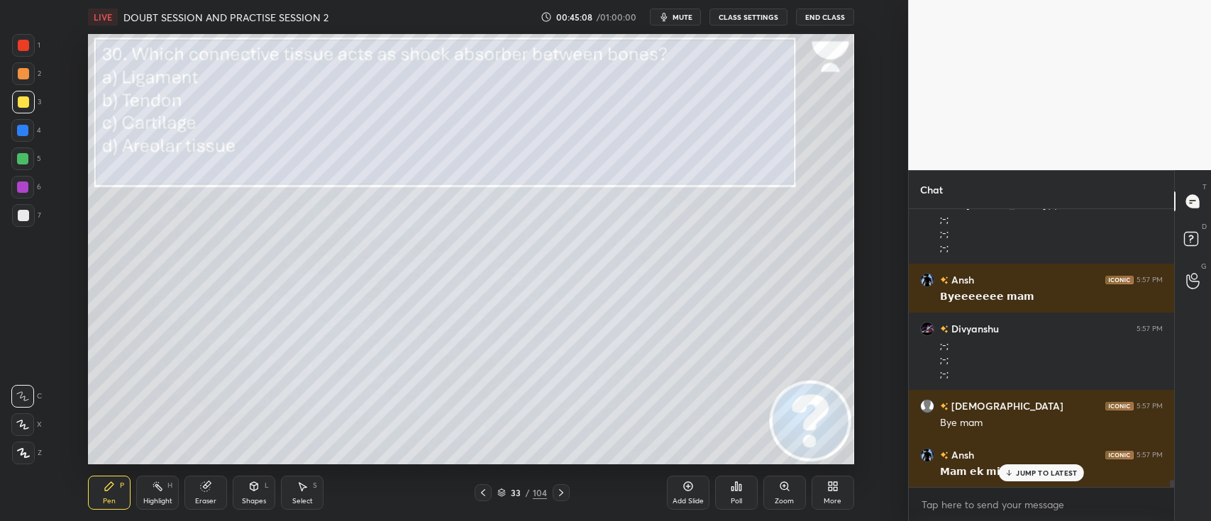
click at [812, 16] on button "End Class" at bounding box center [825, 17] width 58 height 17
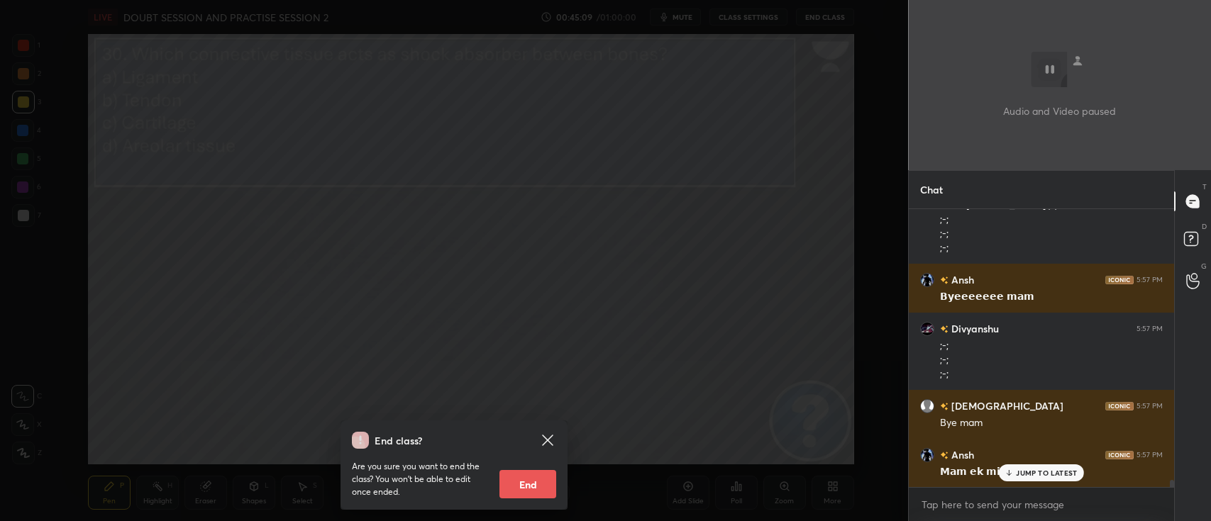
click at [524, 433] on button "End" at bounding box center [527, 484] width 57 height 28
type textarea "x"
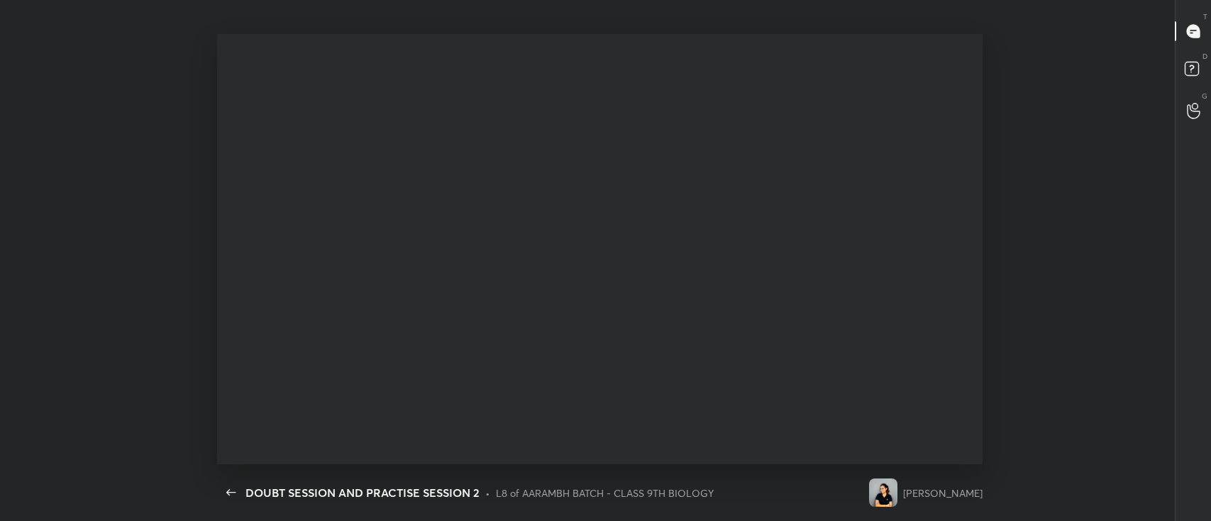
scroll to position [4, 4]
